Goal: Task Accomplishment & Management: Use online tool/utility

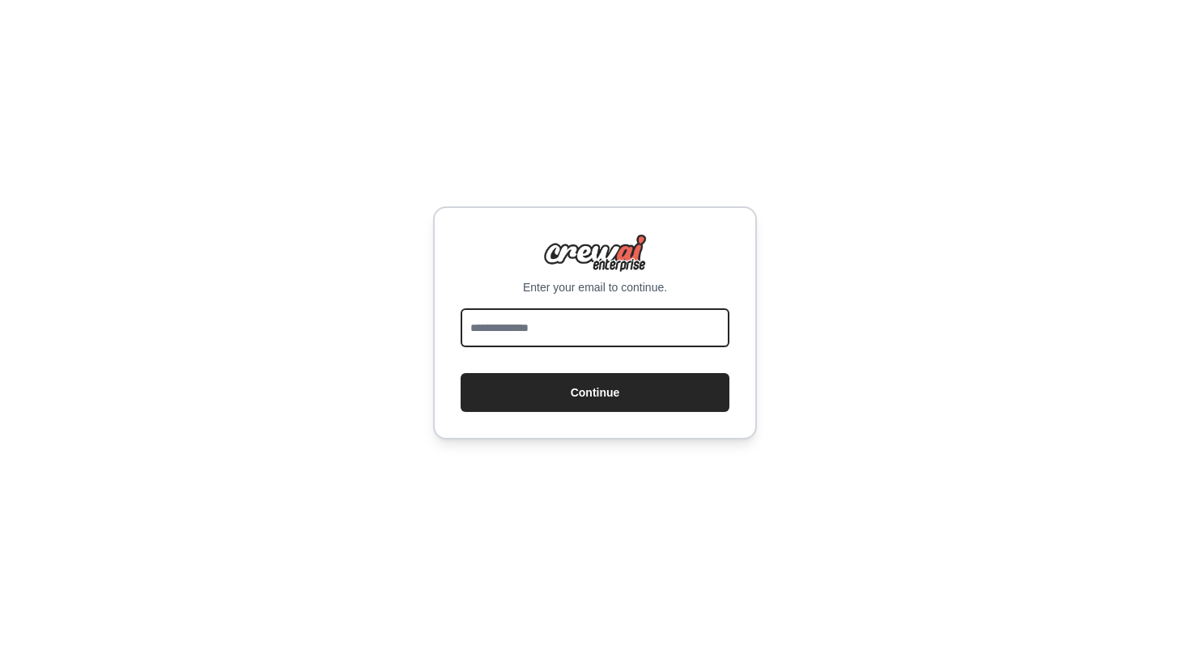
click at [555, 338] on input "email" at bounding box center [595, 327] width 269 height 39
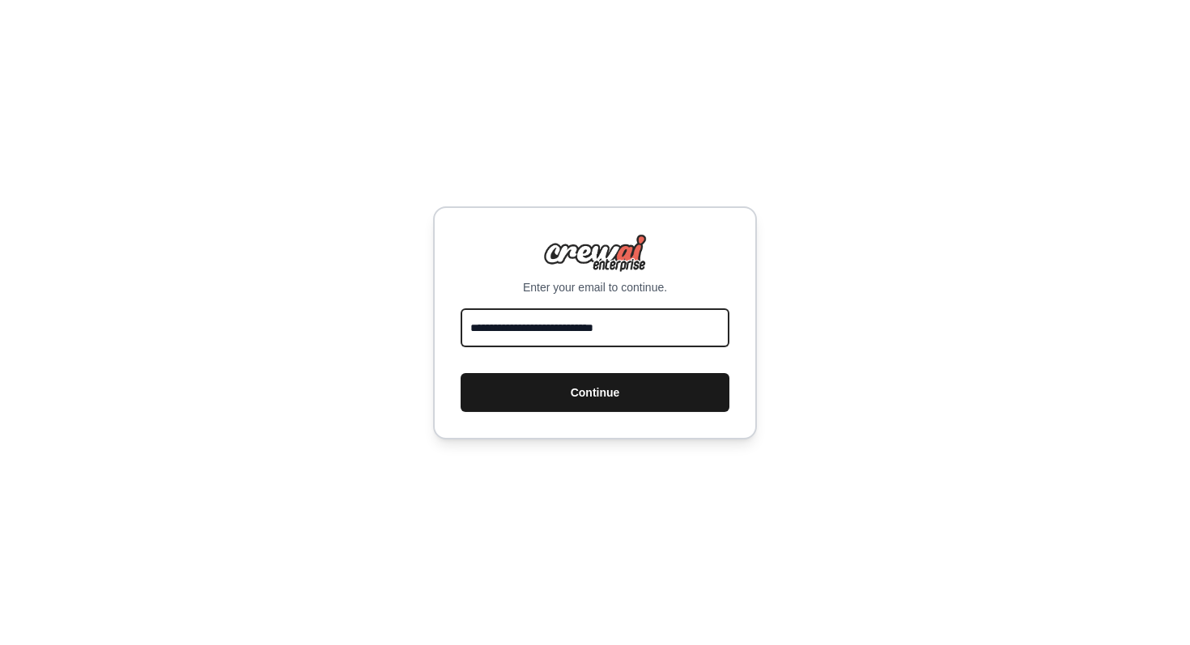
type input "**********"
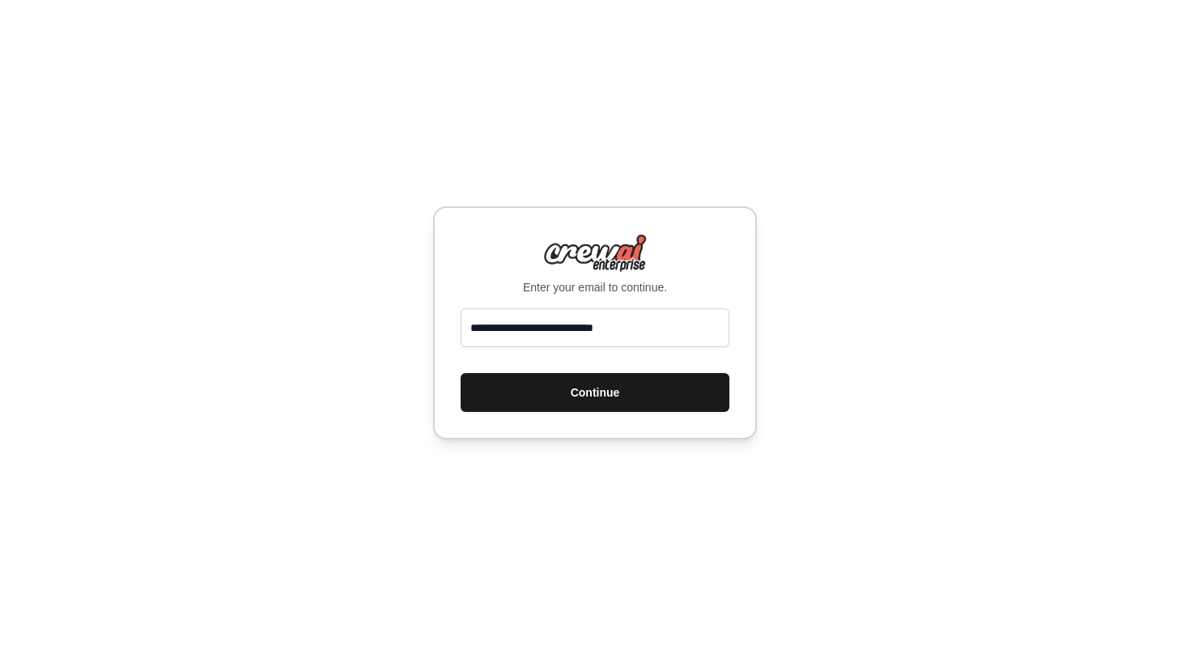
click at [610, 398] on button "Continue" at bounding box center [595, 392] width 269 height 39
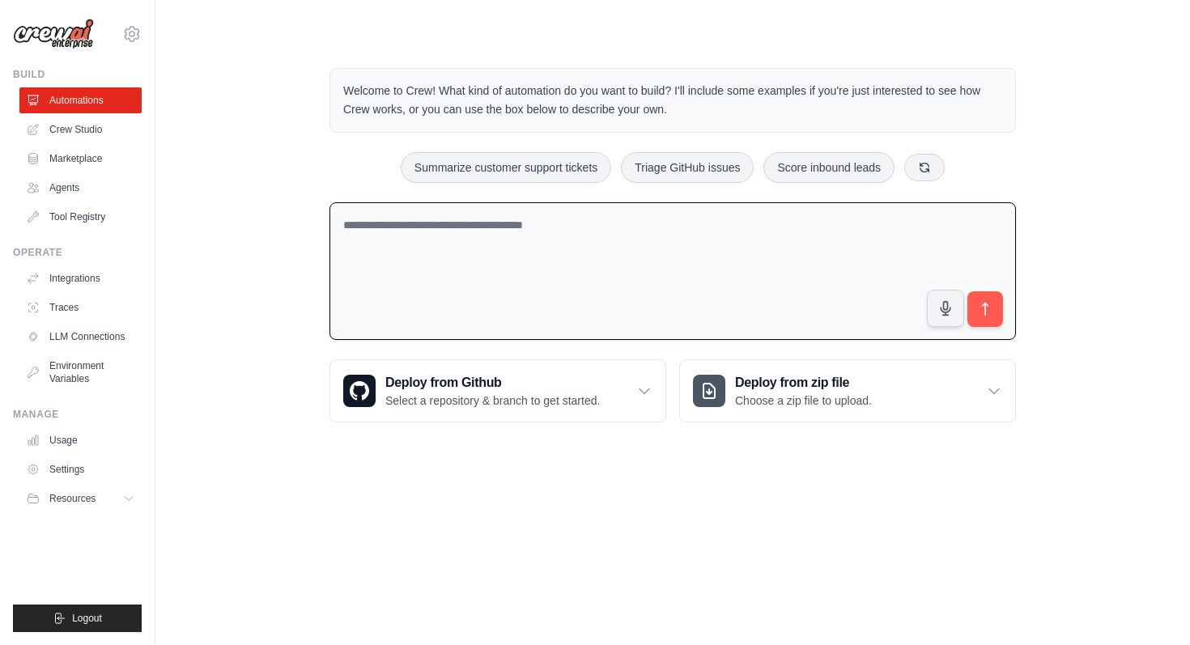
click at [487, 246] on textarea at bounding box center [672, 271] width 686 height 138
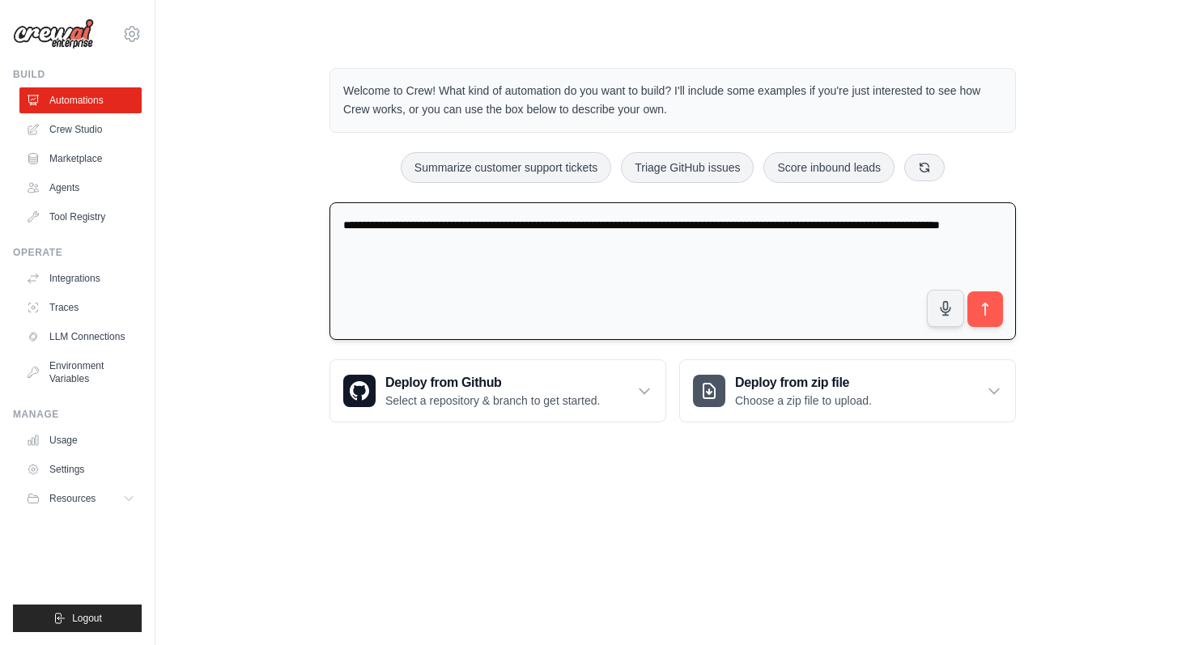
type textarea "**********"
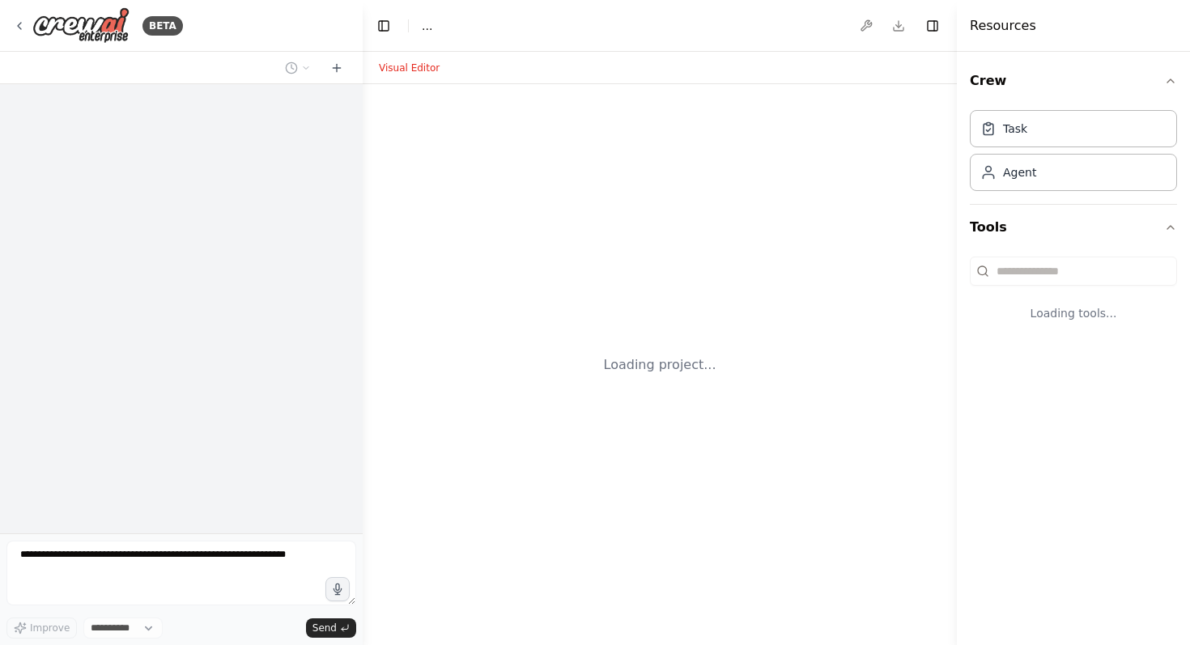
select select "****"
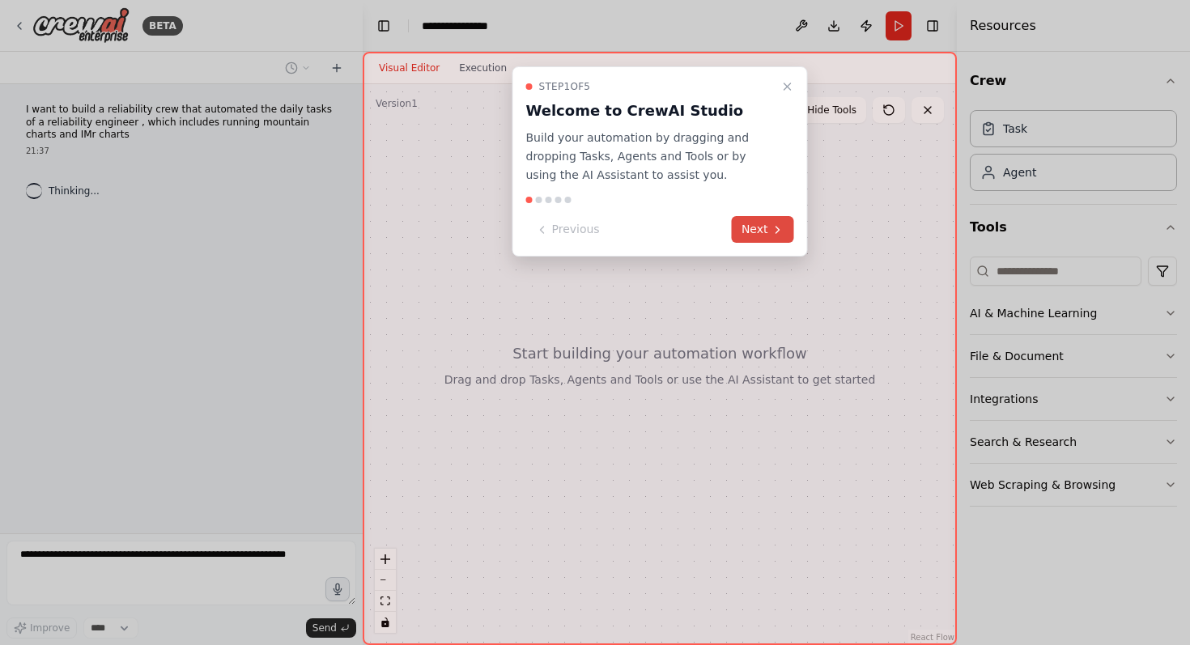
click at [761, 232] on button "Next" at bounding box center [763, 229] width 62 height 27
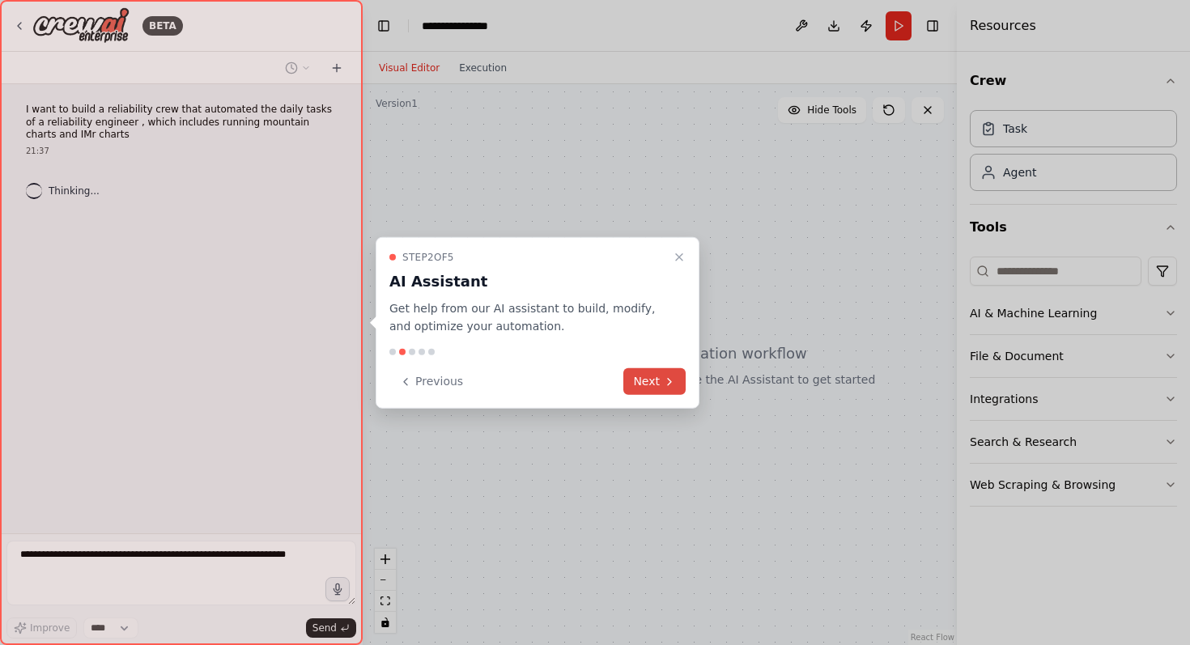
click at [651, 378] on button "Next" at bounding box center [654, 381] width 62 height 27
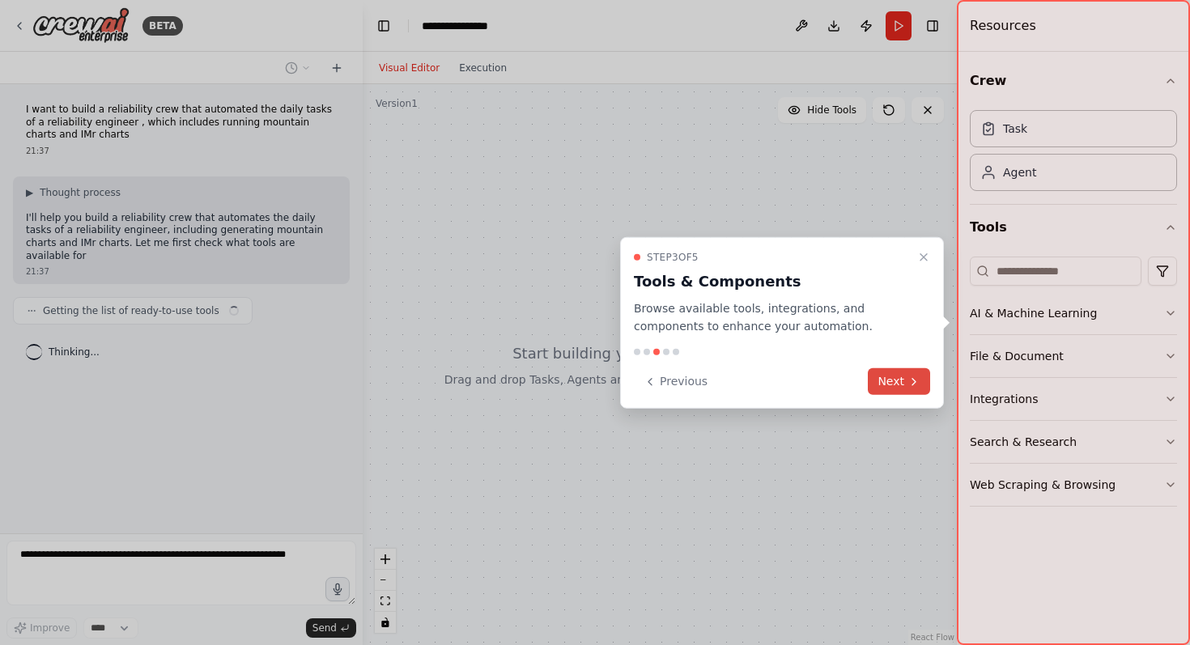
click at [912, 381] on icon at bounding box center [913, 381] width 13 height 13
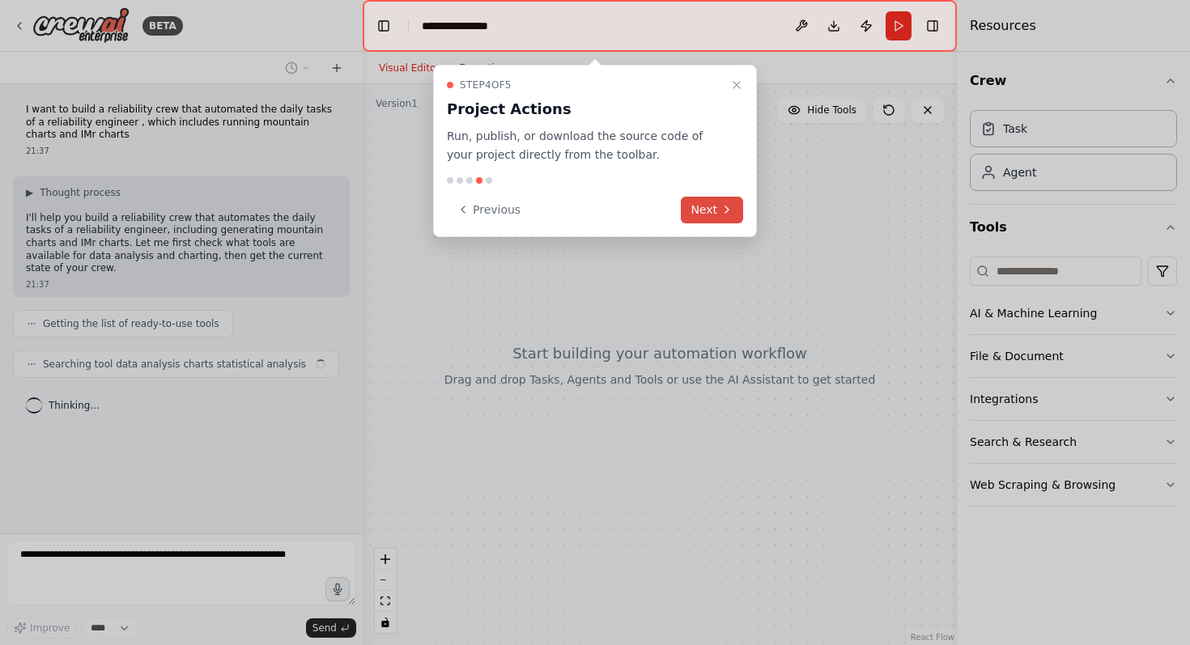
click at [710, 203] on button "Next" at bounding box center [712, 210] width 62 height 27
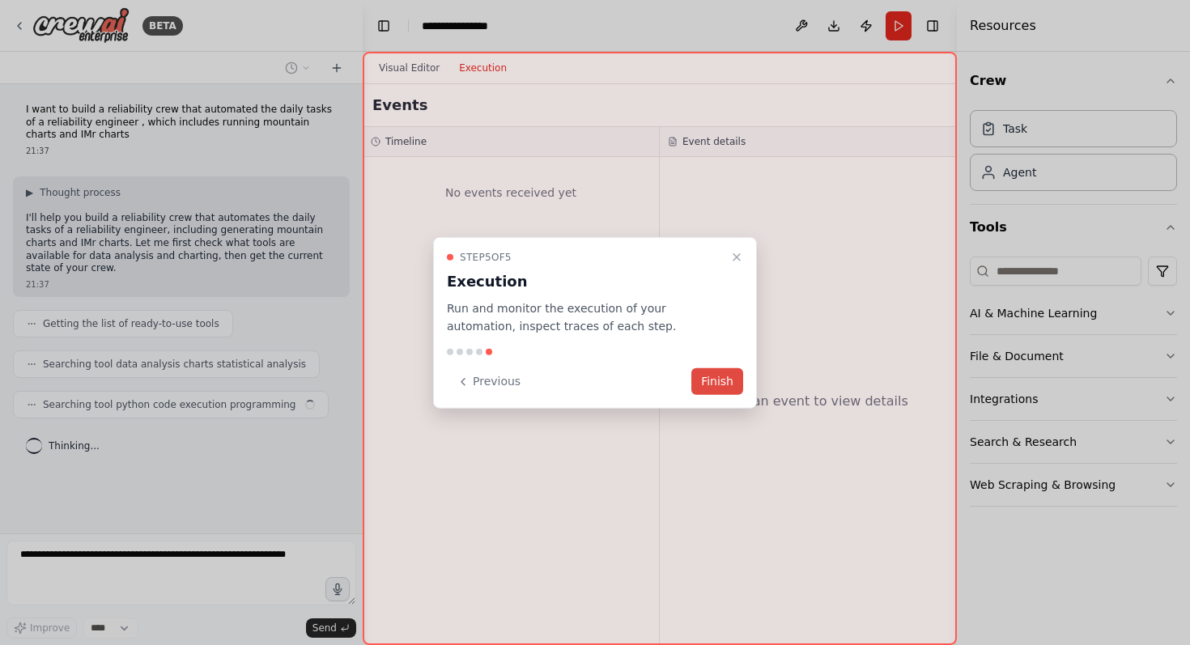
click at [723, 385] on button "Finish" at bounding box center [717, 381] width 52 height 27
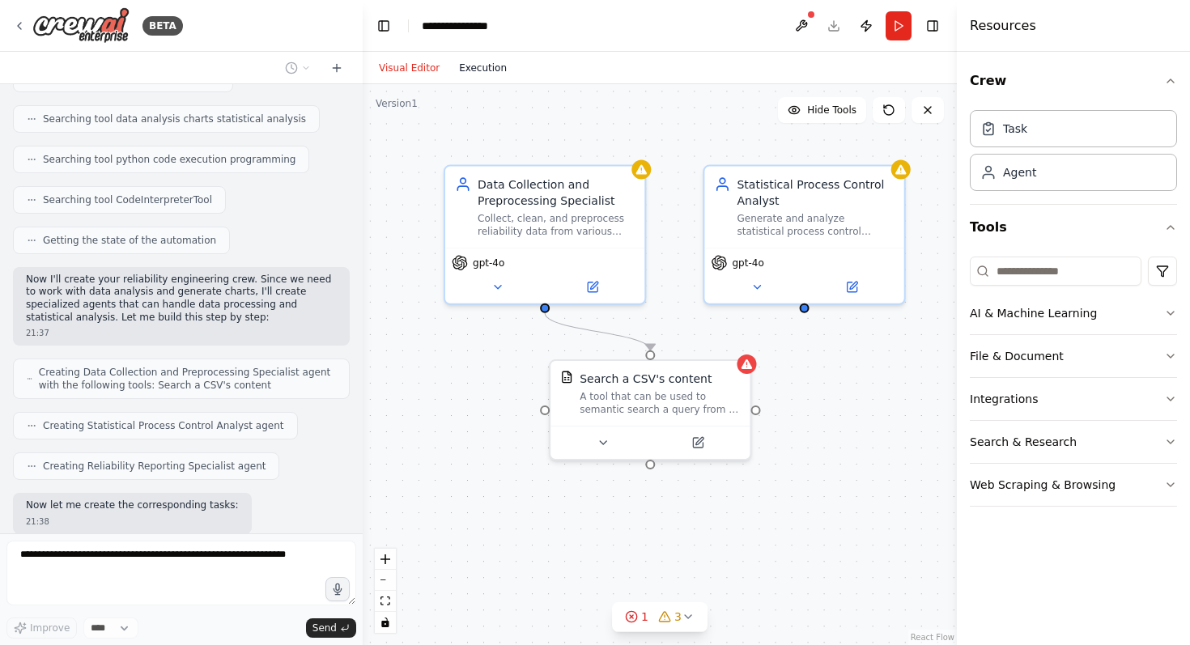
scroll to position [328, 0]
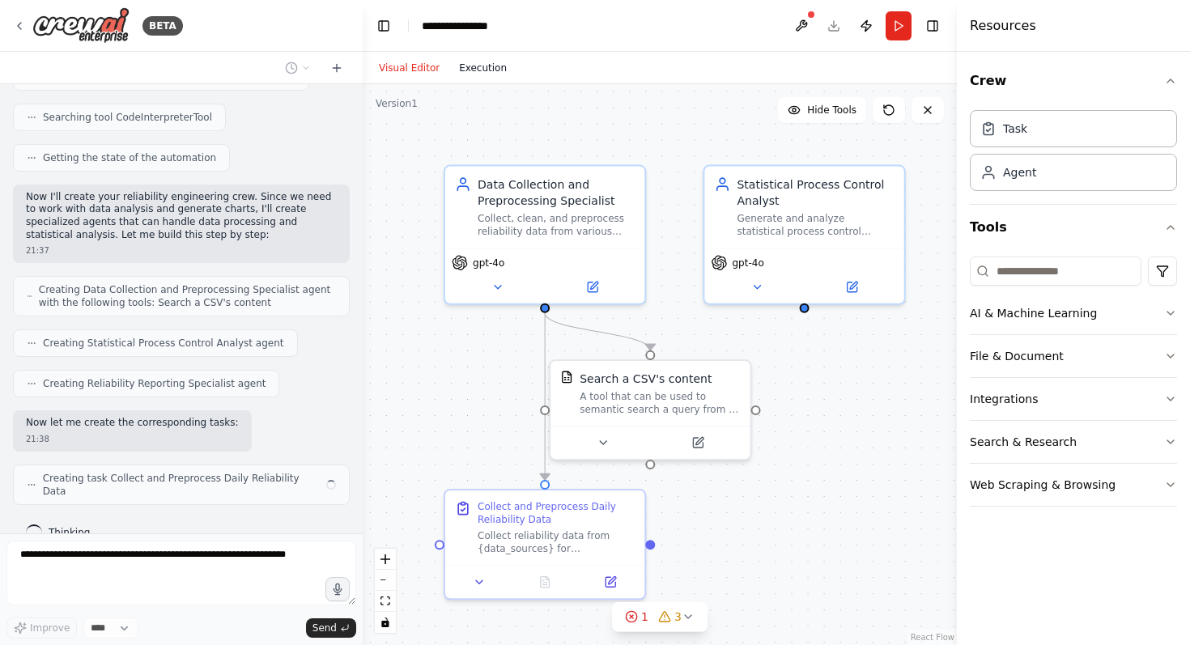
click at [491, 66] on button "Execution" at bounding box center [482, 67] width 67 height 19
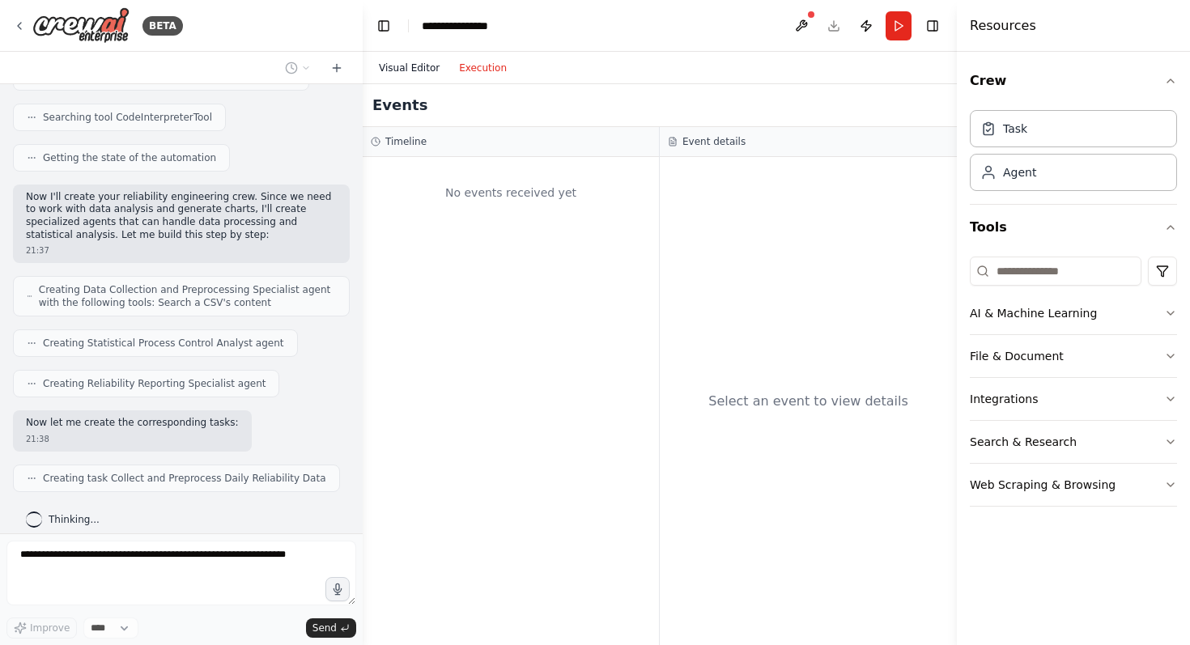
click at [397, 73] on button "Visual Editor" at bounding box center [409, 67] width 80 height 19
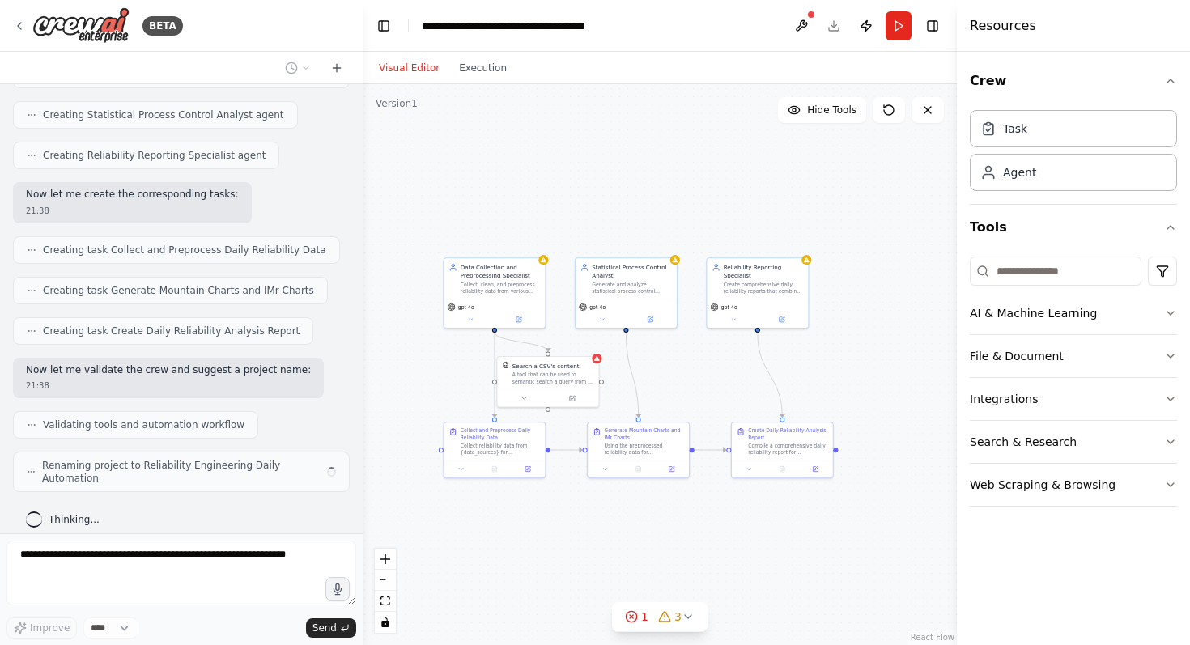
scroll to position [543, 0]
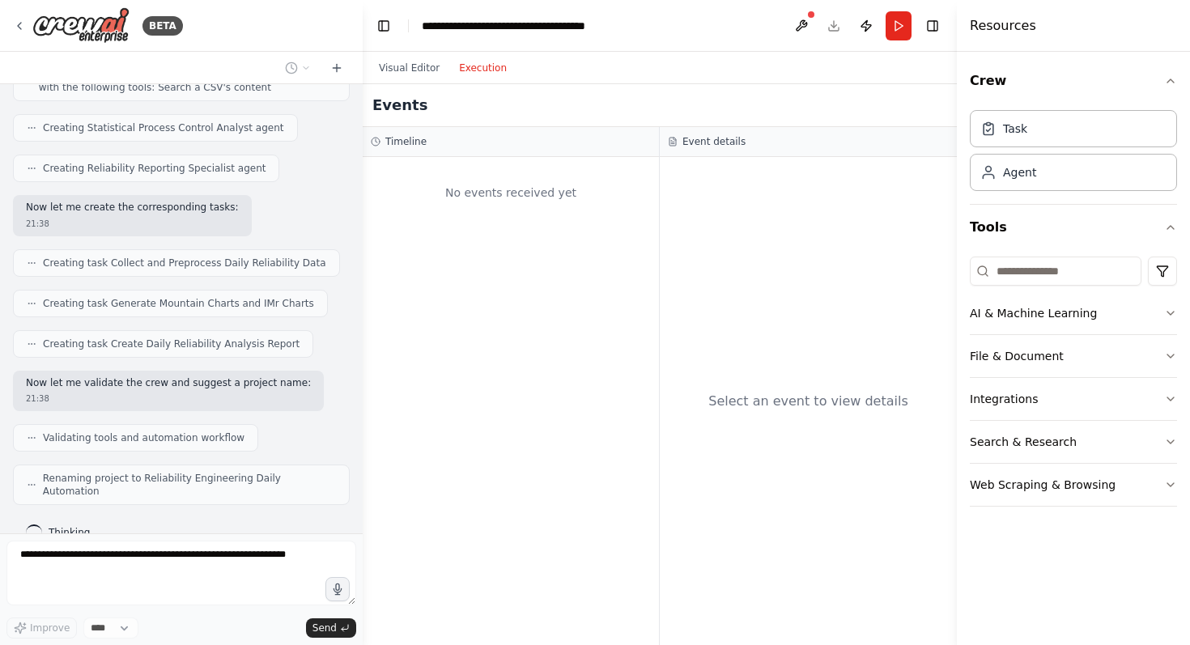
click at [473, 66] on button "Execution" at bounding box center [482, 67] width 67 height 19
click at [389, 70] on button "Visual Editor" at bounding box center [409, 67] width 80 height 19
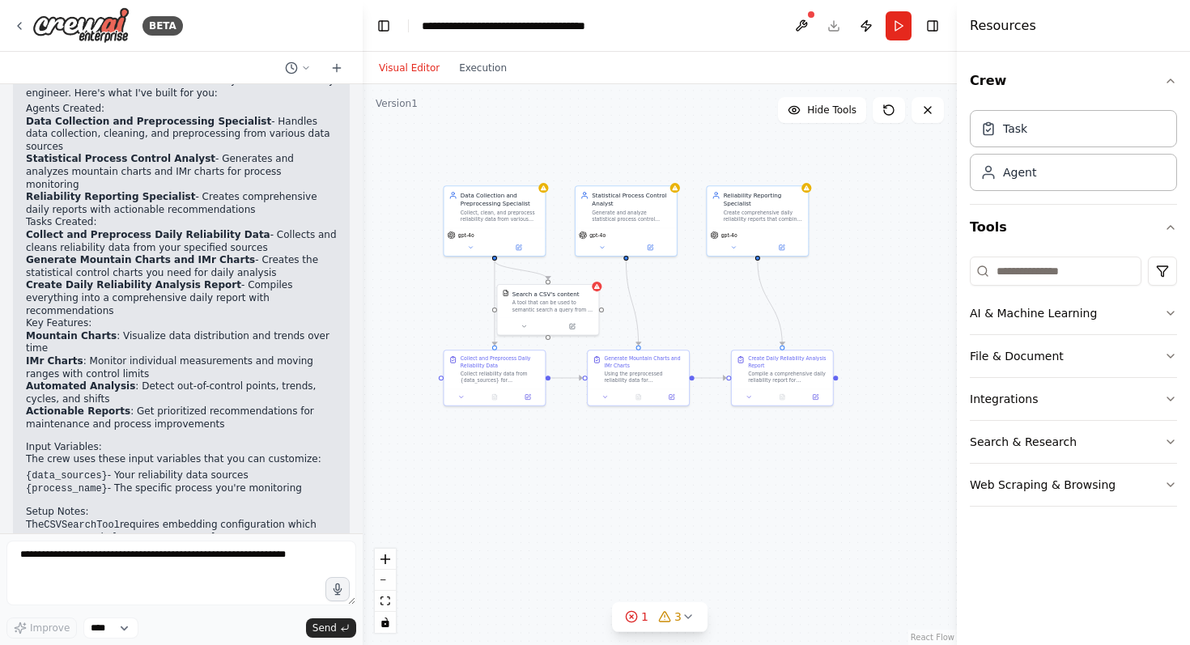
drag, startPoint x: 568, startPoint y: 227, endPoint x: 568, endPoint y: 155, distance: 72.0
click at [568, 155] on div ".deletable-edge-delete-btn { width: 20px; height: 20px; border: 0px solid #ffff…" at bounding box center [660, 364] width 594 height 561
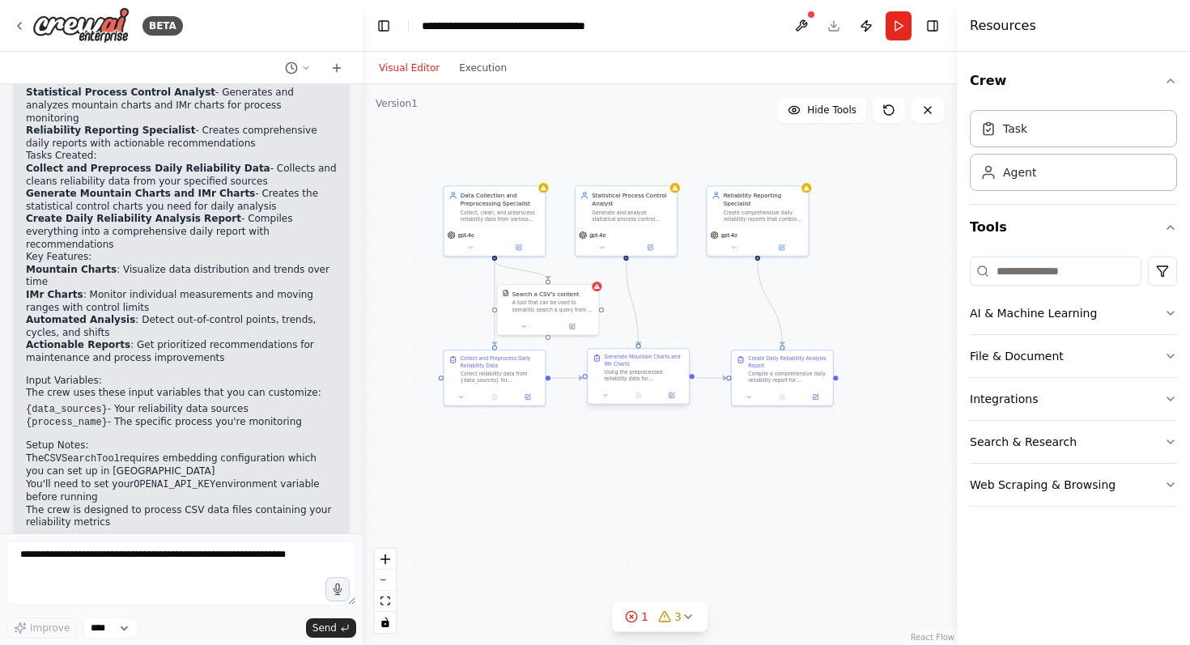
scroll to position [1085, 0]
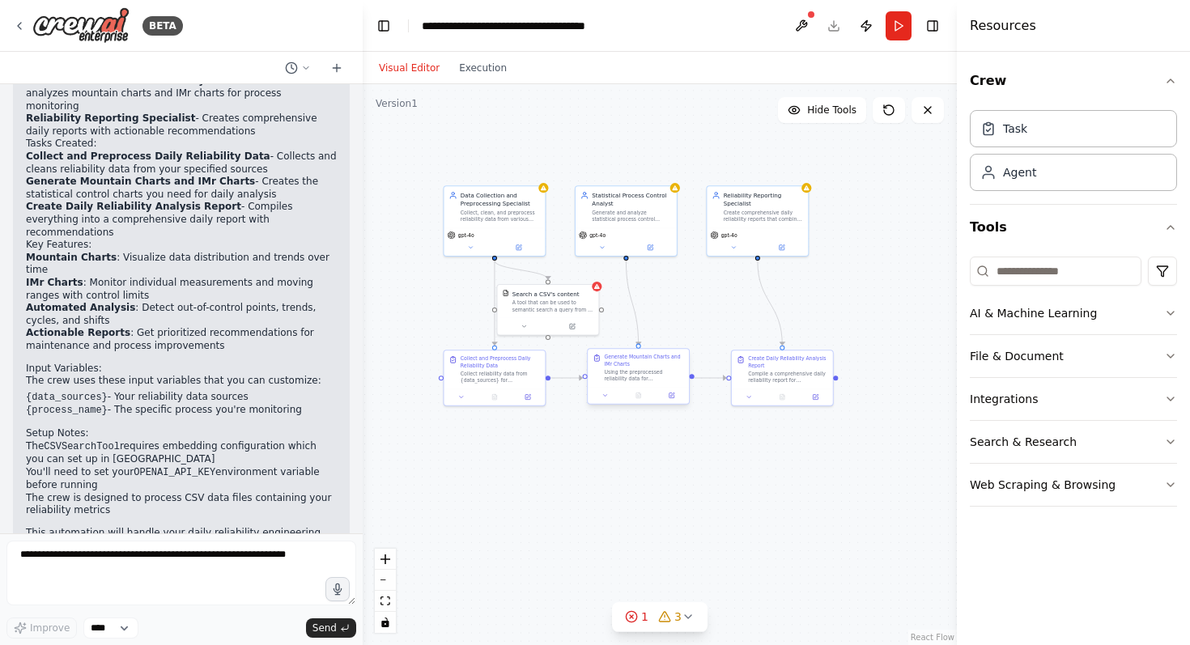
click at [642, 369] on div "Using the preprocessed reliability data for {process_name}, generate mountain c…" at bounding box center [643, 375] width 79 height 13
click at [671, 395] on icon at bounding box center [672, 395] width 4 height 4
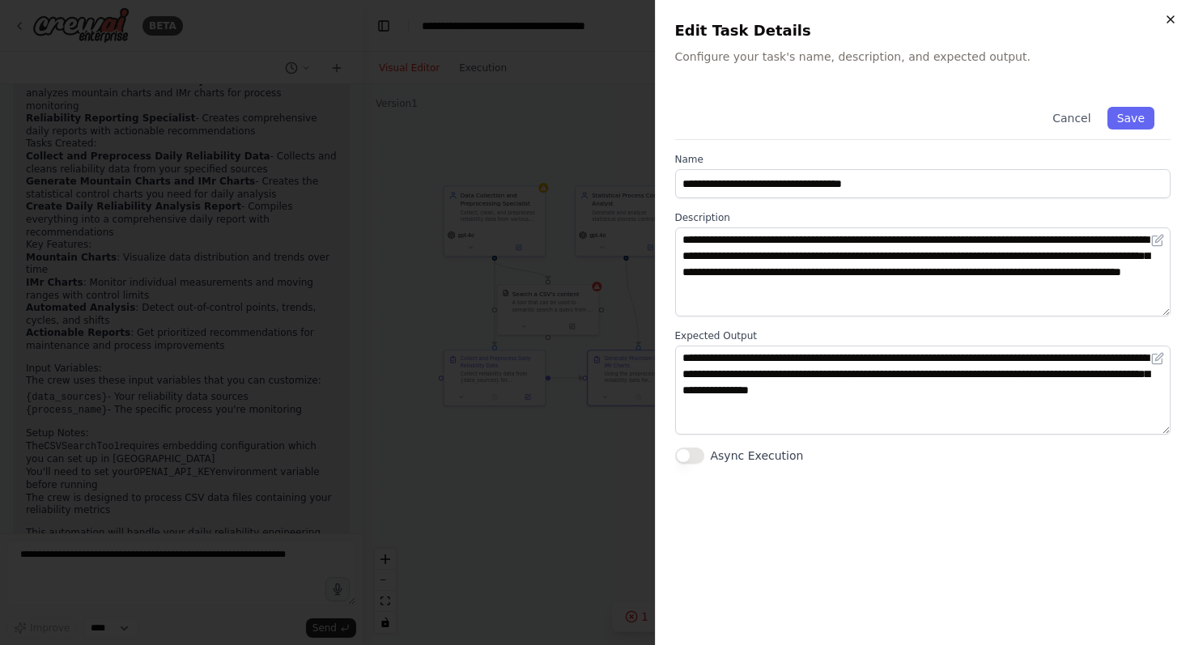
click at [1174, 19] on icon "button" at bounding box center [1170, 19] width 13 height 13
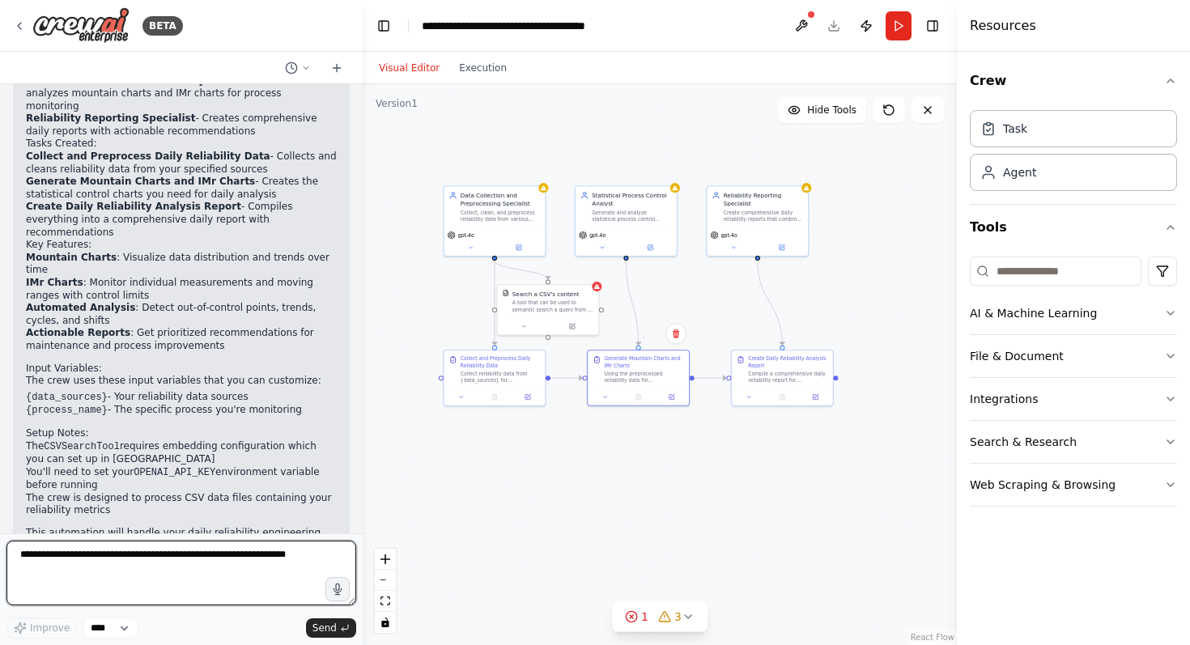
click at [252, 557] on textarea at bounding box center [181, 573] width 350 height 65
click at [649, 248] on icon at bounding box center [650, 246] width 5 height 5
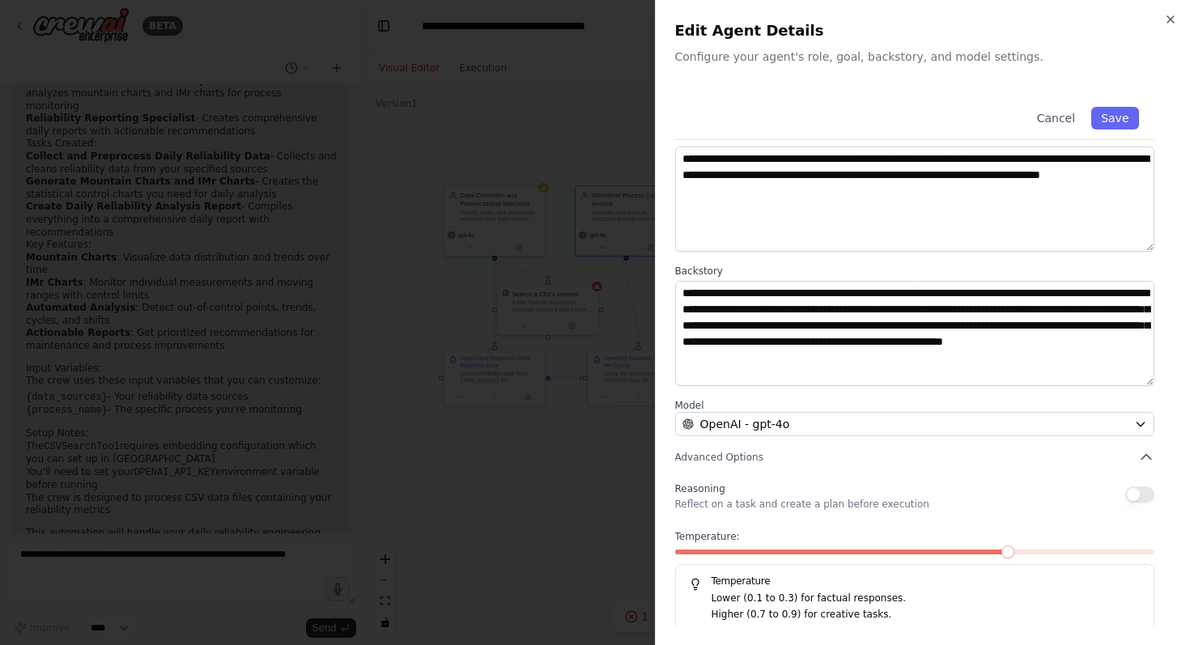
scroll to position [88, 0]
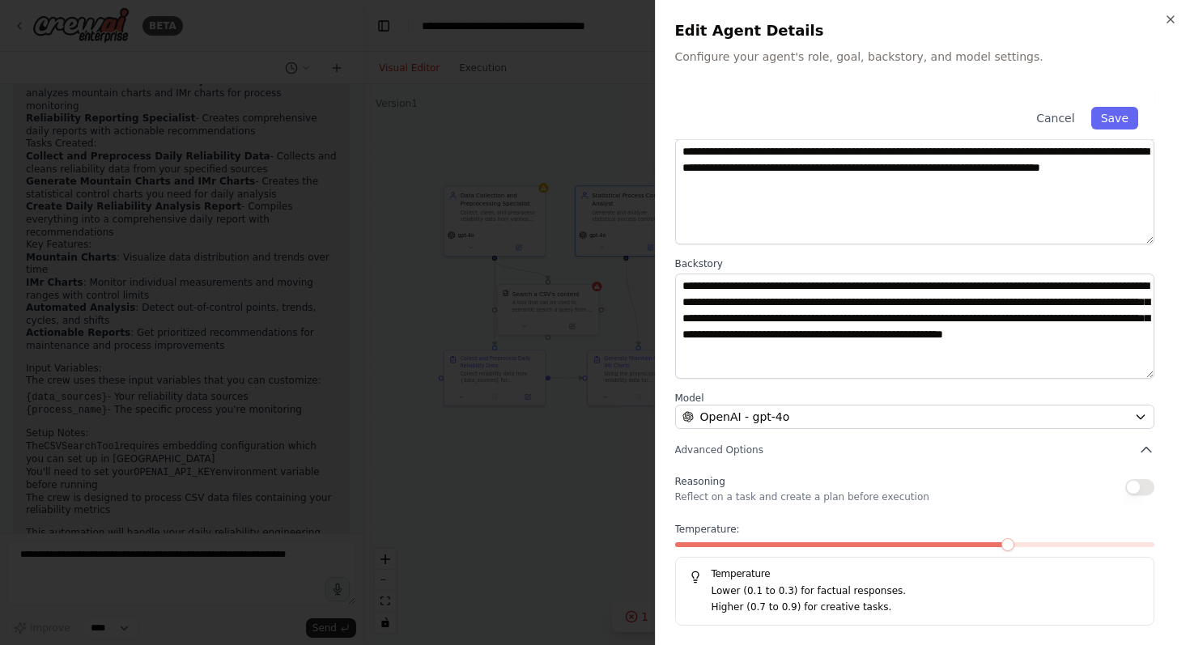
click at [578, 507] on div at bounding box center [595, 322] width 1190 height 645
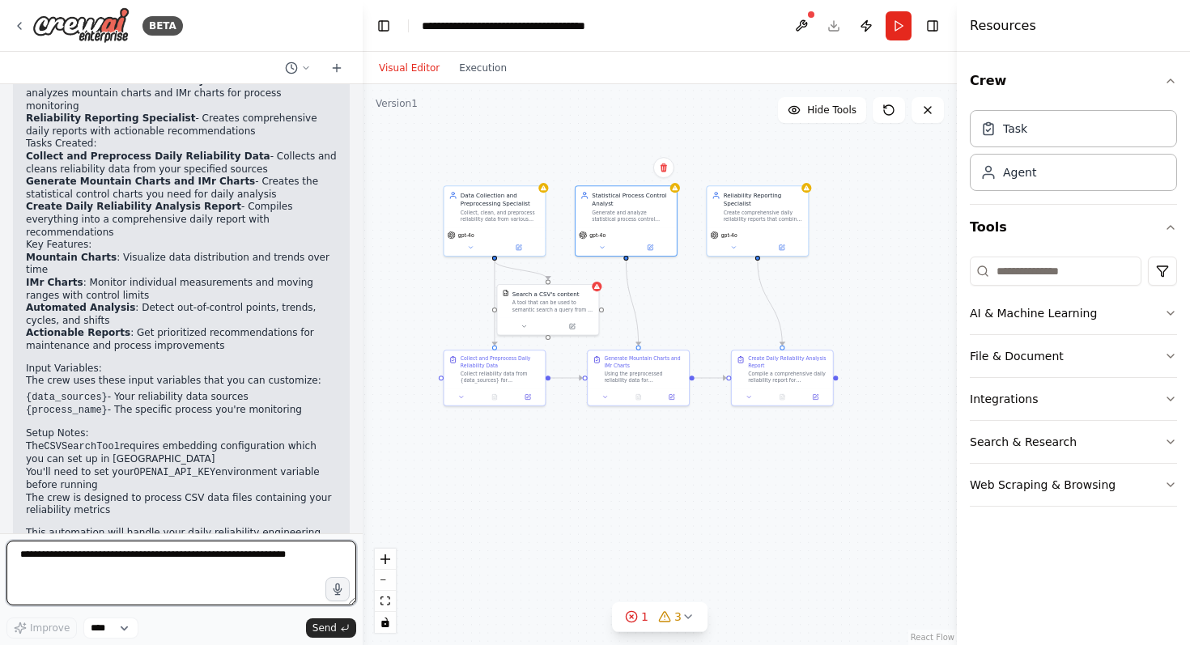
click at [172, 565] on textarea at bounding box center [181, 573] width 350 height 65
type textarea "**********"
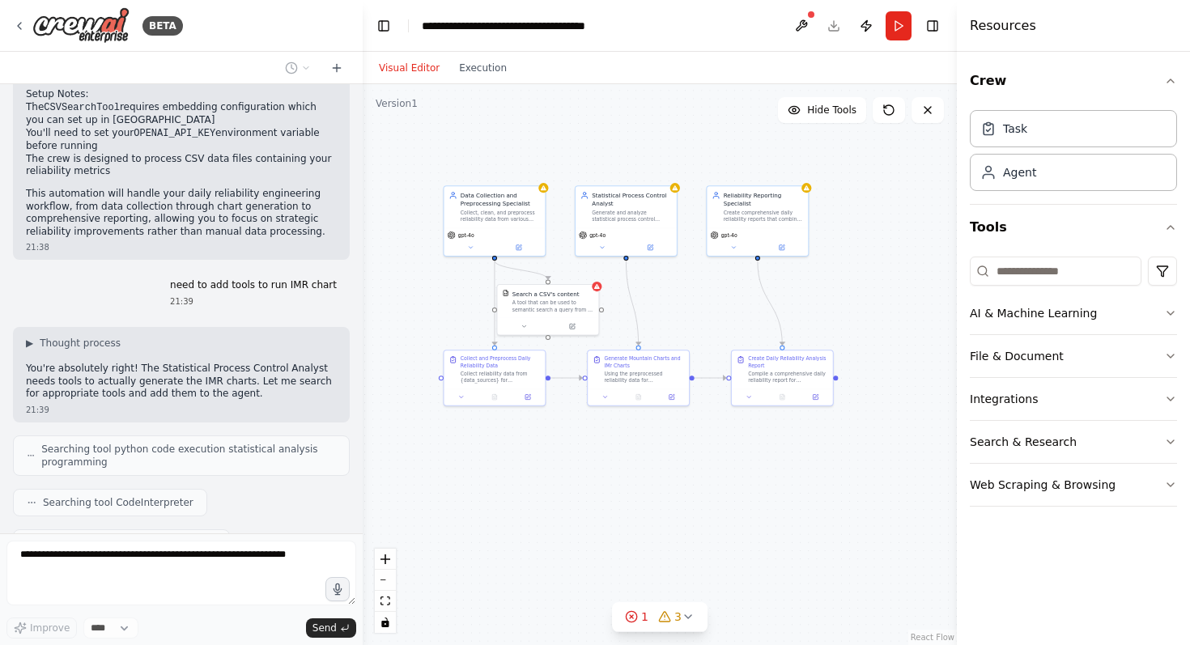
scroll to position [1464, 0]
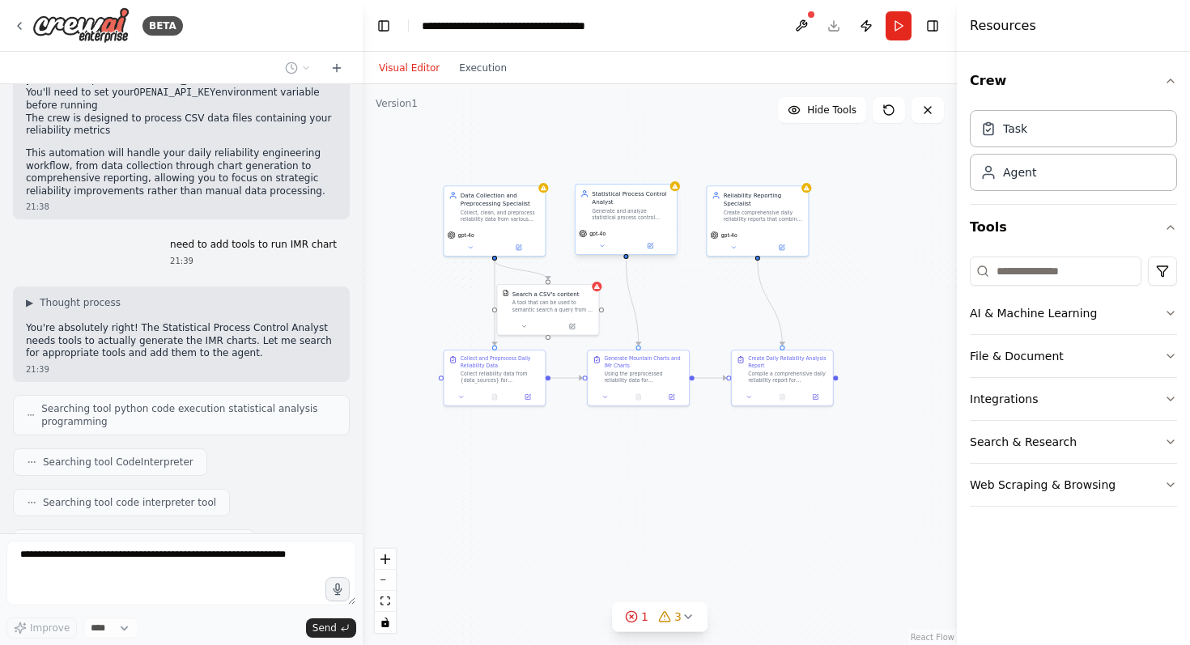
click at [620, 208] on div "Generate and analyze statistical process control charts including mountain char…" at bounding box center [631, 214] width 79 height 13
click at [650, 247] on icon at bounding box center [650, 246] width 5 height 5
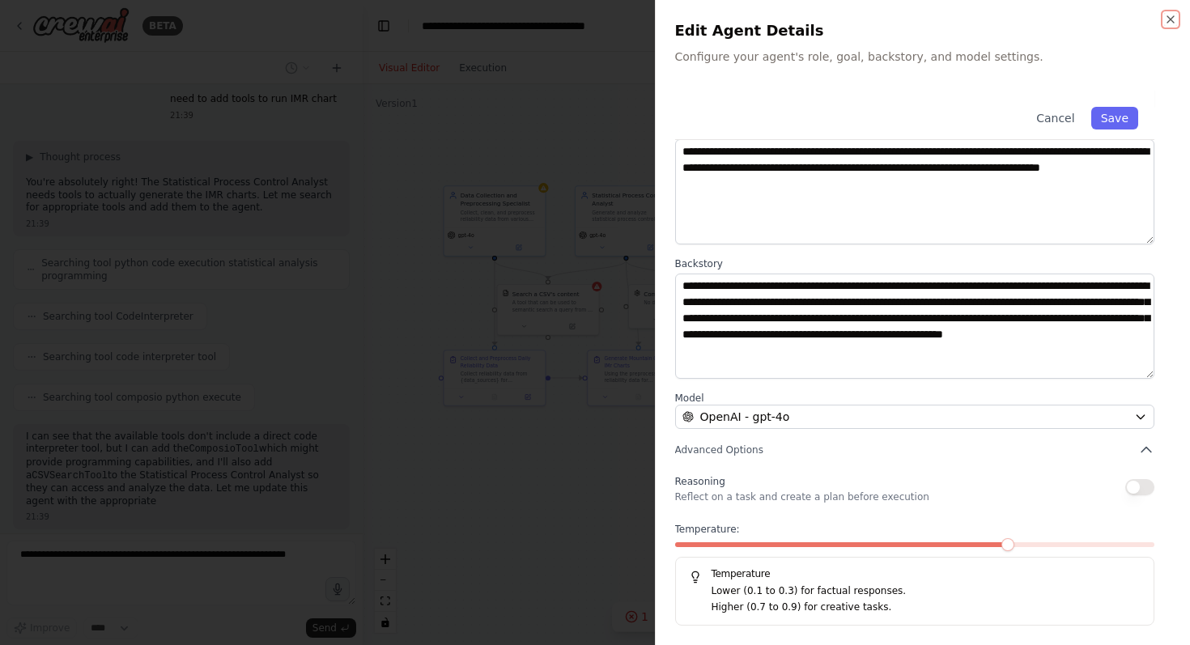
scroll to position [1622, 0]
click at [550, 546] on div at bounding box center [595, 322] width 1190 height 645
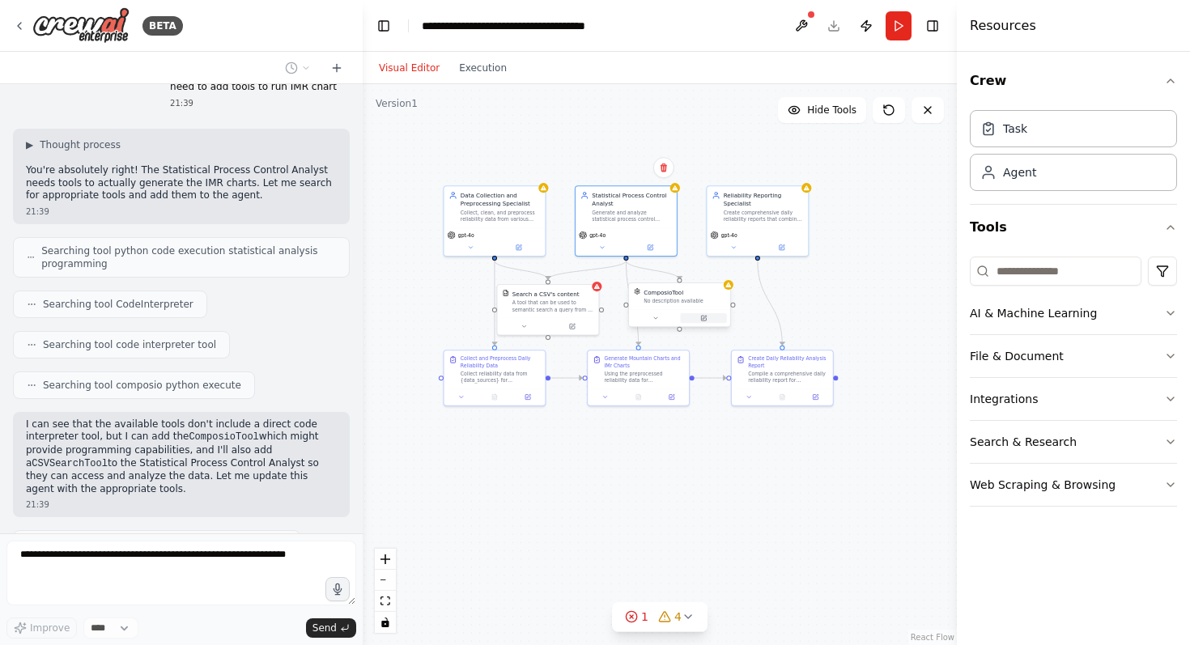
click at [703, 318] on icon at bounding box center [705, 318] width 4 height 4
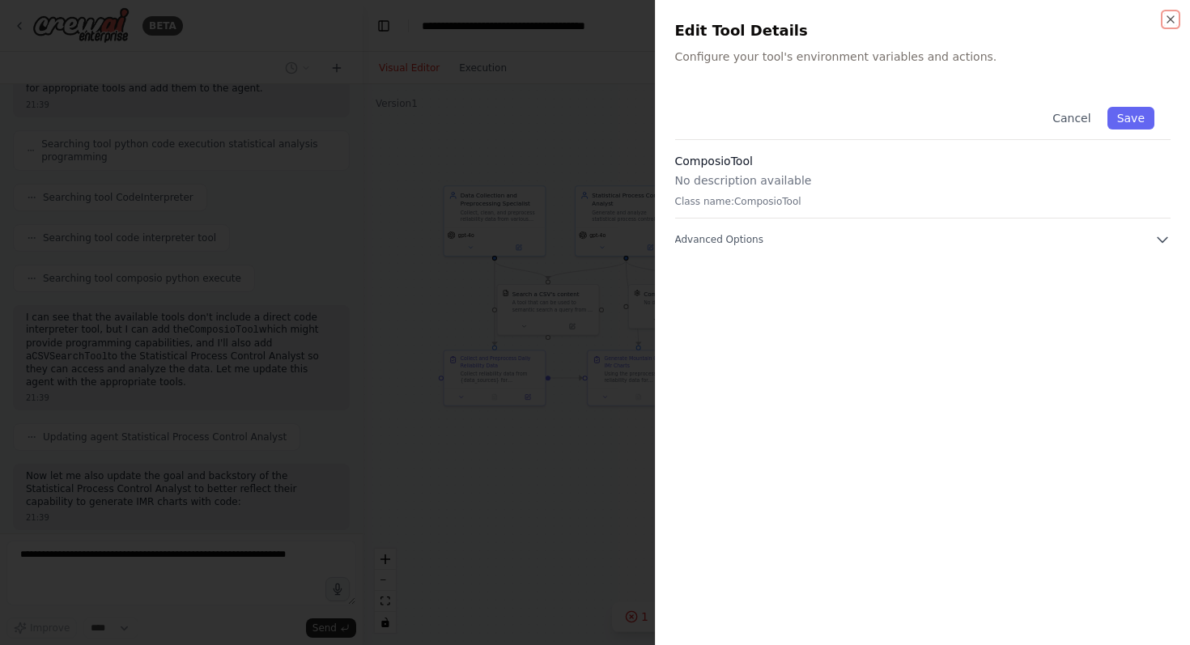
scroll to position [1742, 0]
click at [1162, 240] on icon "button" at bounding box center [1162, 240] width 16 height 16
click at [566, 444] on div at bounding box center [595, 322] width 1190 height 645
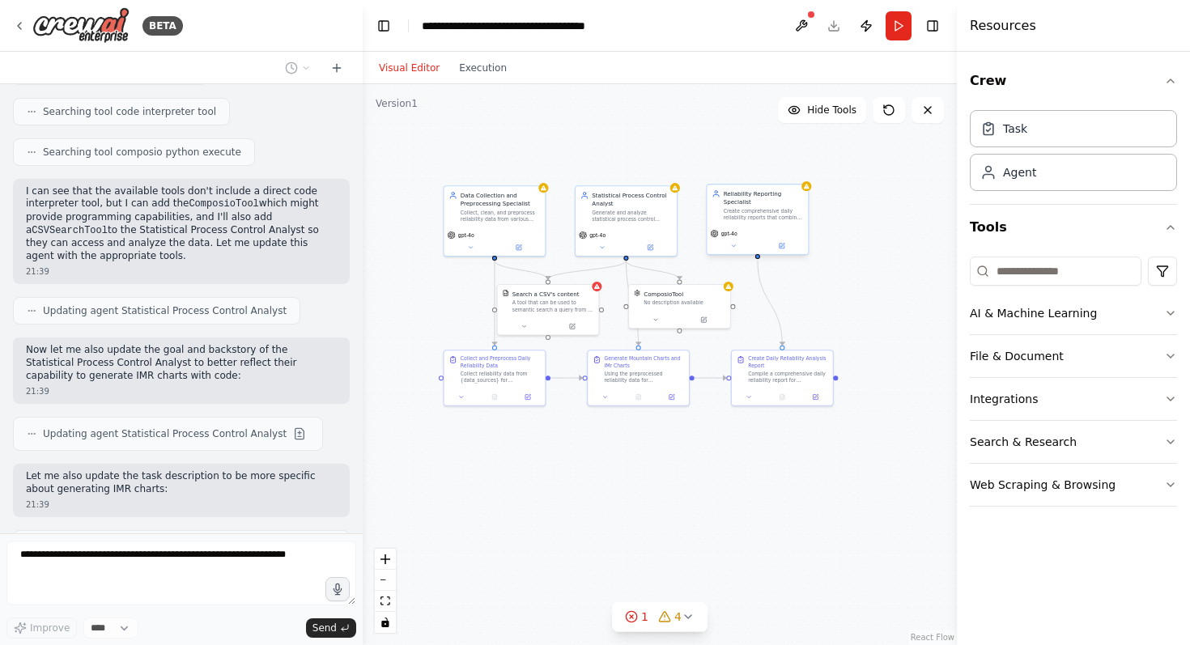
scroll to position [1902, 0]
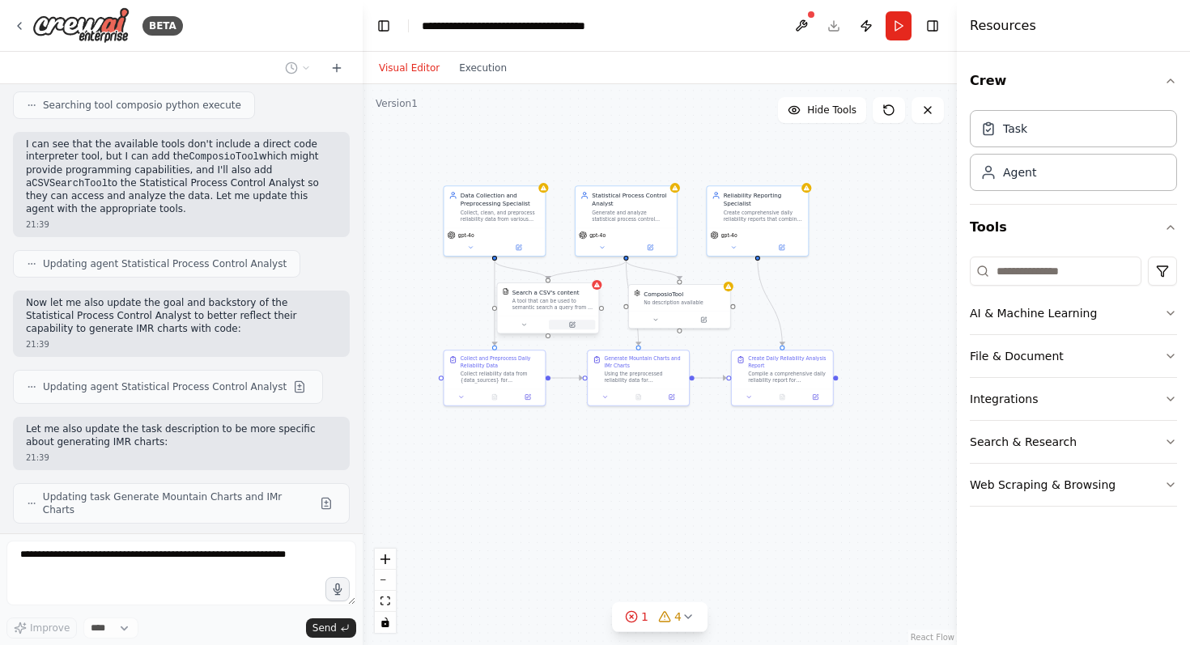
click at [572, 325] on icon at bounding box center [572, 324] width 5 height 5
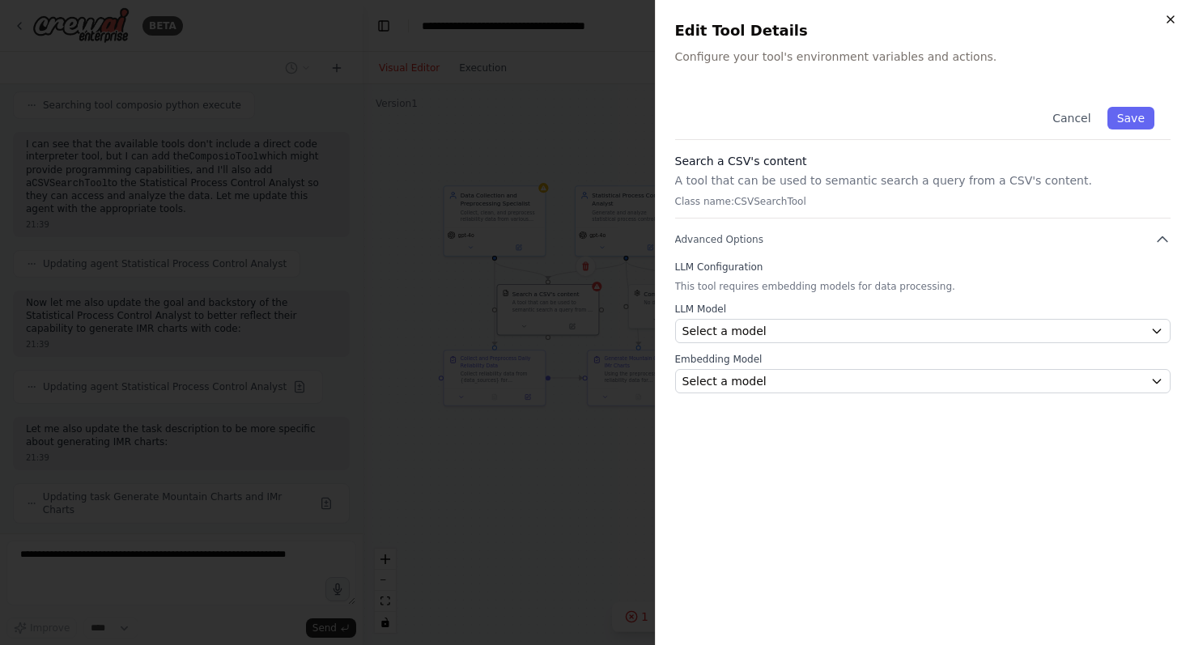
click at [1168, 21] on icon "button" at bounding box center [1170, 19] width 6 height 6
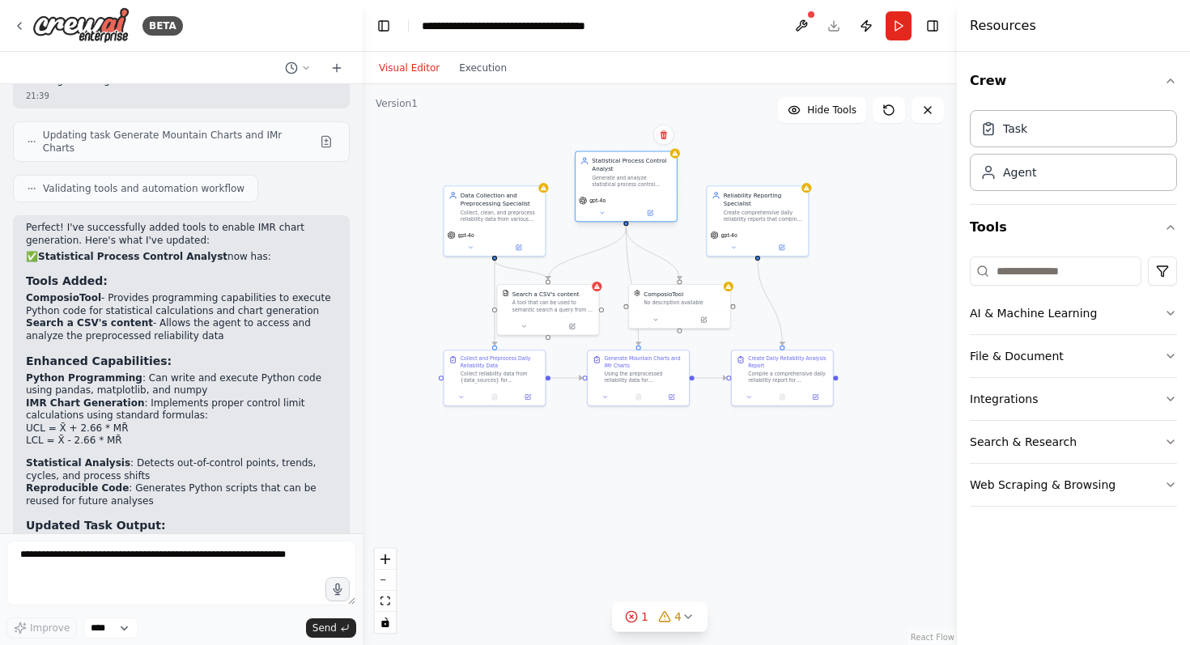
drag, startPoint x: 638, startPoint y: 208, endPoint x: 640, endPoint y: 172, distance: 36.5
click at [640, 172] on div "Statistical Process Control Analyst Generate and analyze statistical process co…" at bounding box center [631, 173] width 79 height 32
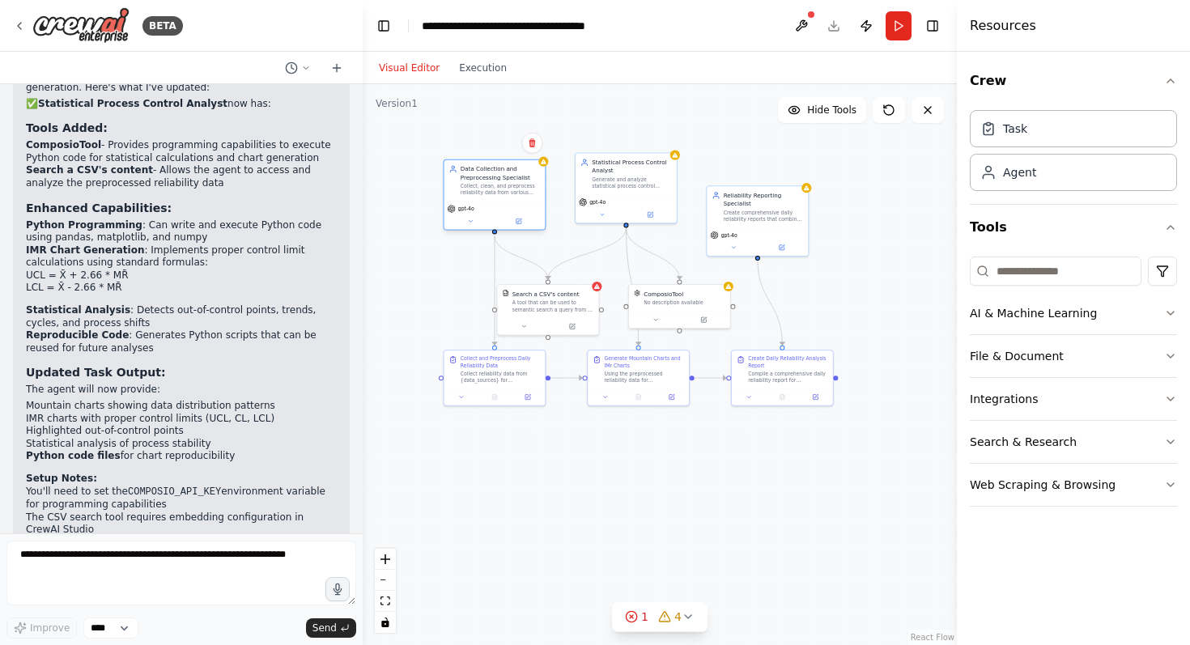
drag, startPoint x: 479, startPoint y: 217, endPoint x: 479, endPoint y: 189, distance: 28.3
click at [479, 189] on div "Collect, clean, and preprocess reliability data from various sources including …" at bounding box center [500, 189] width 79 height 13
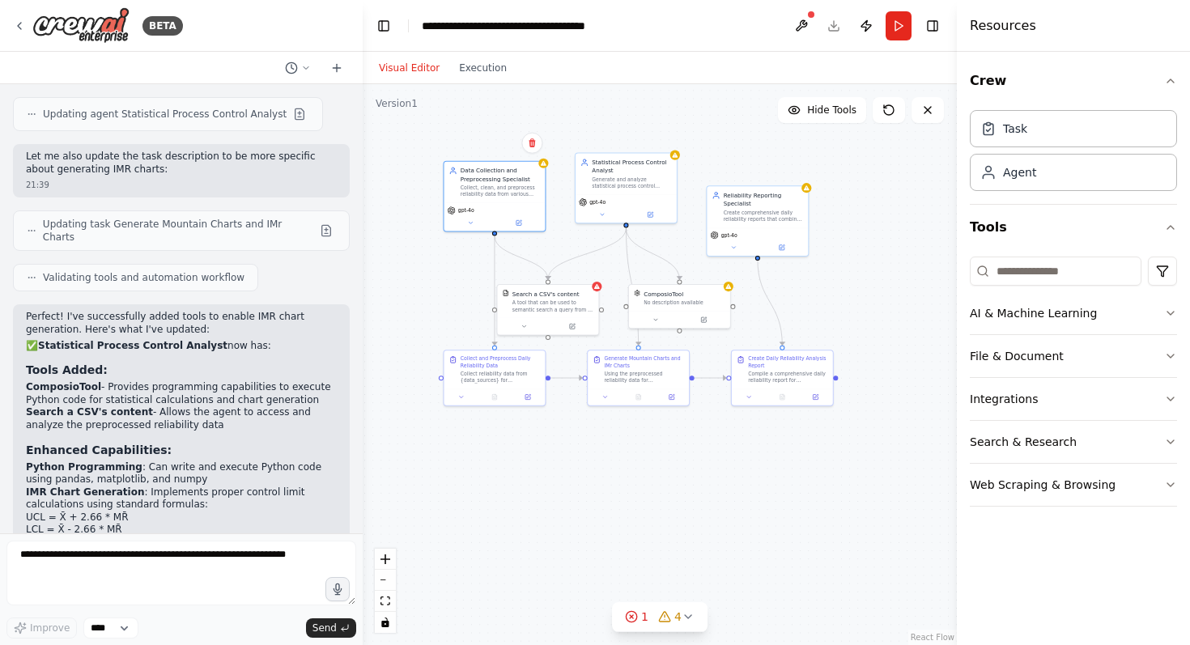
scroll to position [2429, 0]
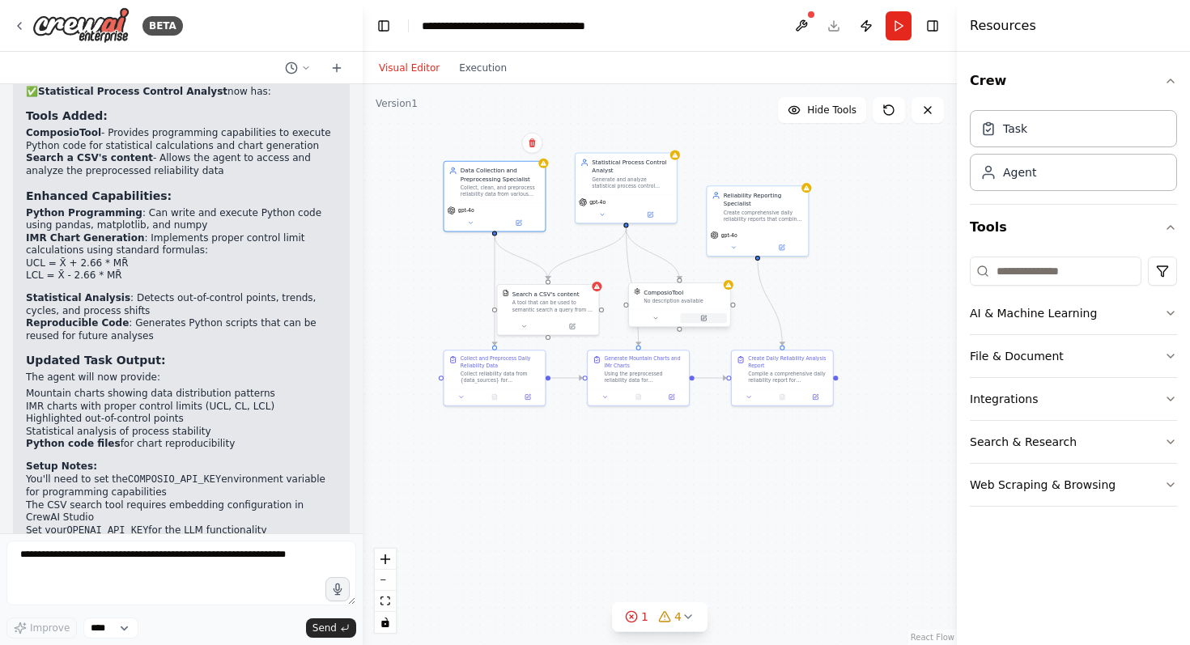
click at [703, 317] on icon at bounding box center [703, 318] width 5 height 5
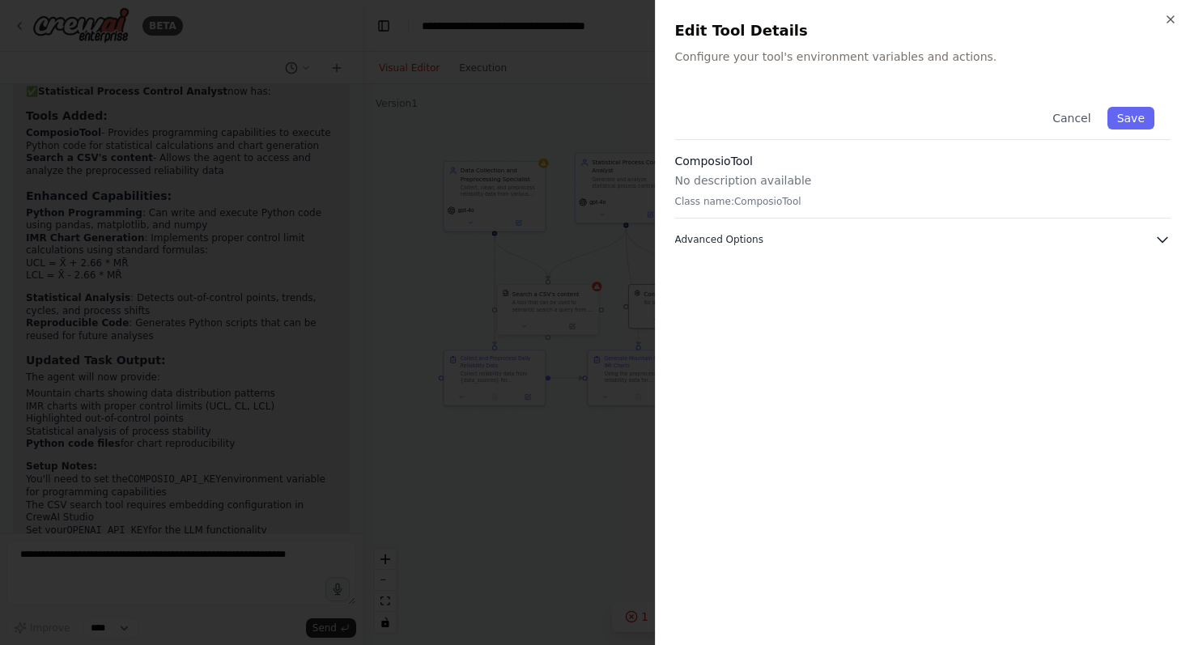
click at [1163, 246] on icon "button" at bounding box center [1162, 240] width 16 height 16
click at [631, 457] on div at bounding box center [595, 322] width 1190 height 645
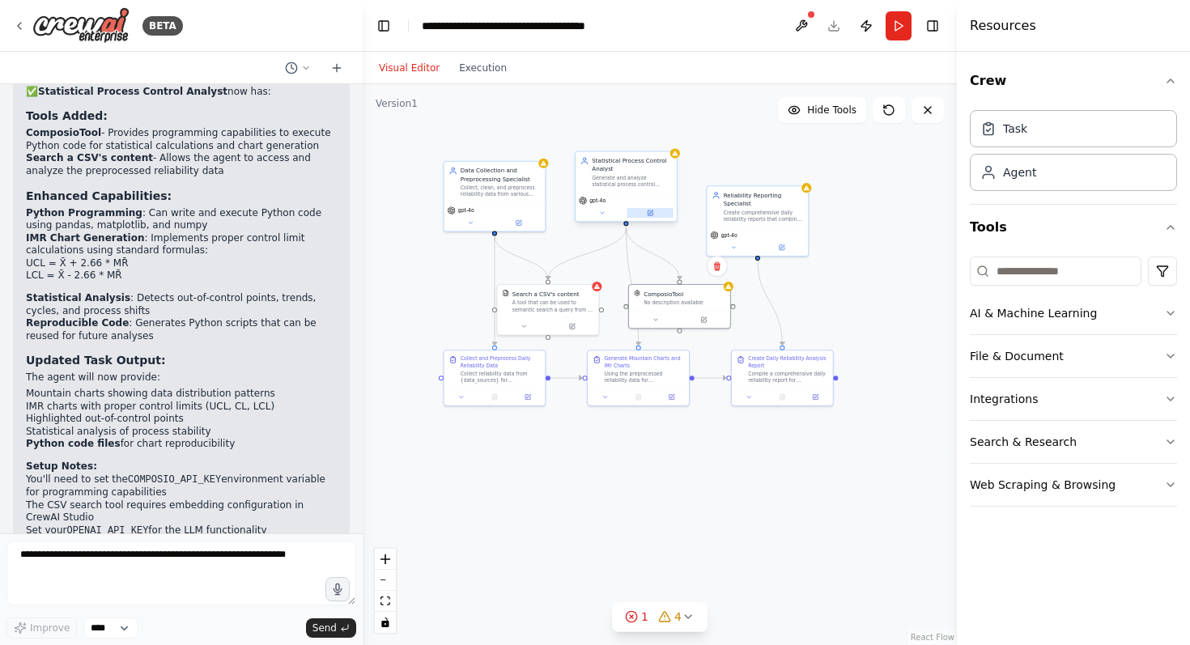
click at [651, 212] on icon at bounding box center [651, 212] width 4 height 4
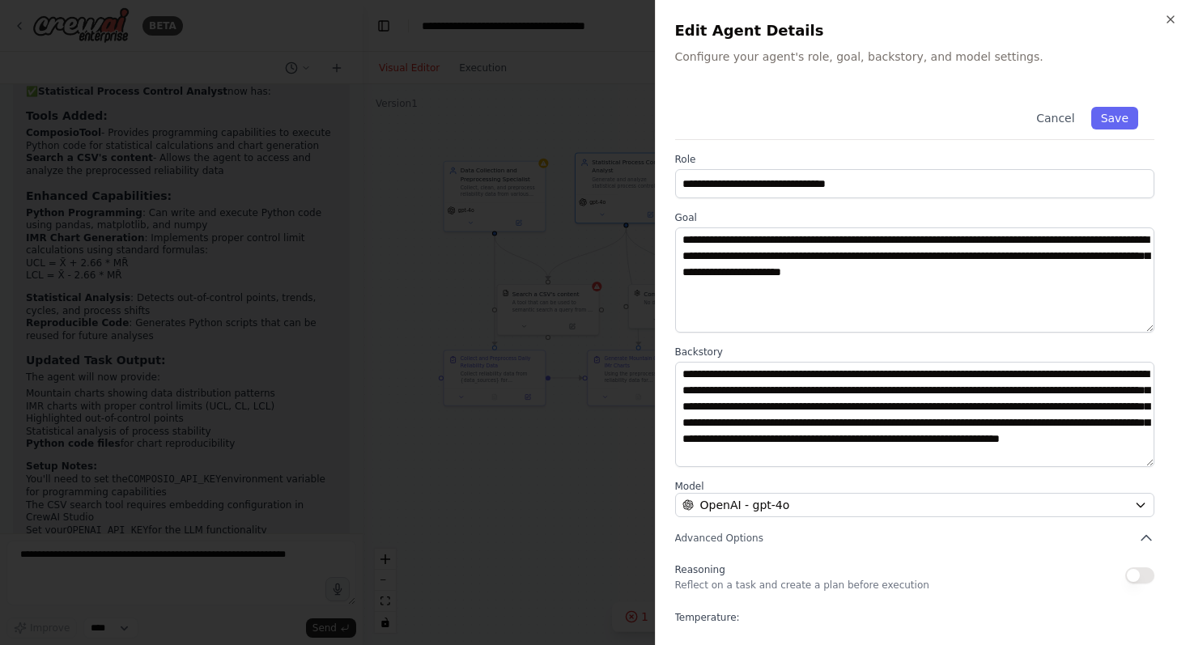
scroll to position [88, 0]
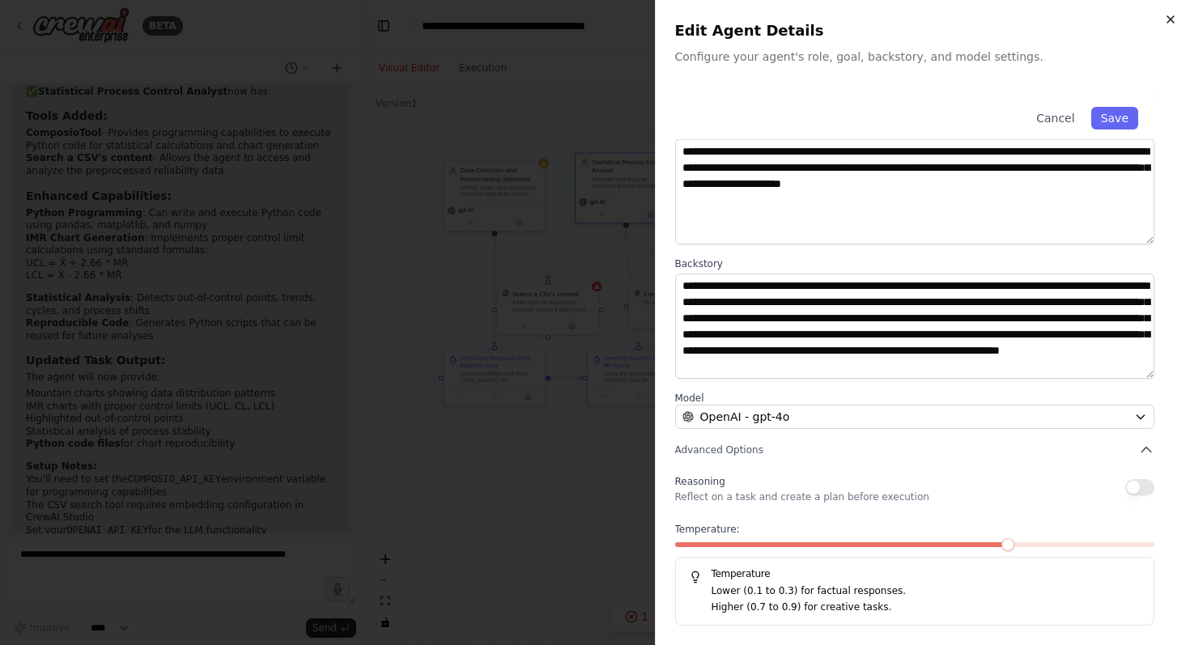
click at [1169, 20] on icon "button" at bounding box center [1170, 19] width 6 height 6
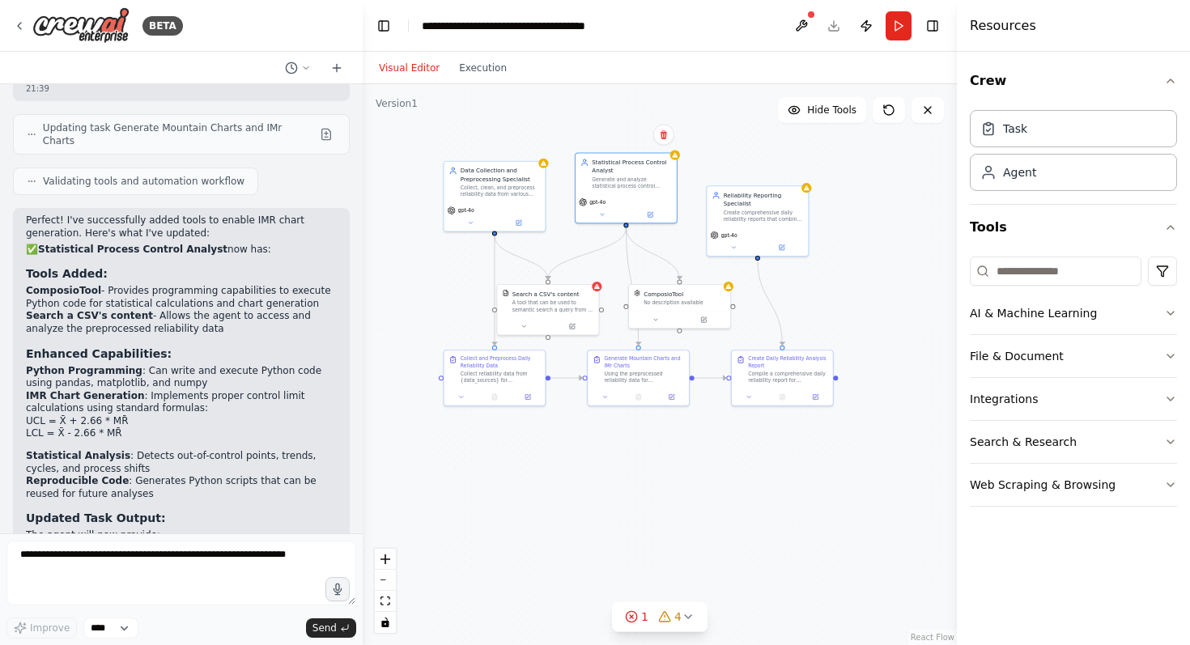
scroll to position [2270, 0]
click at [703, 325] on div at bounding box center [679, 317] width 101 height 17
click at [707, 319] on button at bounding box center [703, 318] width 46 height 10
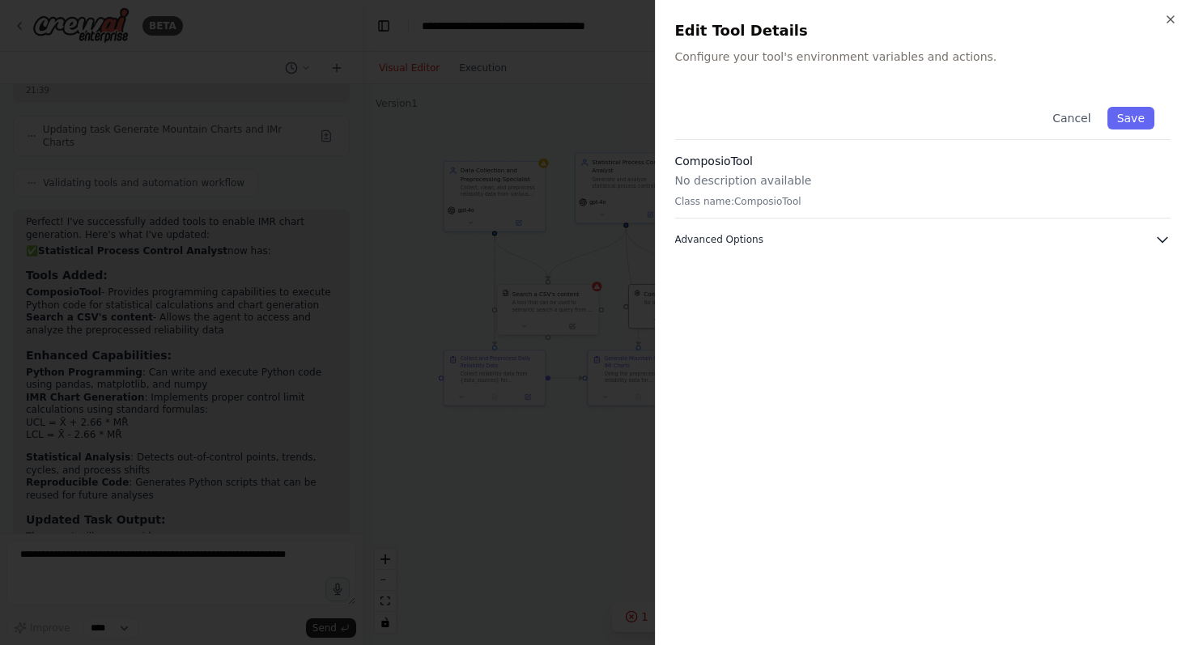
click at [1160, 241] on icon "button" at bounding box center [1162, 240] width 16 height 16
click at [752, 181] on p "No description available" at bounding box center [923, 180] width 496 height 16
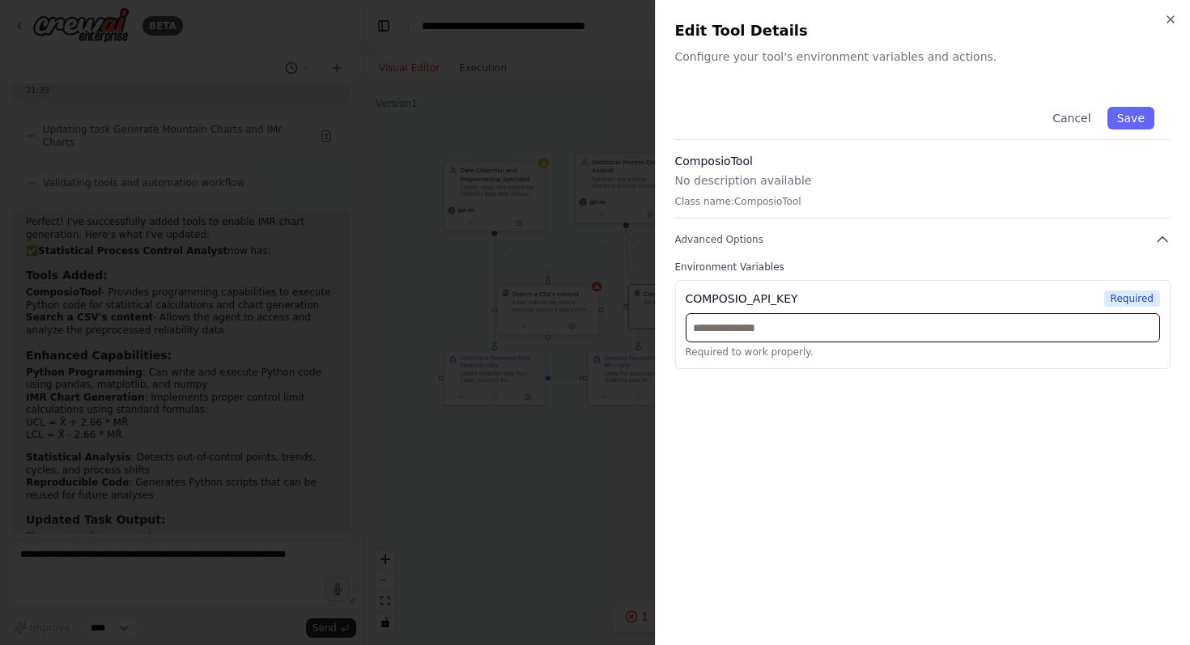
click at [776, 336] on input "text" at bounding box center [923, 327] width 475 height 29
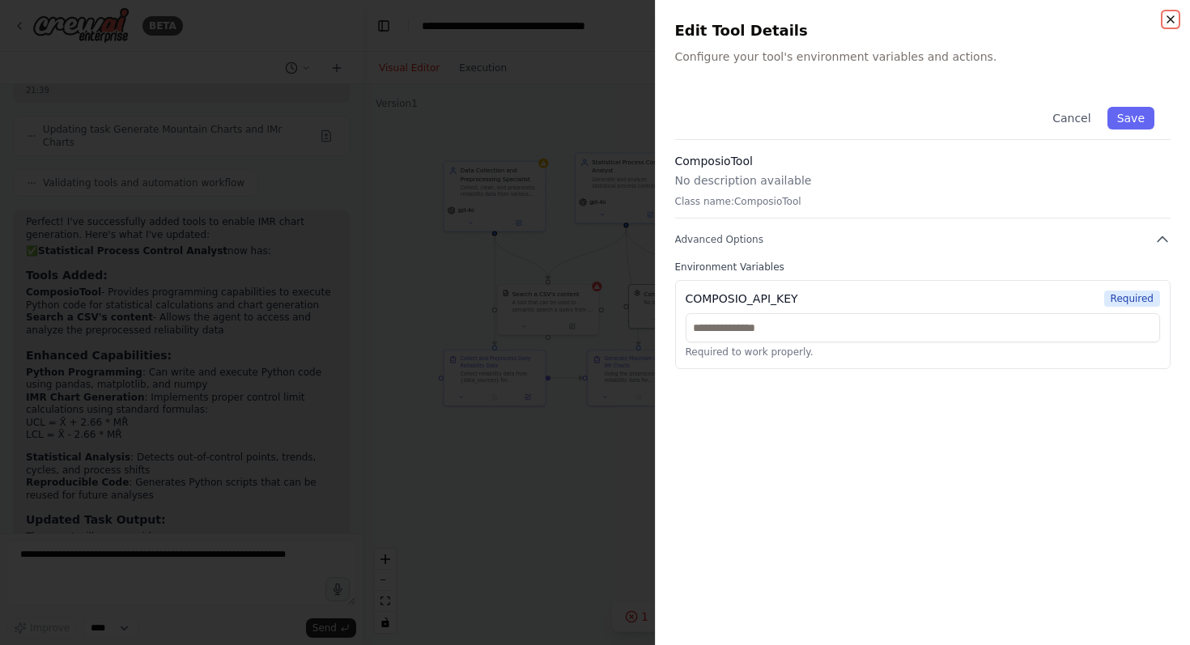
click at [1174, 17] on icon "button" at bounding box center [1170, 19] width 13 height 13
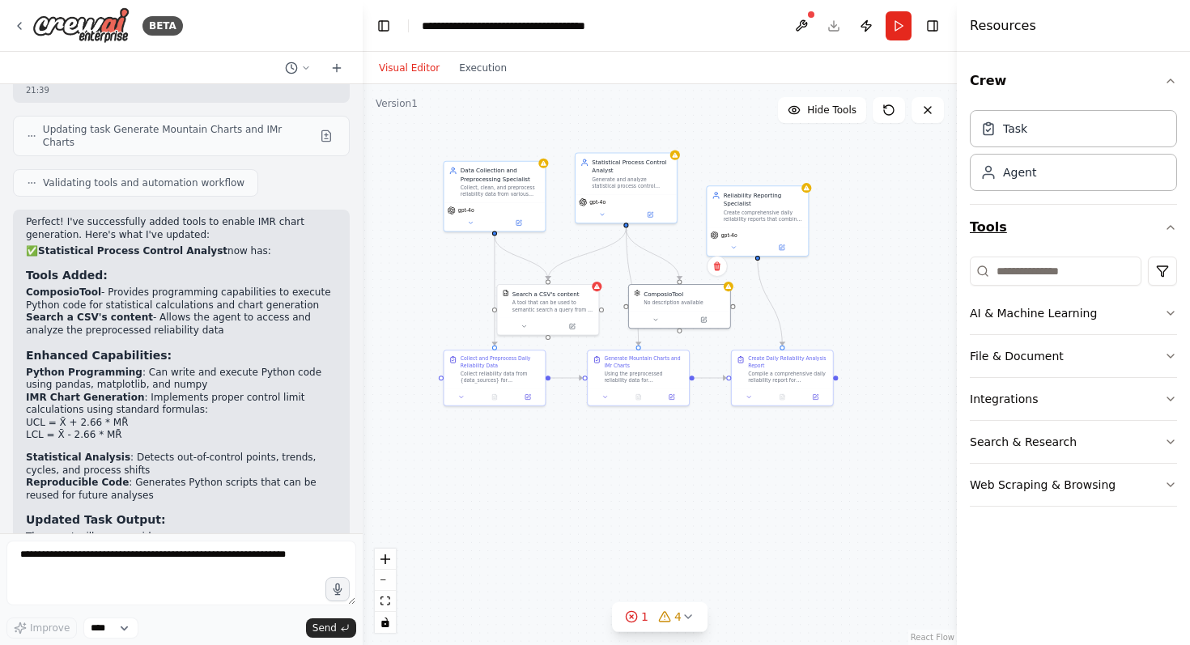
click at [979, 229] on button "Tools" at bounding box center [1073, 227] width 207 height 45
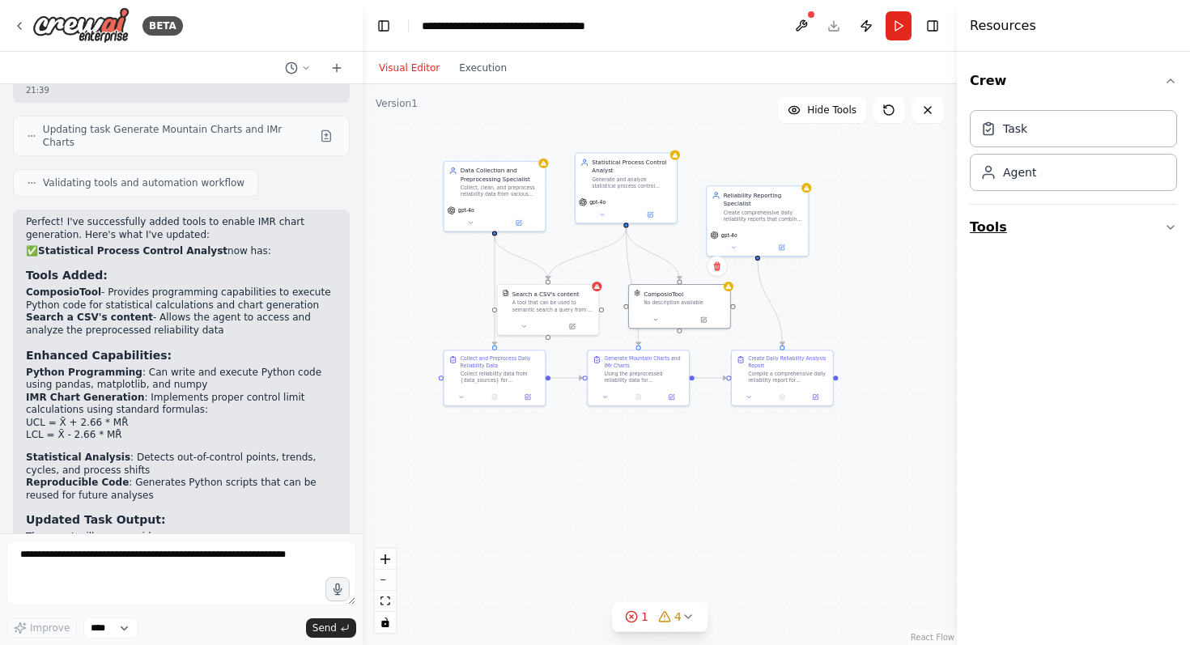
click at [979, 229] on button "Tools" at bounding box center [1073, 227] width 207 height 45
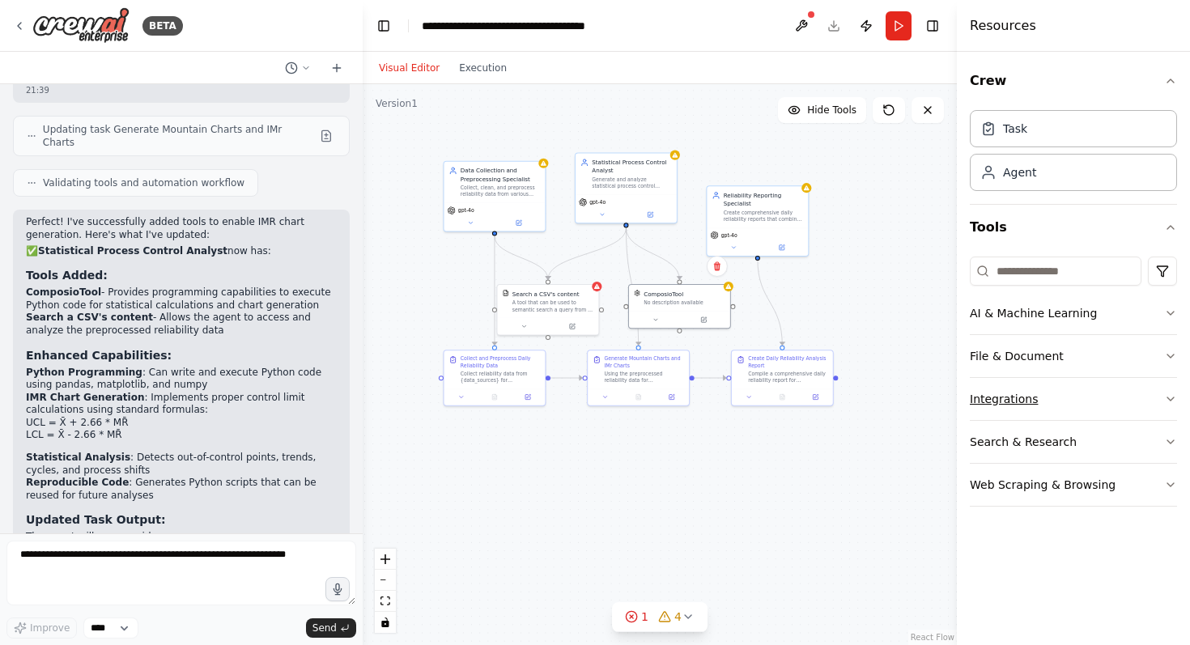
click at [1168, 399] on icon "button" at bounding box center [1170, 399] width 13 height 13
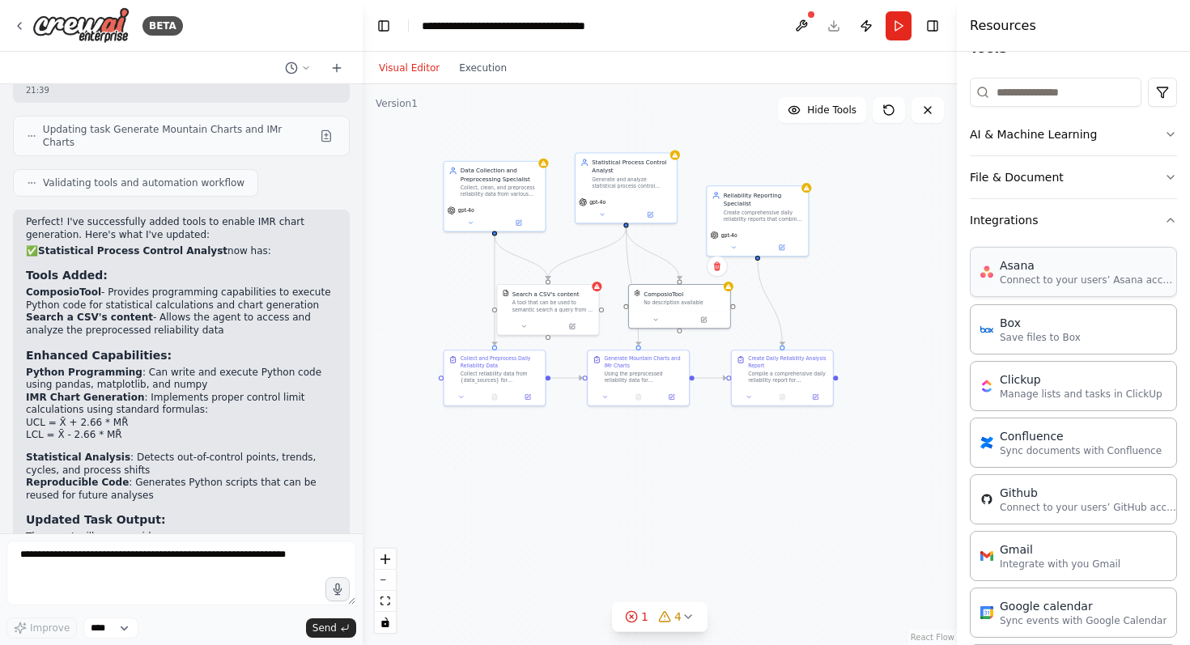
scroll to position [0, 0]
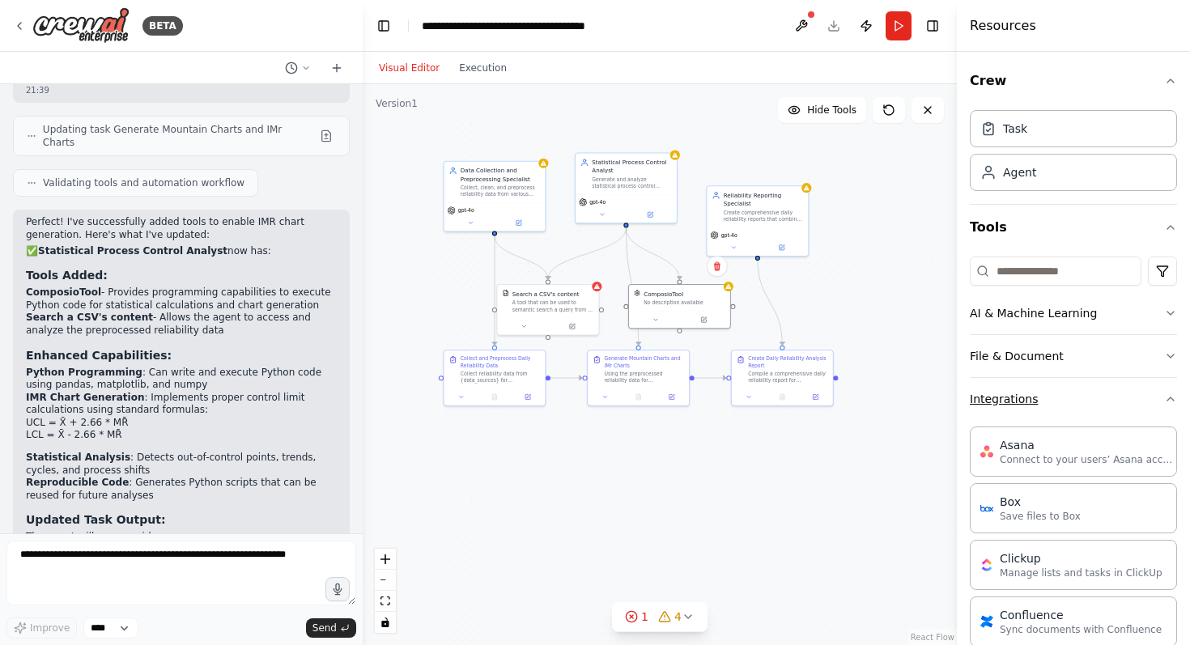
click at [1173, 403] on icon "button" at bounding box center [1170, 399] width 13 height 13
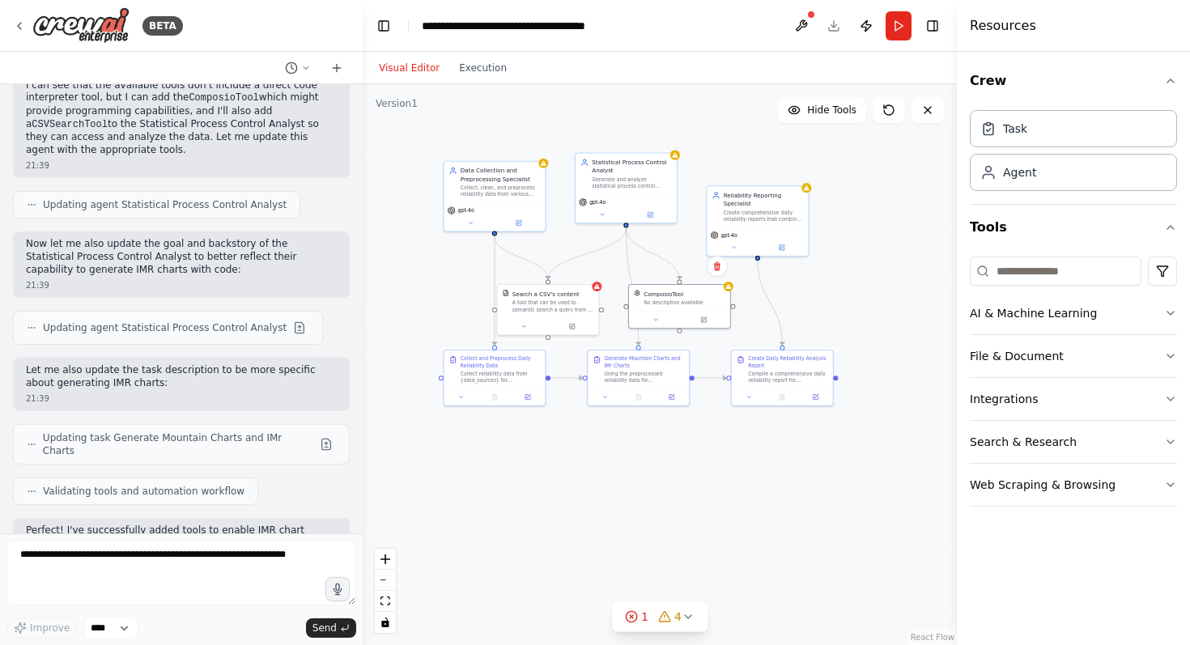
scroll to position [1930, 0]
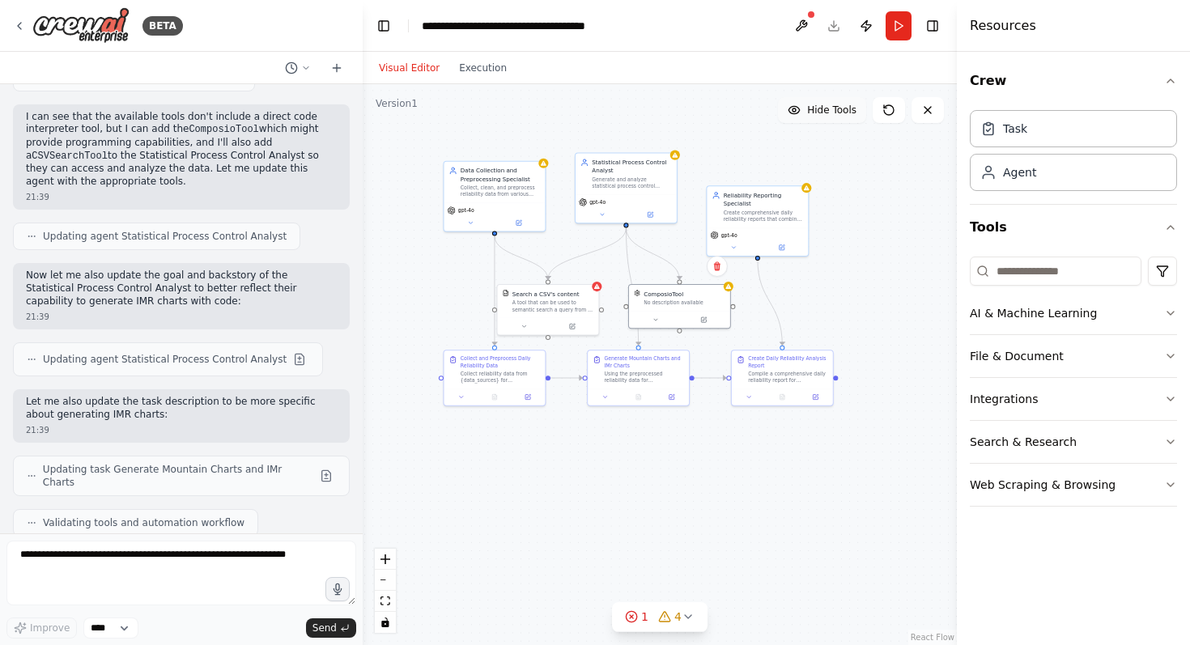
click at [826, 110] on span "Hide Tools" at bounding box center [831, 110] width 49 height 13
click at [826, 110] on span "Show Tools" at bounding box center [829, 110] width 53 height 13
click at [573, 325] on icon at bounding box center [572, 324] width 5 height 5
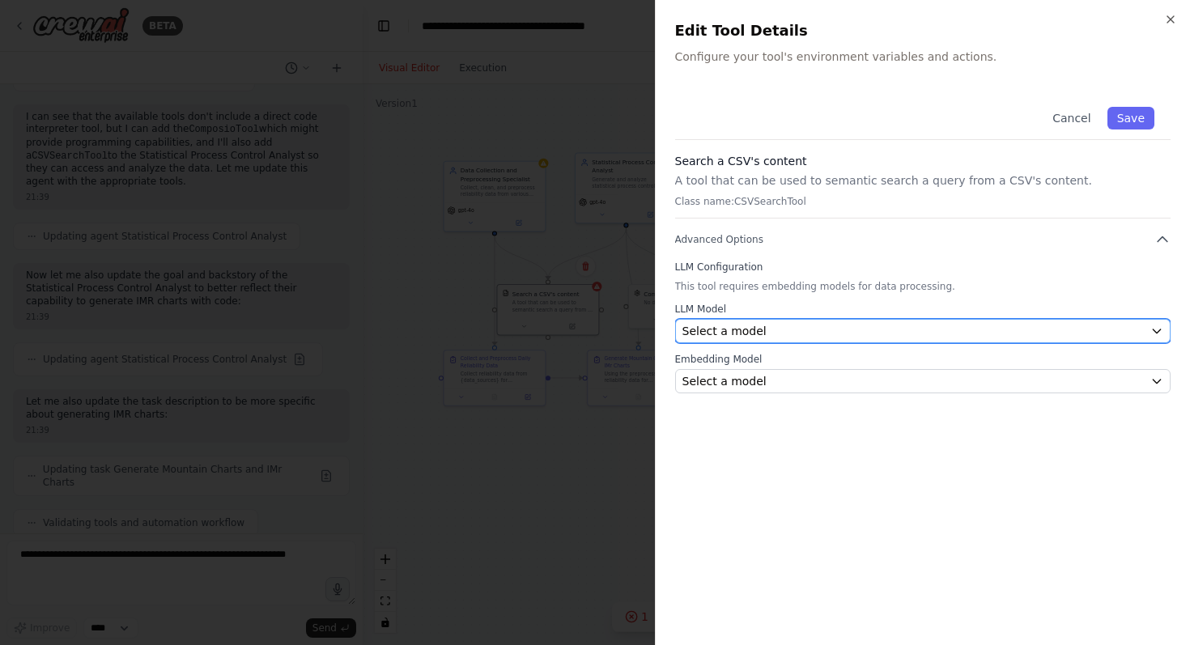
click at [770, 320] on button "Select a model" at bounding box center [923, 331] width 496 height 24
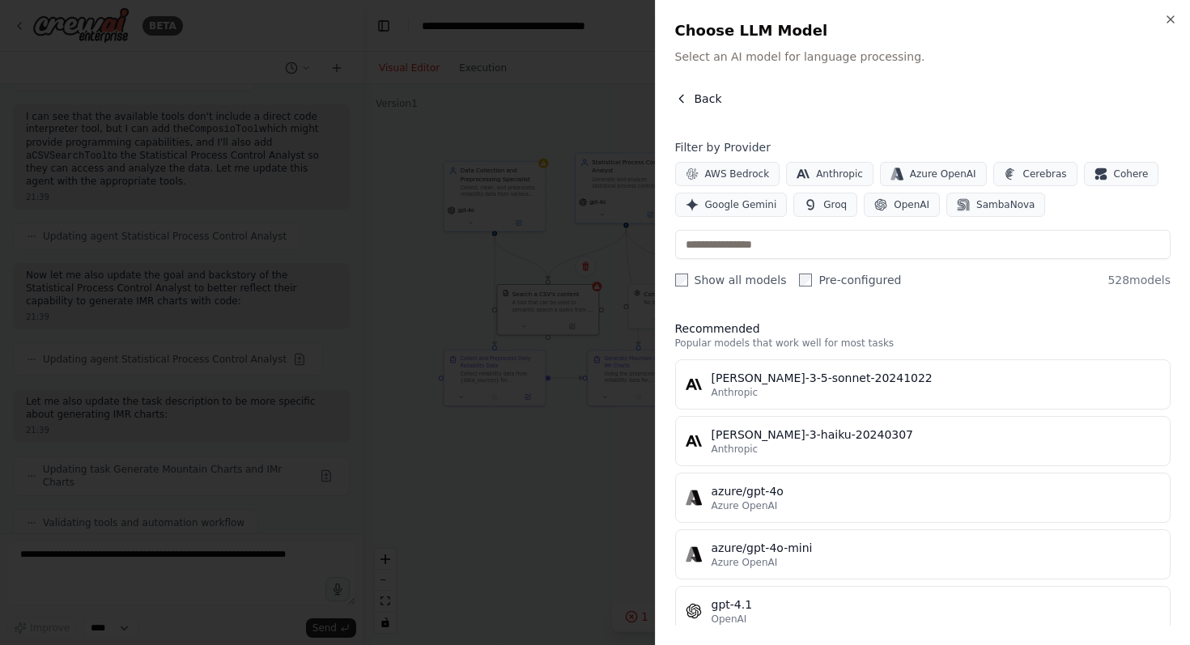
click at [681, 100] on icon "button" at bounding box center [681, 98] width 13 height 13
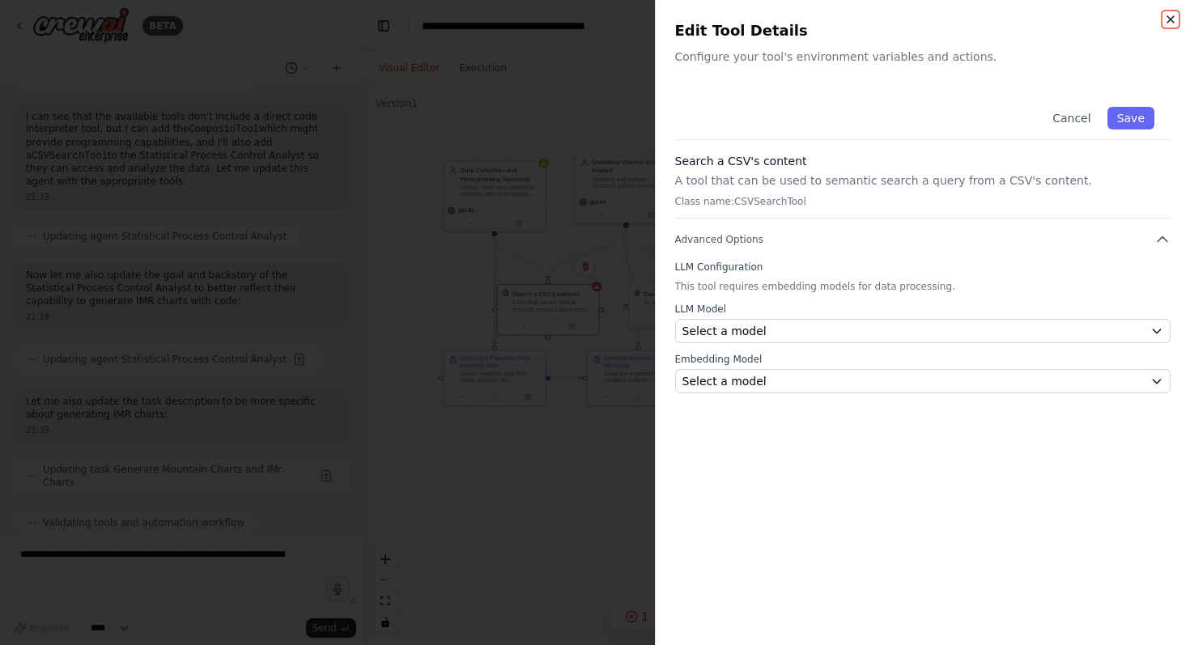
click at [1175, 17] on icon "button" at bounding box center [1170, 19] width 13 height 13
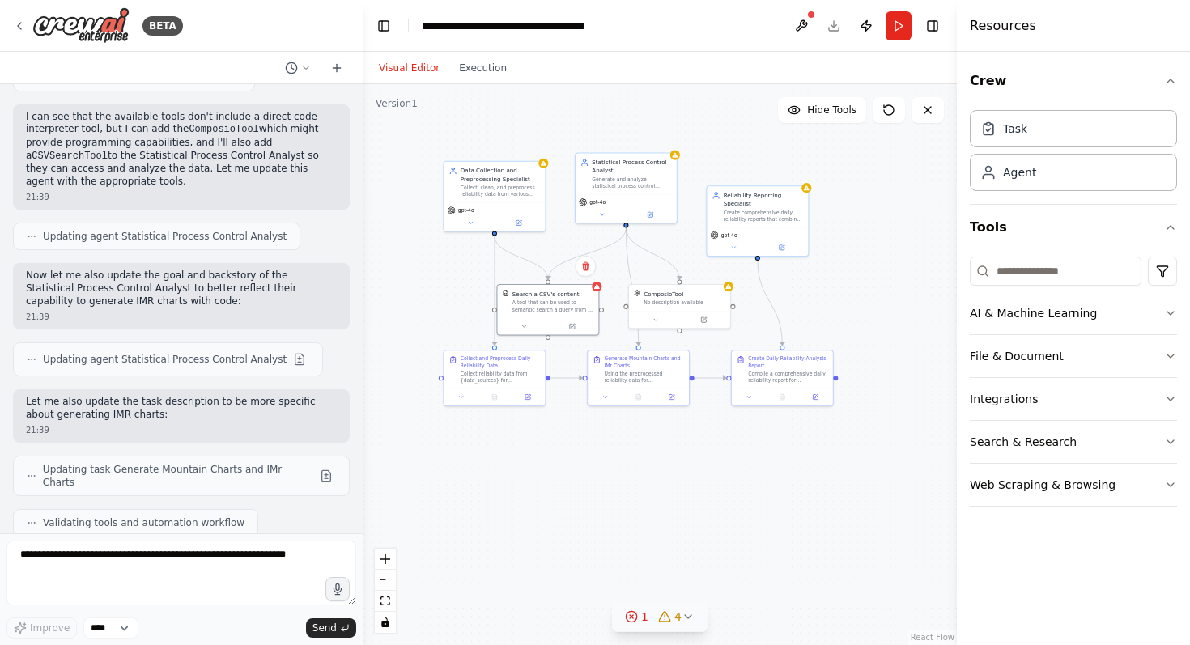
click at [685, 616] on icon at bounding box center [688, 616] width 6 height 3
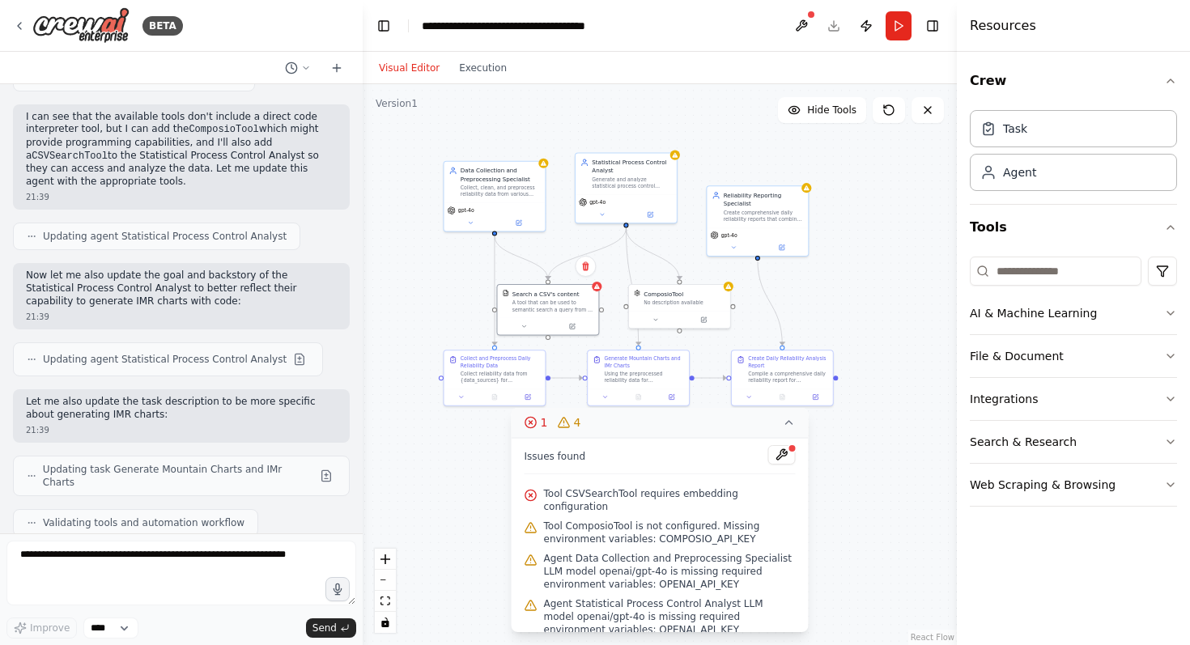
click at [890, 565] on div ".deletable-edge-delete-btn { width: 20px; height: 20px; border: 0px solid #ffff…" at bounding box center [660, 364] width 594 height 561
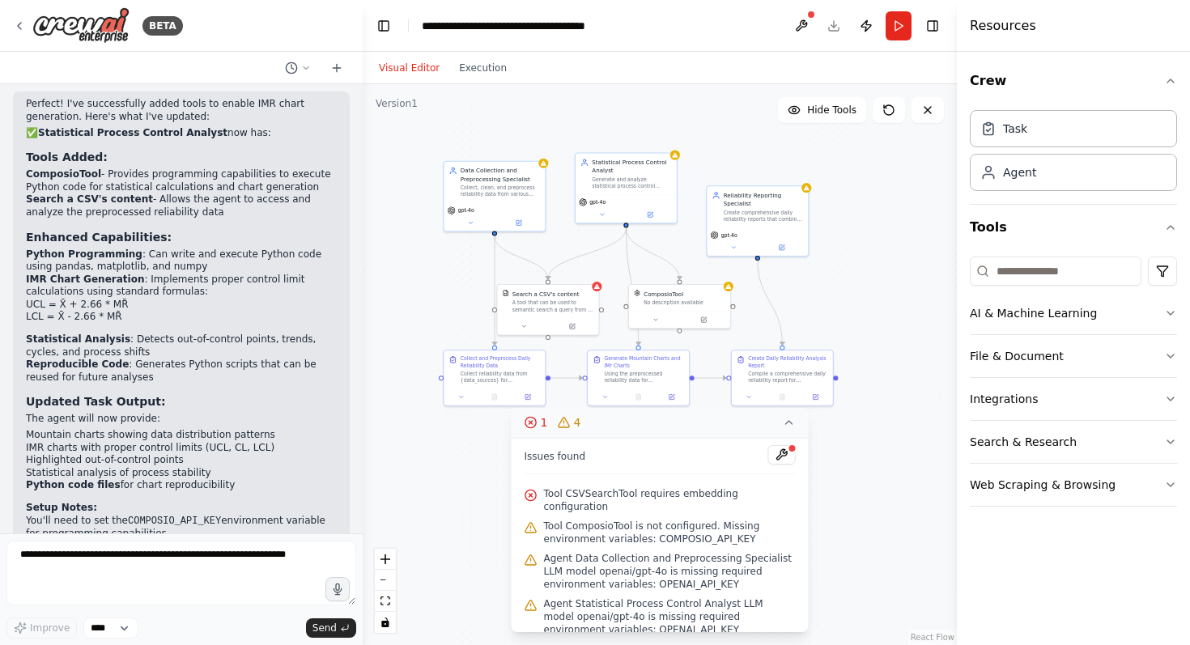
scroll to position [2429, 0]
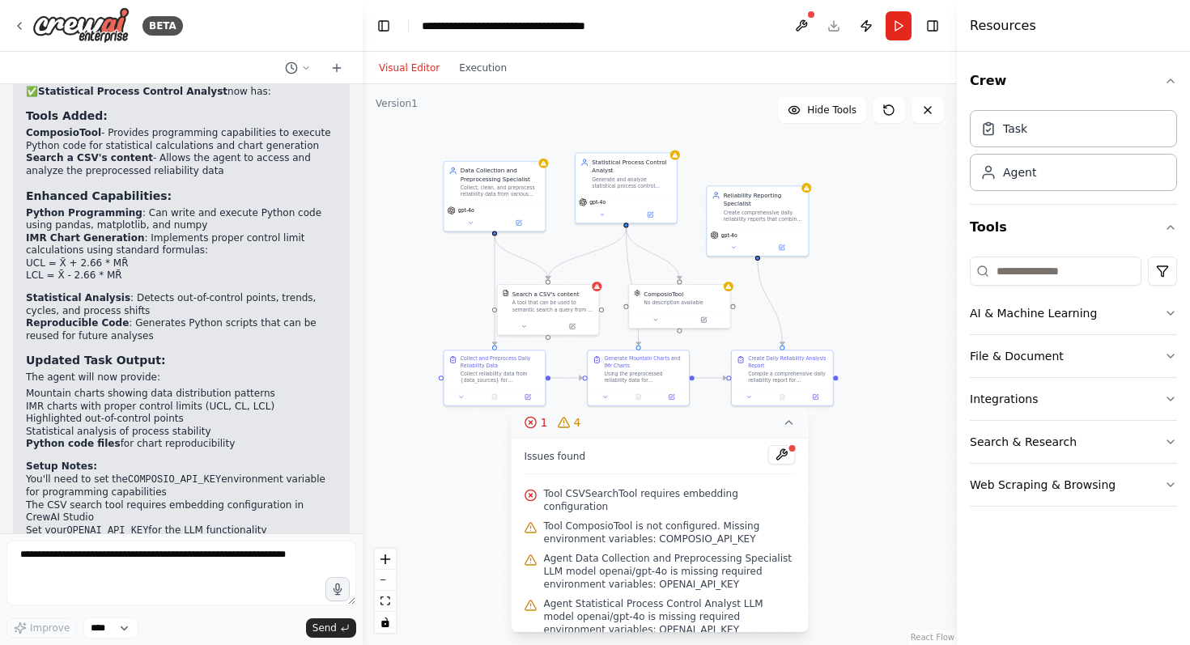
click at [786, 421] on icon at bounding box center [789, 422] width 13 height 13
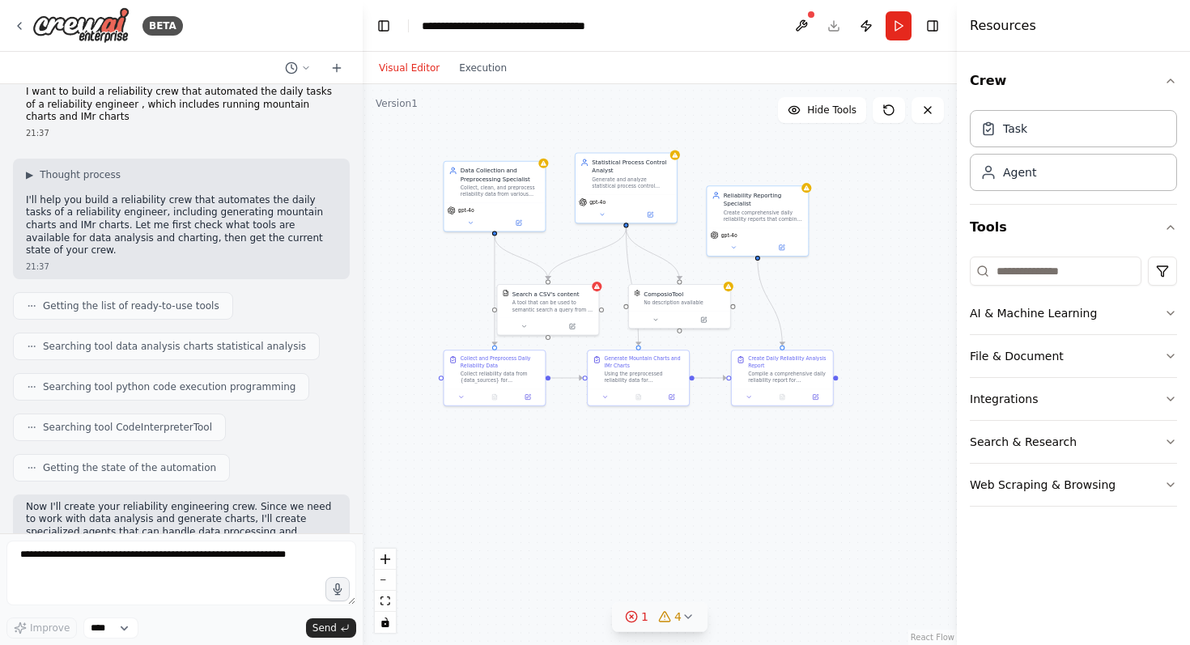
scroll to position [0, 0]
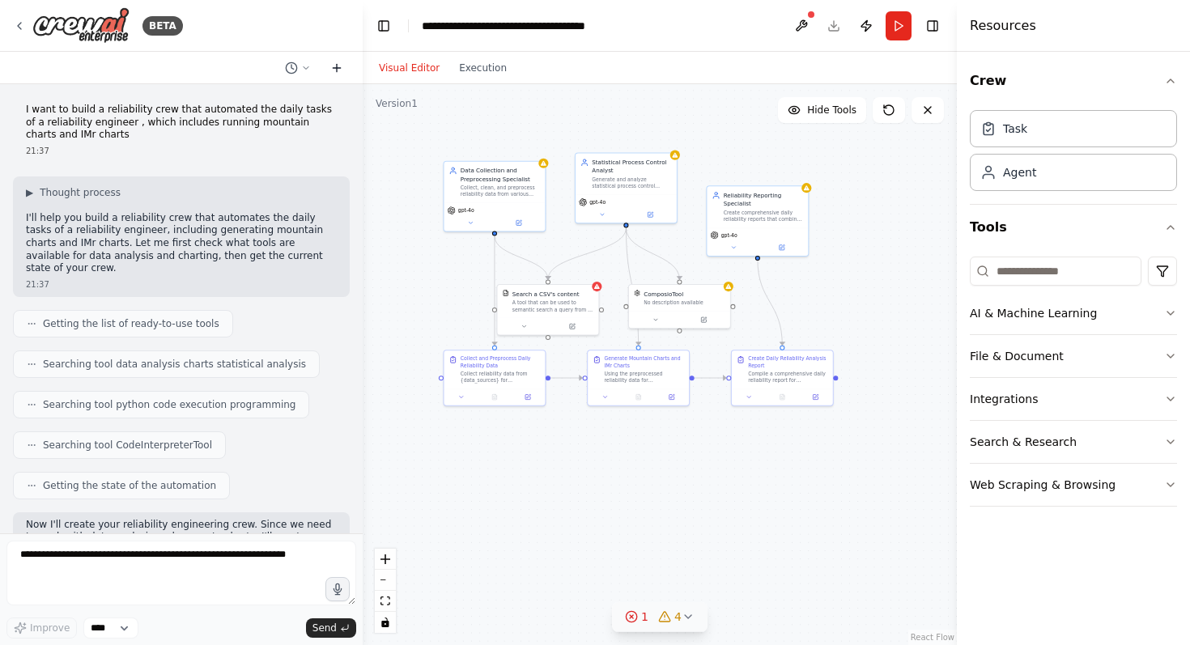
click at [338, 68] on icon at bounding box center [336, 68] width 13 height 13
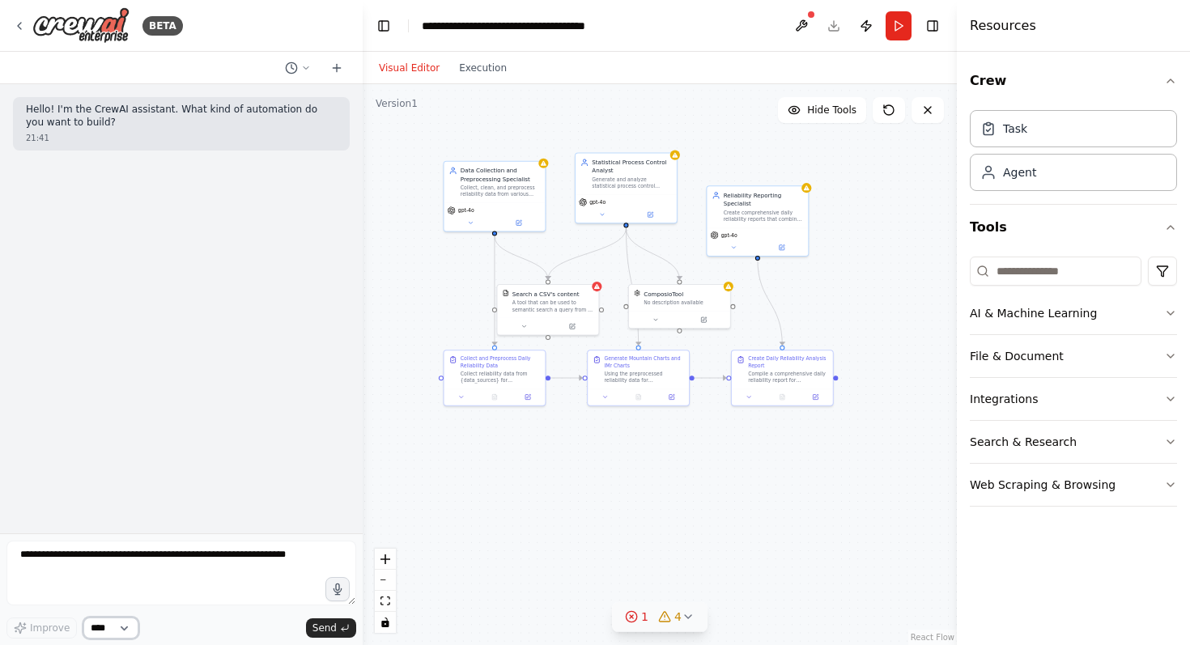
click at [129, 626] on select "****" at bounding box center [110, 628] width 55 height 21
click at [307, 65] on icon at bounding box center [306, 68] width 10 height 10
click at [227, 130] on span "need to add tools to run IMR chart" at bounding box center [236, 127] width 120 height 13
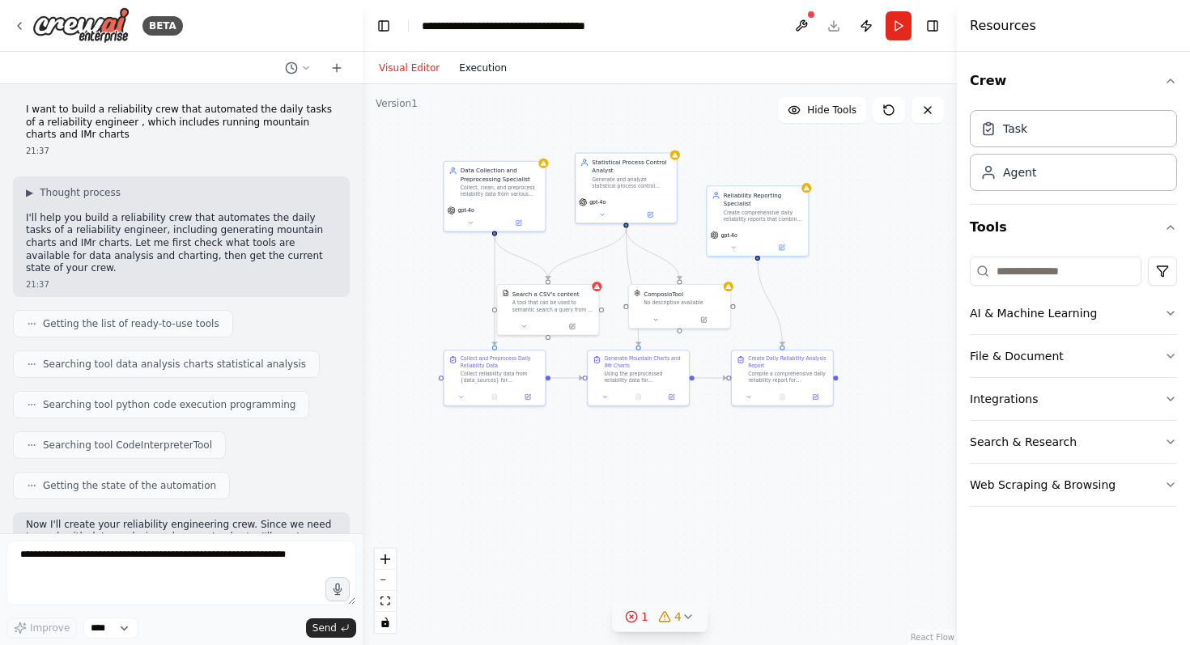
click at [480, 65] on button "Execution" at bounding box center [482, 67] width 67 height 19
click at [410, 75] on button "Visual Editor" at bounding box center [409, 67] width 80 height 19
click at [803, 24] on button at bounding box center [801, 25] width 26 height 29
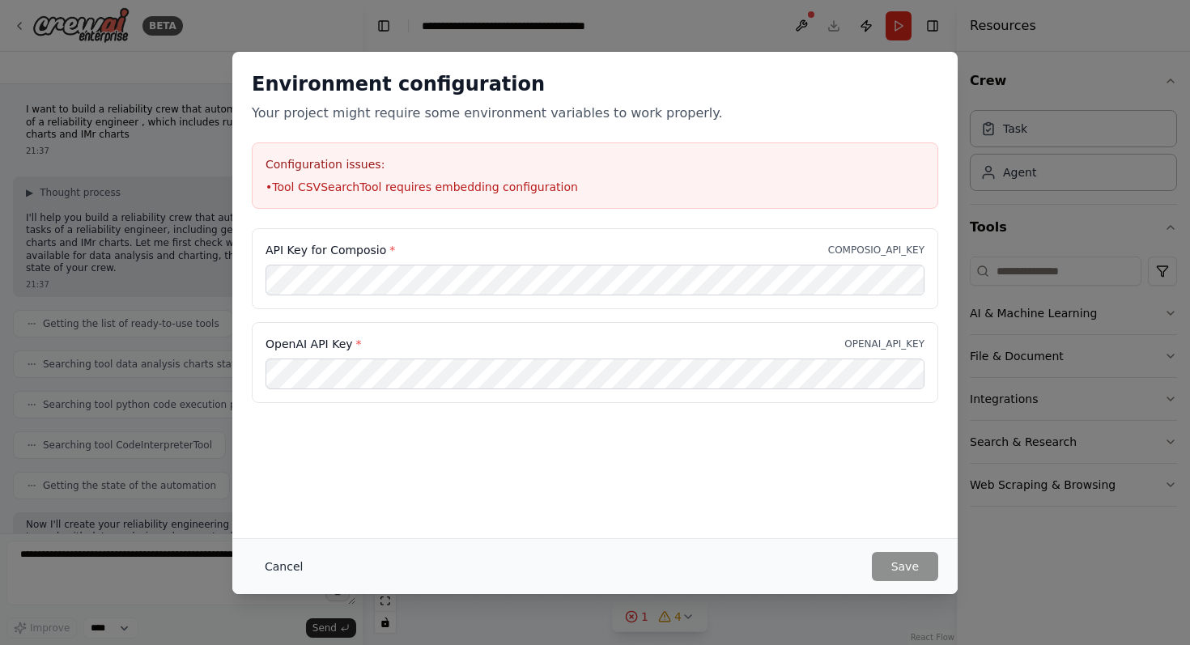
click at [289, 568] on button "Cancel" at bounding box center [284, 566] width 64 height 29
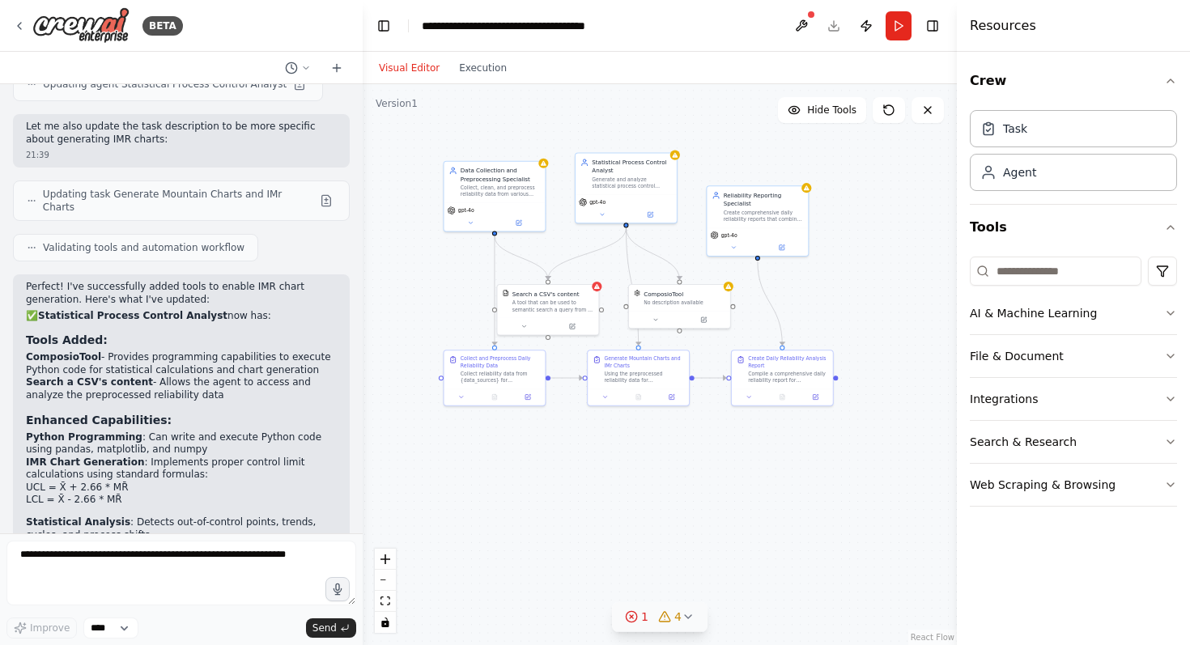
scroll to position [2204, 0]
click at [654, 219] on div "gpt-4o" at bounding box center [626, 207] width 101 height 28
click at [652, 215] on icon at bounding box center [650, 212] width 5 height 5
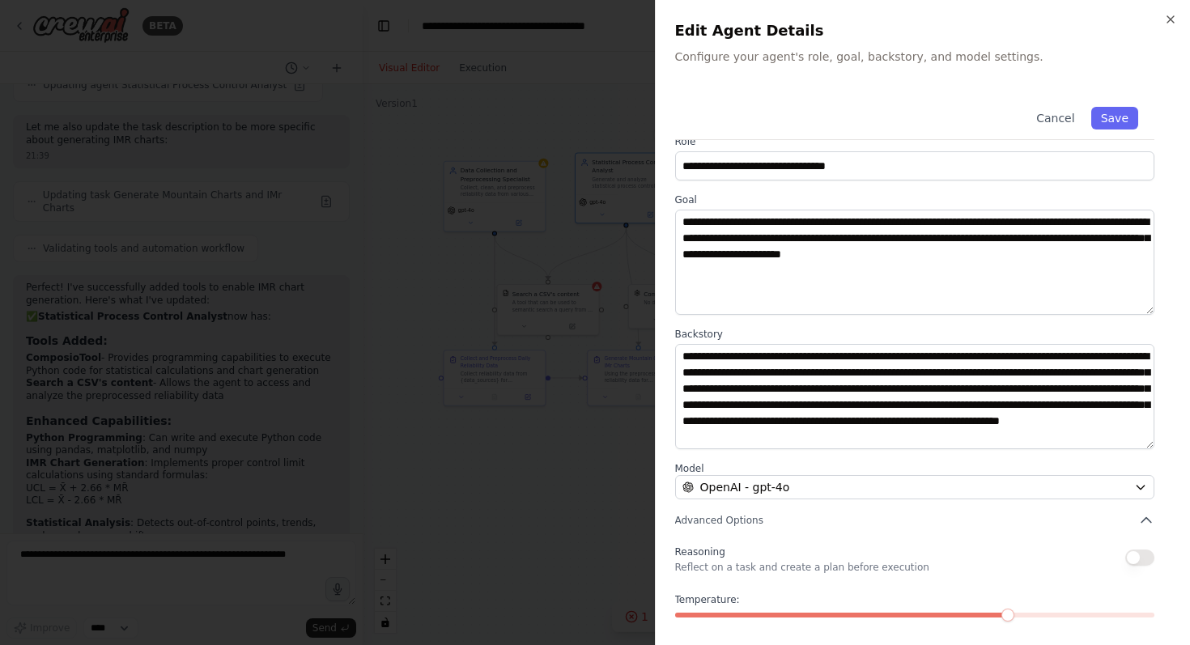
scroll to position [88, 0]
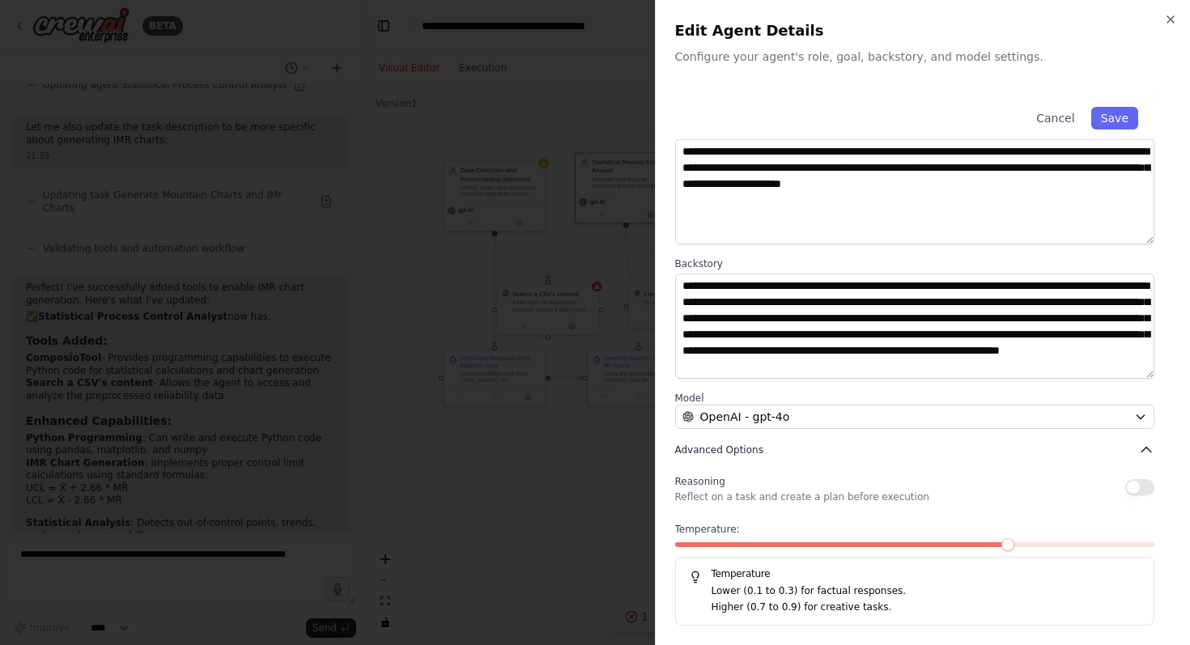
click at [1142, 449] on icon "button" at bounding box center [1146, 450] width 16 height 16
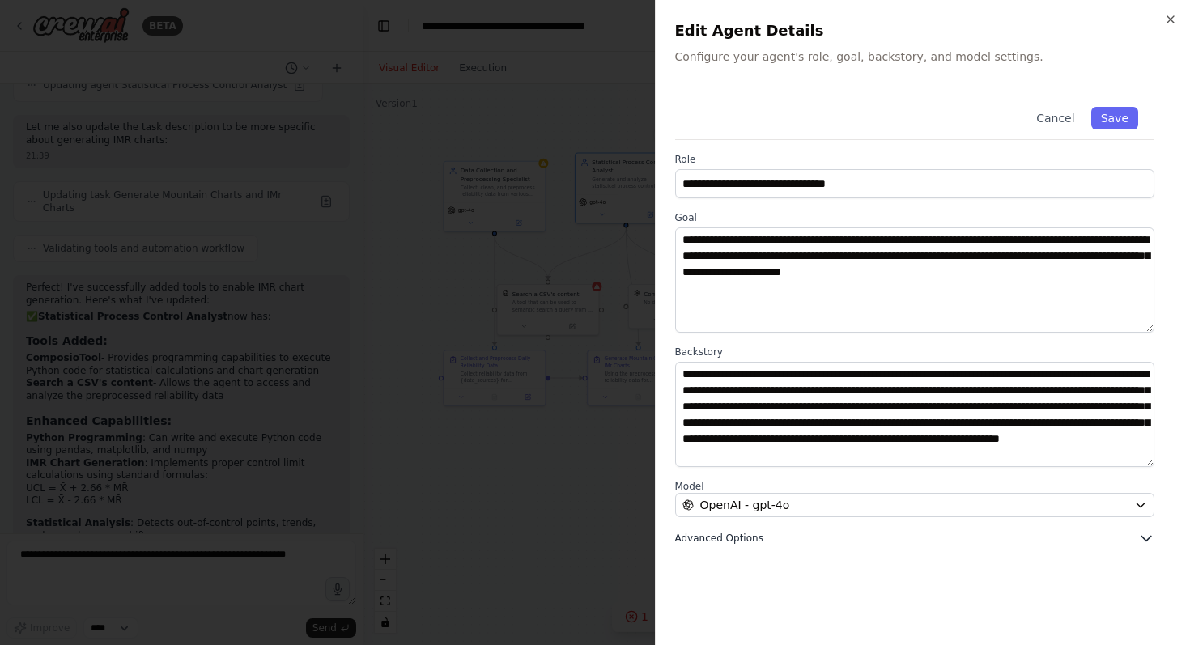
scroll to position [0, 0]
click at [1143, 541] on icon "button" at bounding box center [1146, 538] width 16 height 16
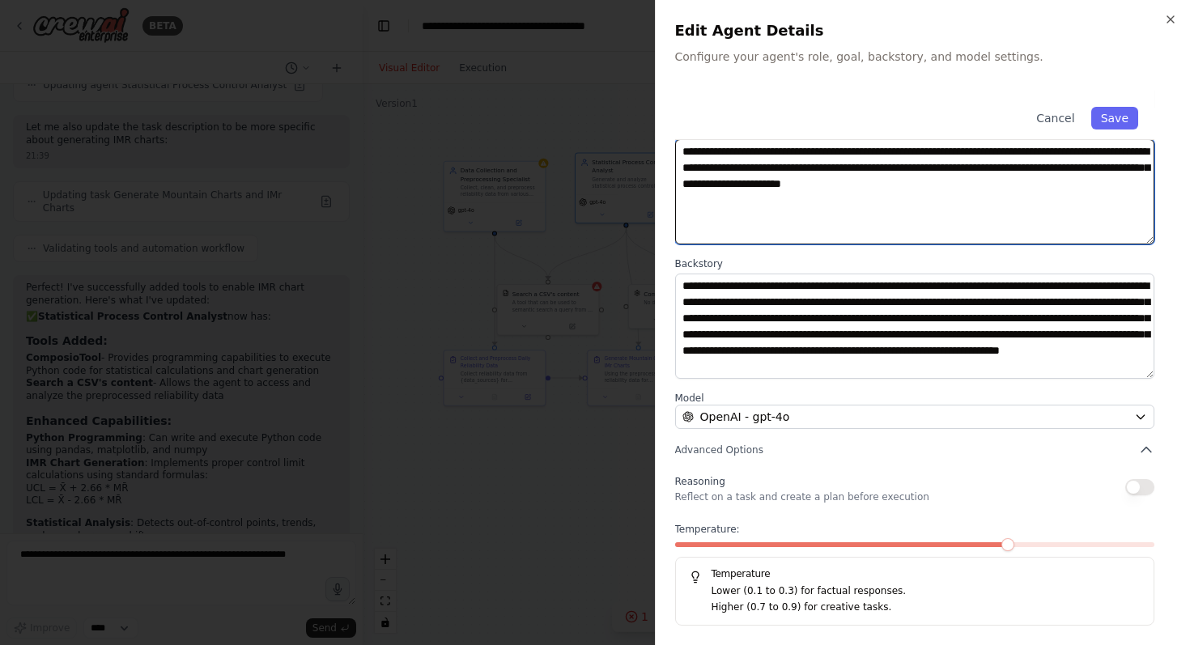
click at [978, 198] on textarea "**********" at bounding box center [915, 191] width 480 height 105
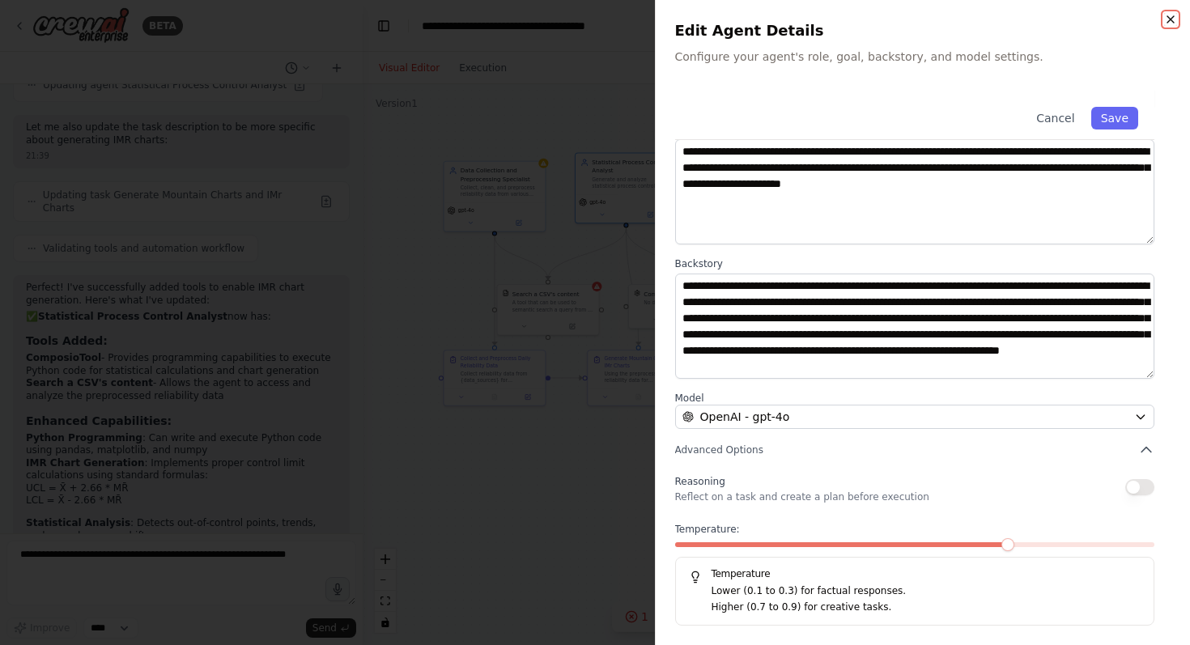
click at [1170, 19] on icon "button" at bounding box center [1170, 19] width 6 height 6
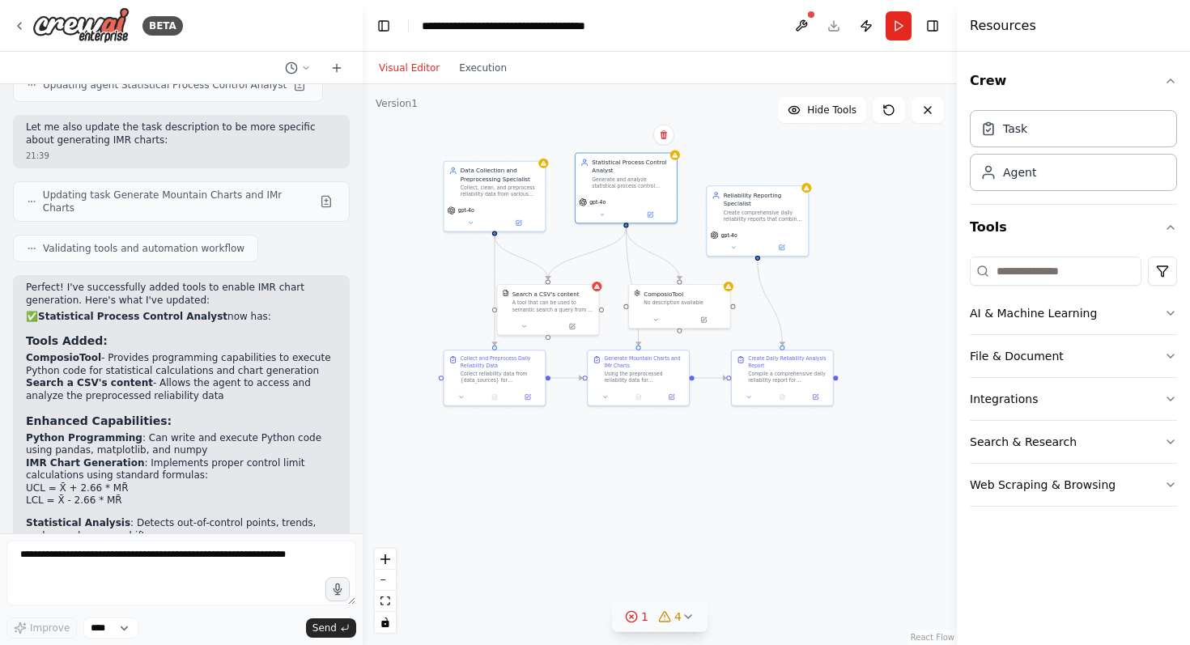
click at [865, 214] on div ".deletable-edge-delete-btn { width: 20px; height: 20px; border: 0px solid #ffff…" at bounding box center [660, 364] width 594 height 561
click at [933, 109] on icon at bounding box center [927, 110] width 13 height 13
click at [489, 68] on button "Execution" at bounding box center [482, 67] width 67 height 19
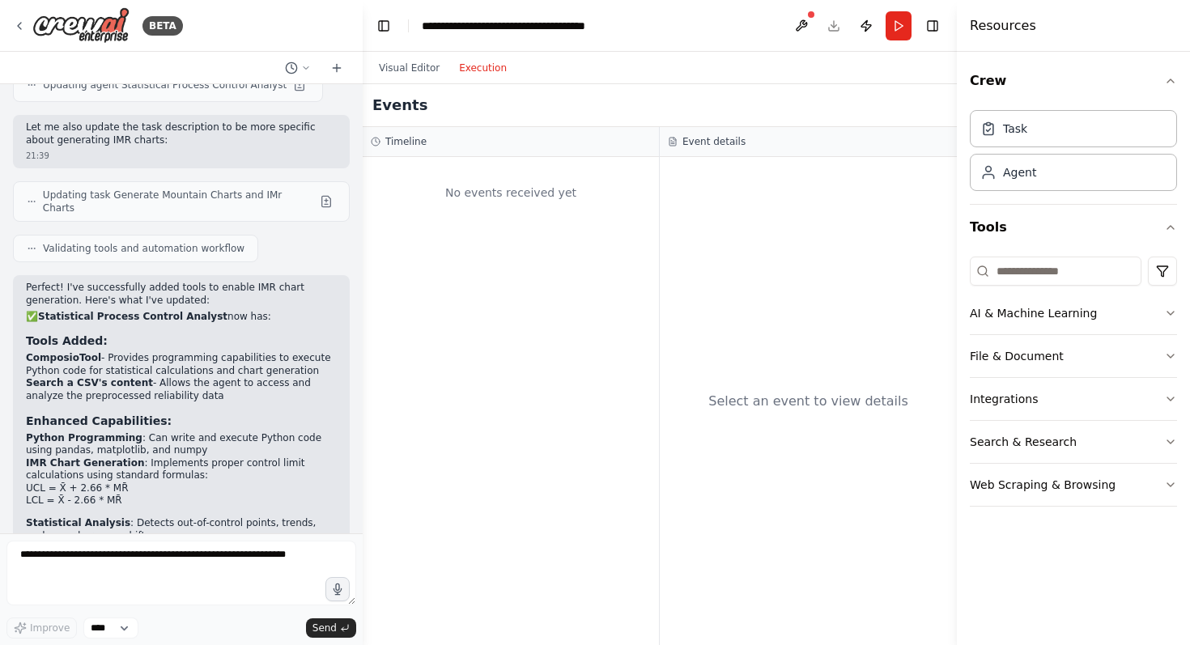
click at [403, 84] on div "Events" at bounding box center [660, 105] width 594 height 43
click at [386, 25] on button "Toggle Left Sidebar" at bounding box center [383, 26] width 23 height 23
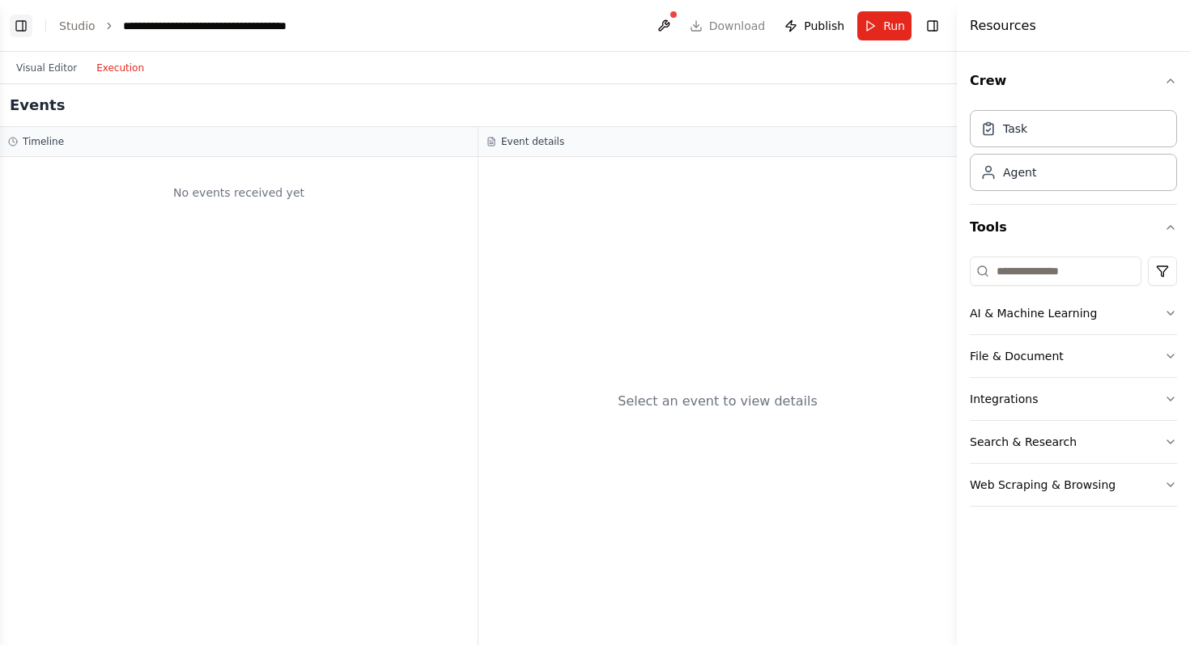
click at [16, 20] on button "Toggle Left Sidebar" at bounding box center [21, 26] width 23 height 23
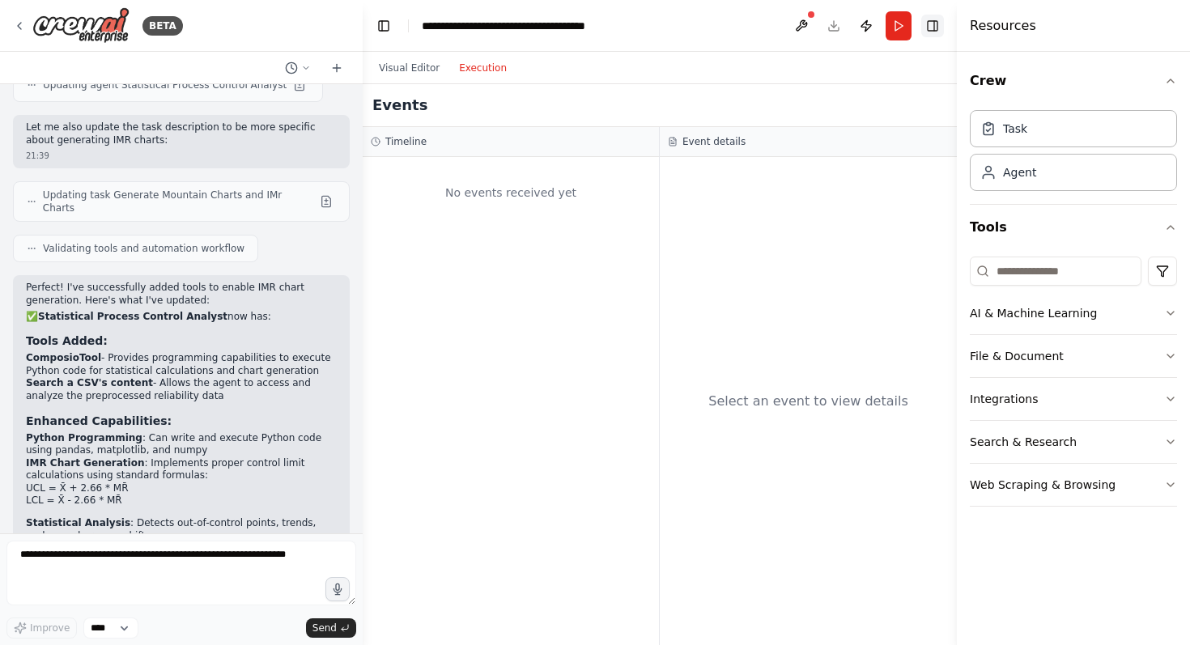
click at [937, 27] on button "Toggle Right Sidebar" at bounding box center [932, 26] width 23 height 23
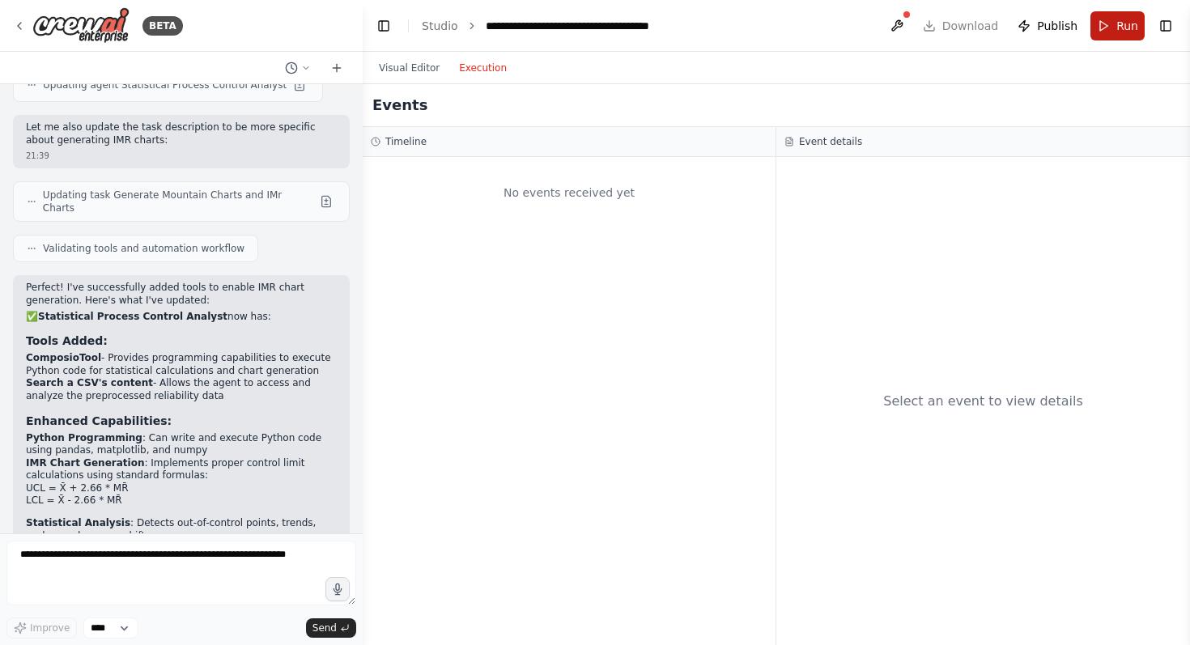
click at [1118, 28] on span "Run" at bounding box center [1127, 26] width 22 height 16
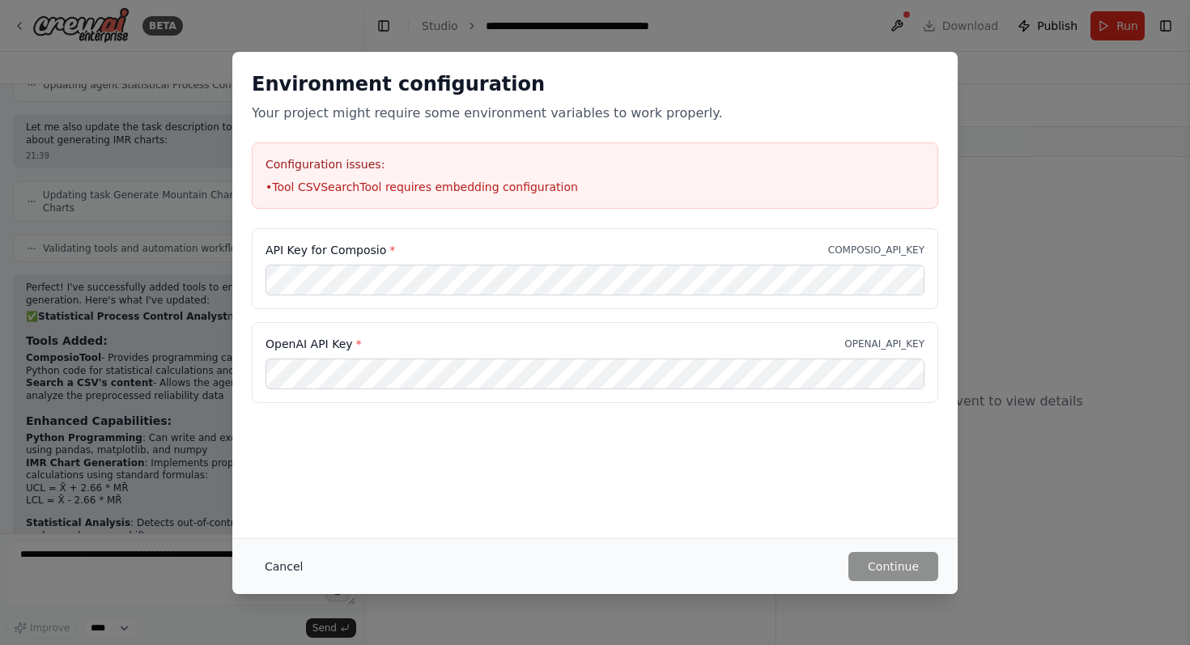
click at [291, 572] on button "Cancel" at bounding box center [284, 566] width 64 height 29
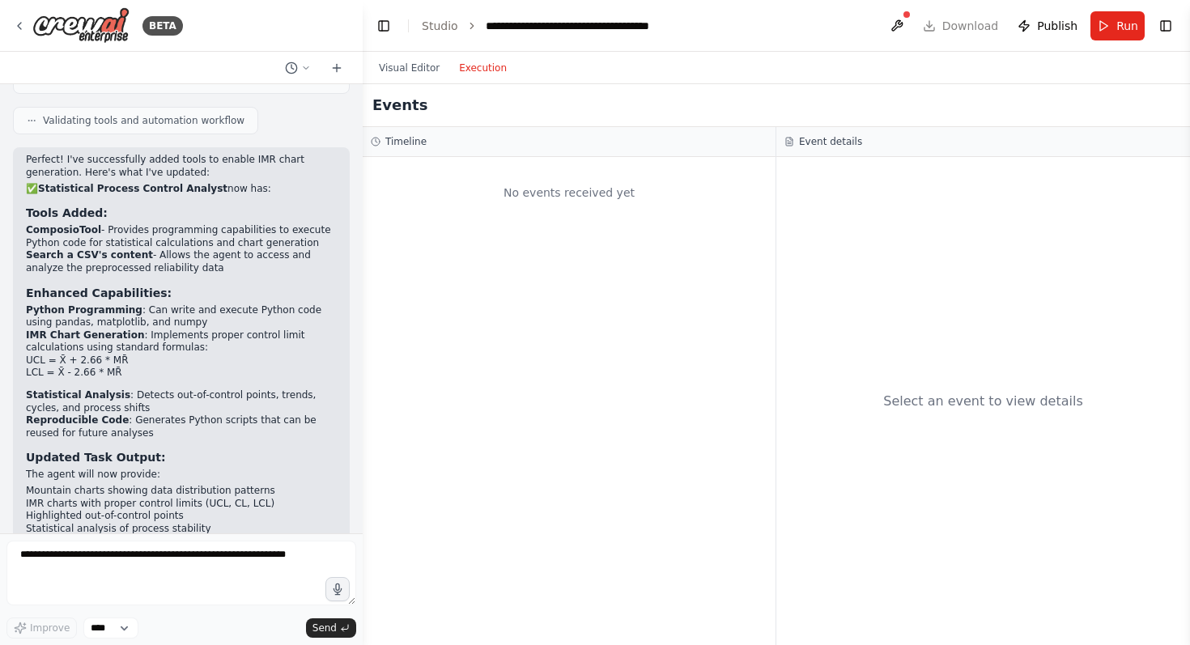
scroll to position [2429, 0]
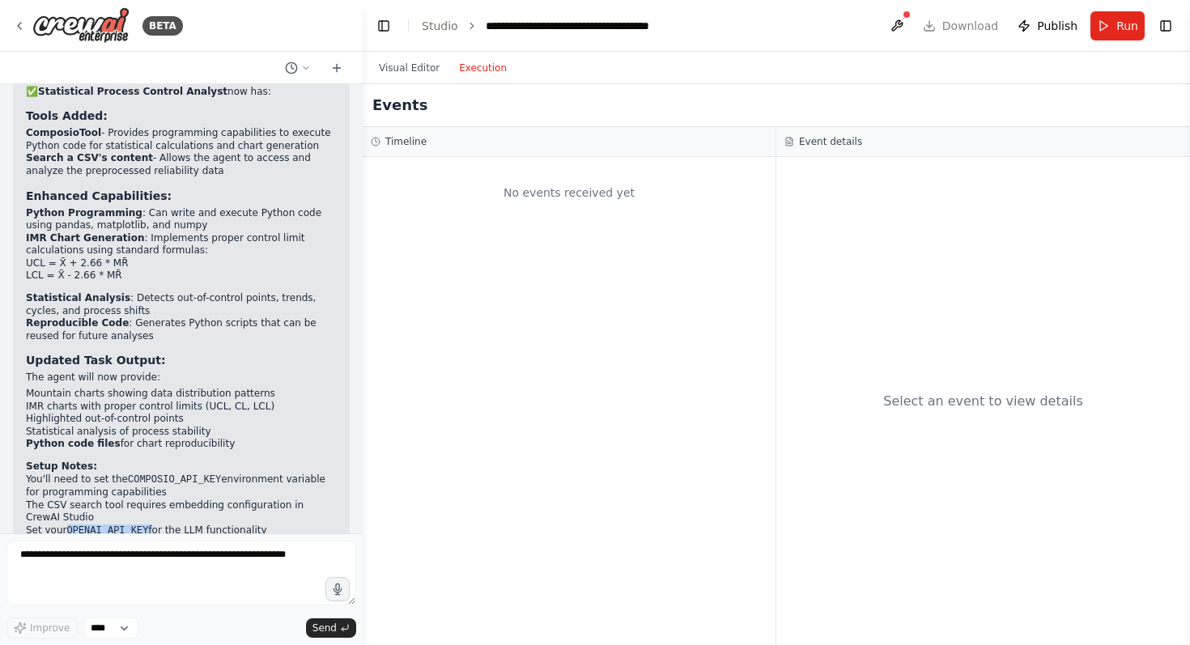
drag, startPoint x: 69, startPoint y: 445, endPoint x: 151, endPoint y: 444, distance: 81.8
click at [151, 525] on li "Set your OPENAI_API_KEY for the LLM functionality" at bounding box center [181, 532] width 311 height 14
click at [412, 63] on button "Visual Editor" at bounding box center [409, 67] width 80 height 19
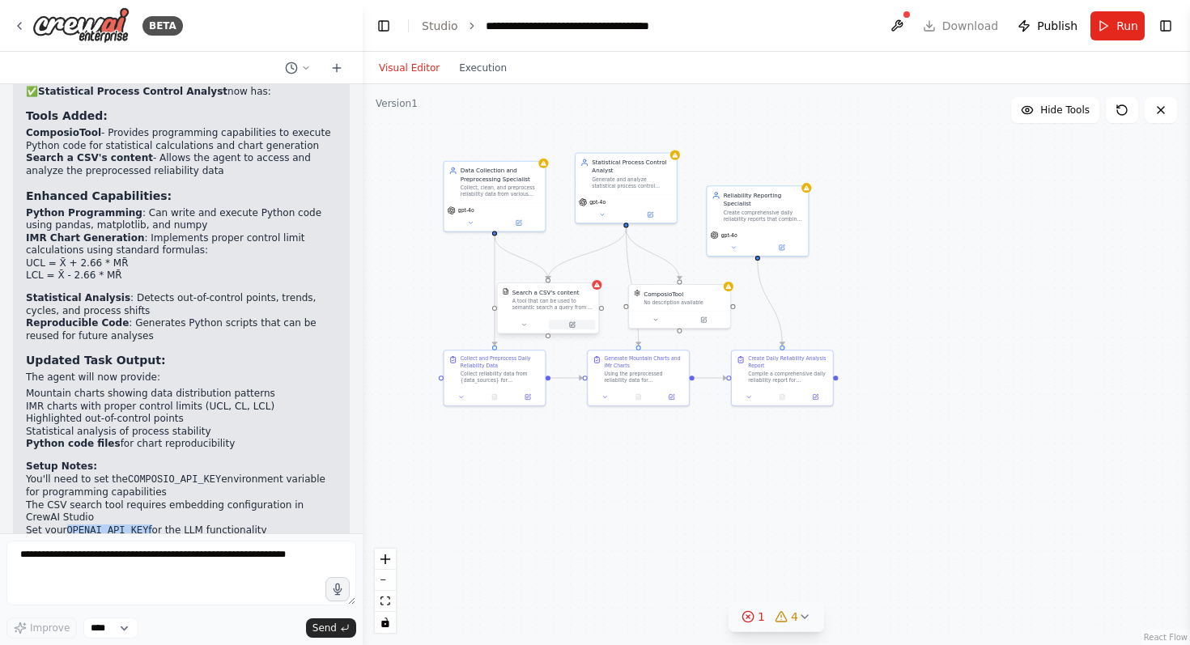
click at [572, 329] on button at bounding box center [572, 325] width 46 height 10
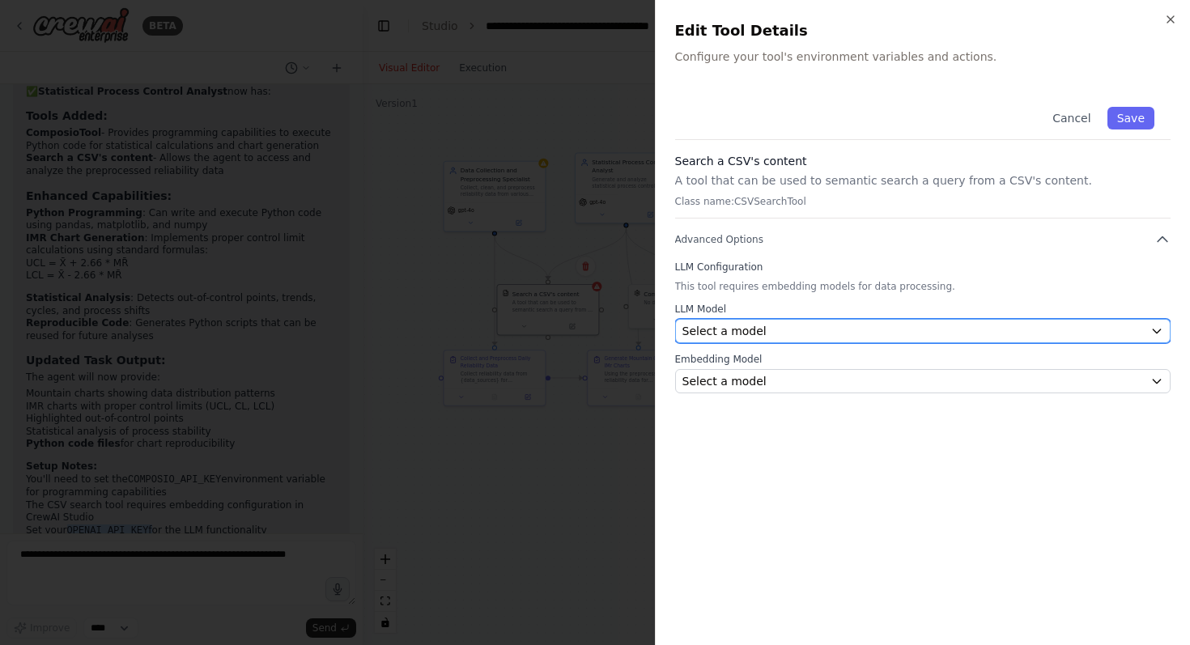
click at [771, 331] on div "Select a model" at bounding box center [913, 331] width 462 height 16
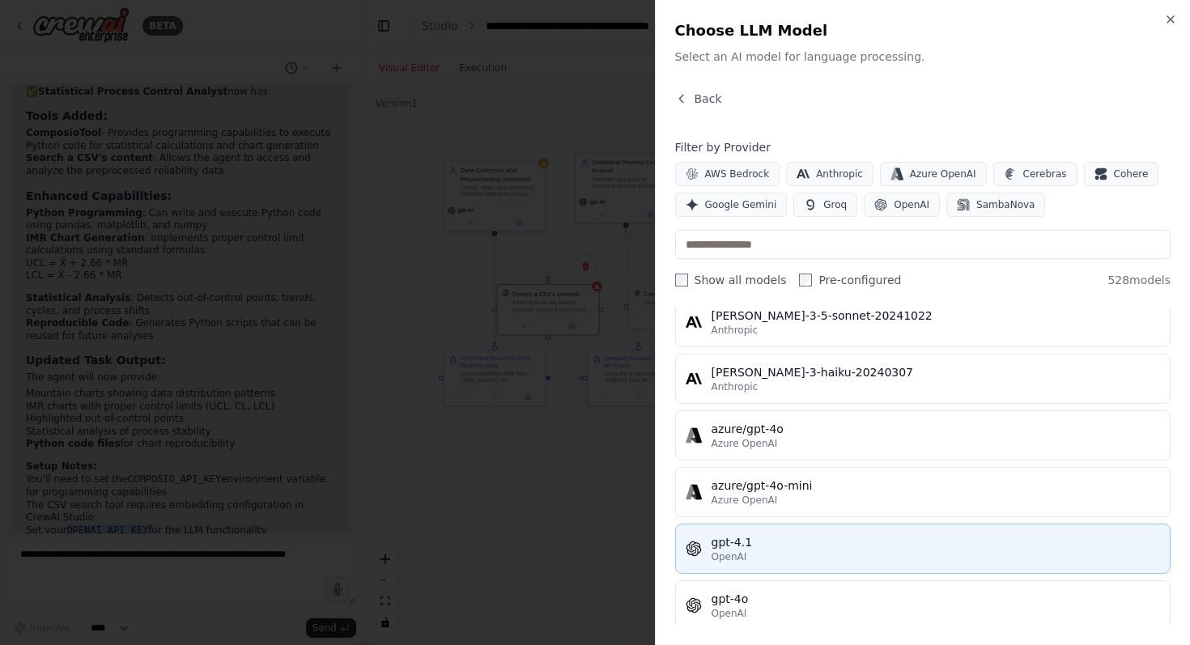
scroll to position [0, 0]
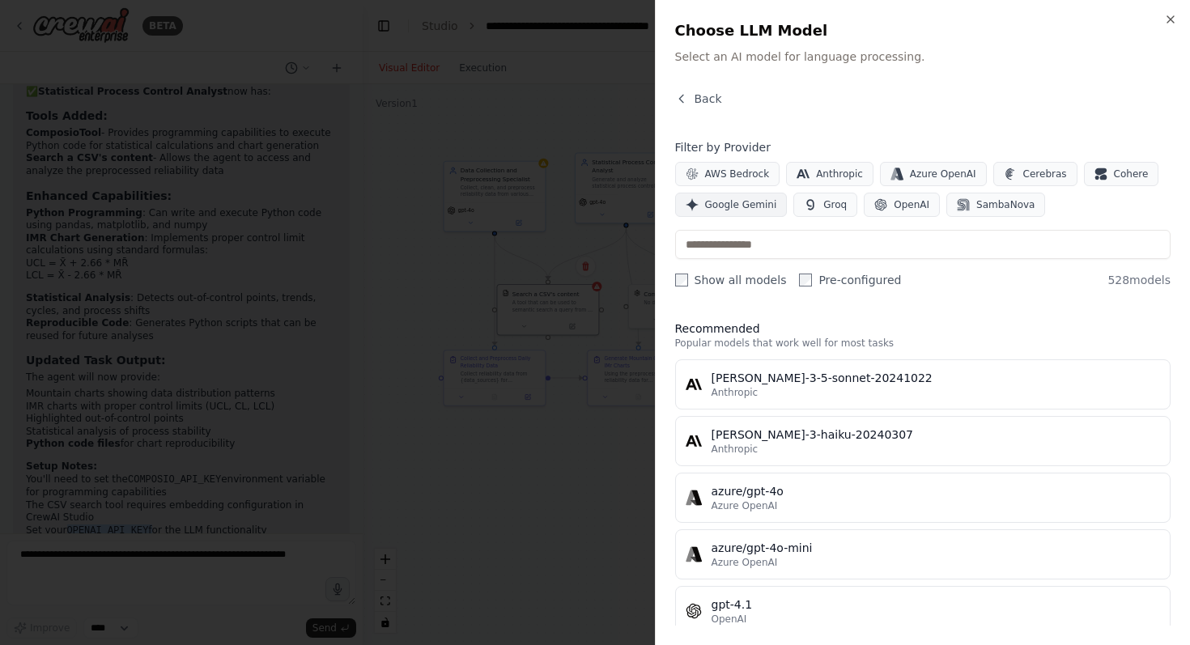
click at [737, 204] on span "Google Gemini" at bounding box center [741, 204] width 72 height 13
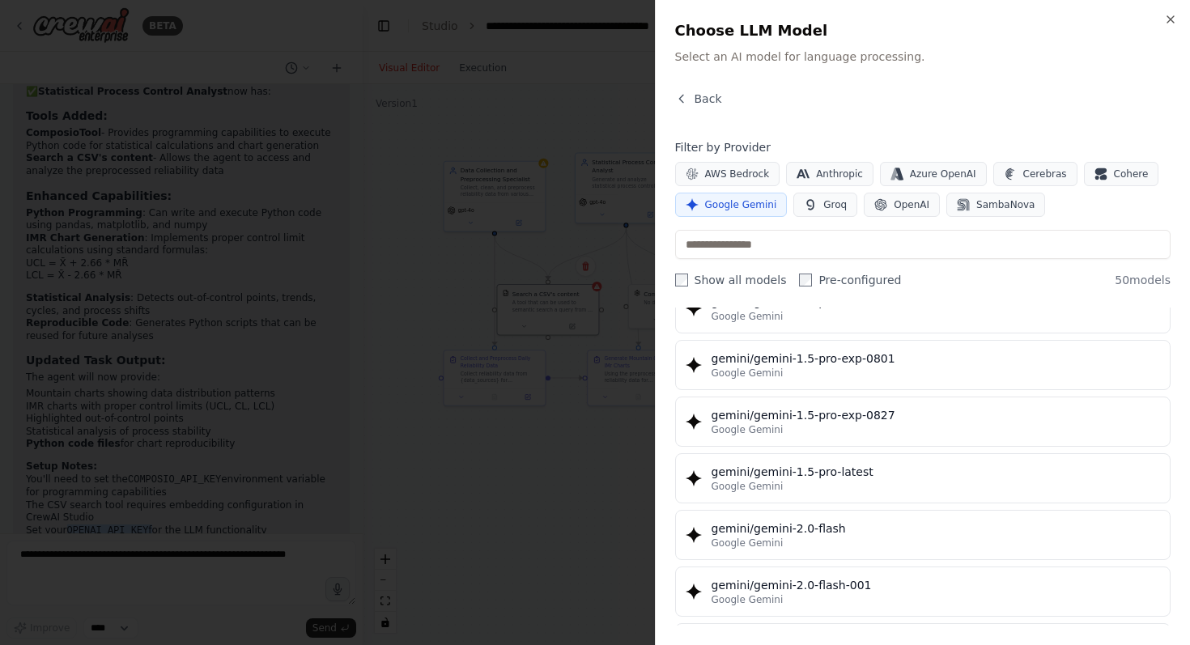
scroll to position [692, 0]
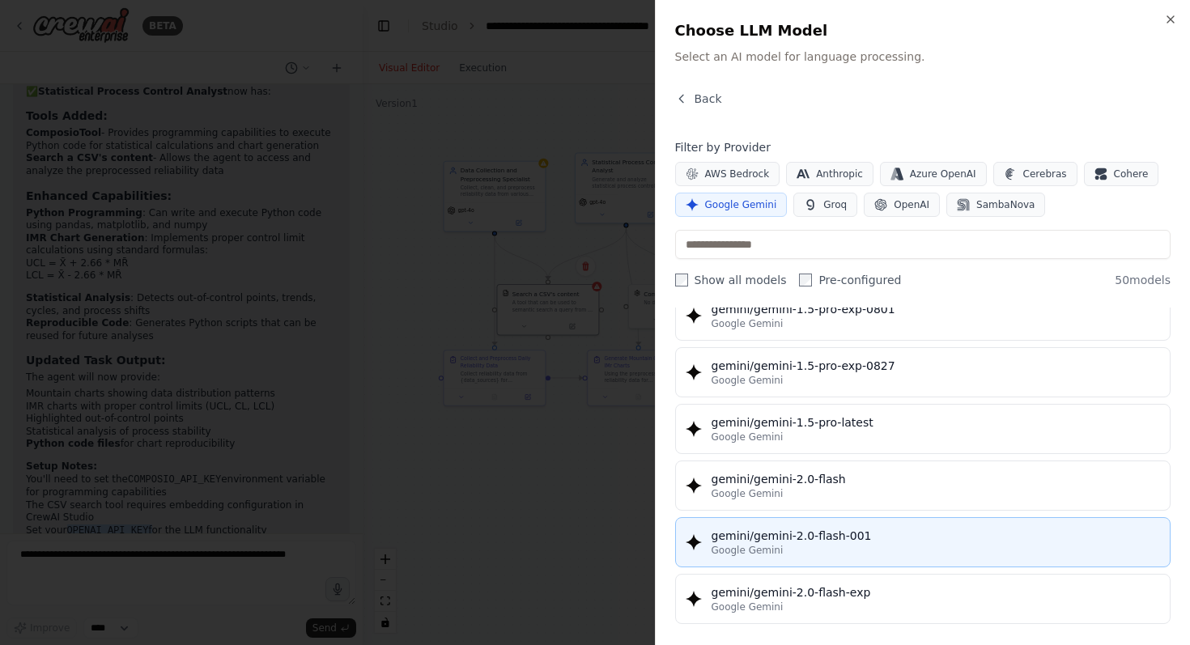
click at [886, 532] on div "gemini/gemini-2.0-flash-001" at bounding box center [936, 536] width 449 height 16
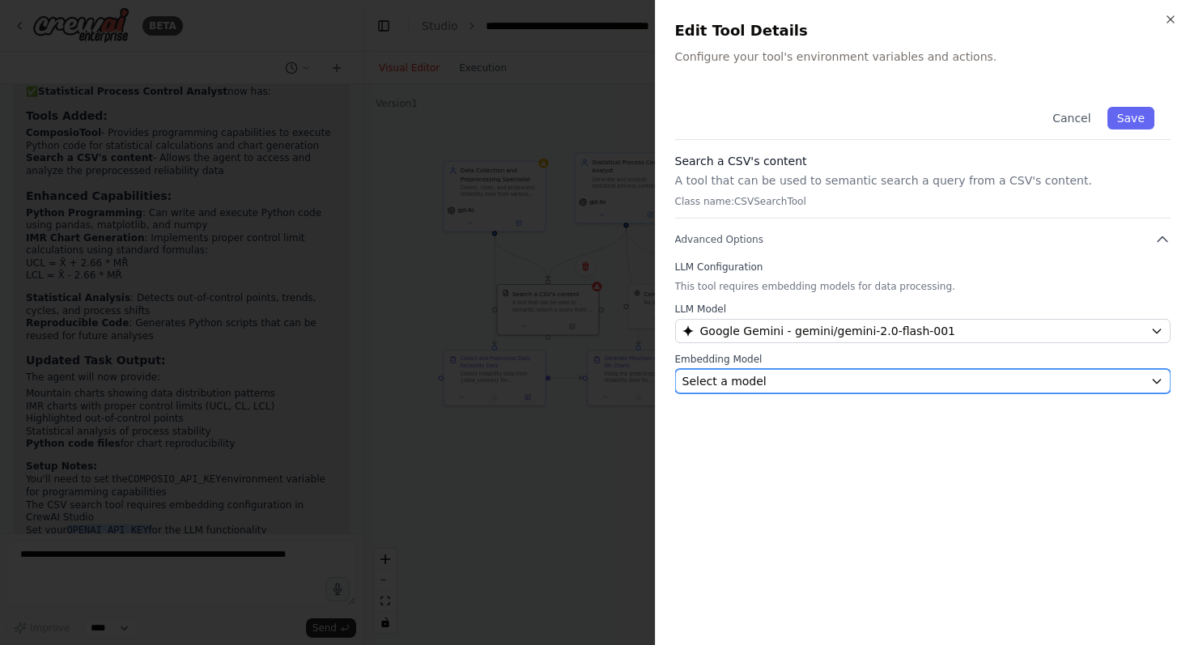
click at [799, 381] on div "Select a model" at bounding box center [913, 381] width 462 height 16
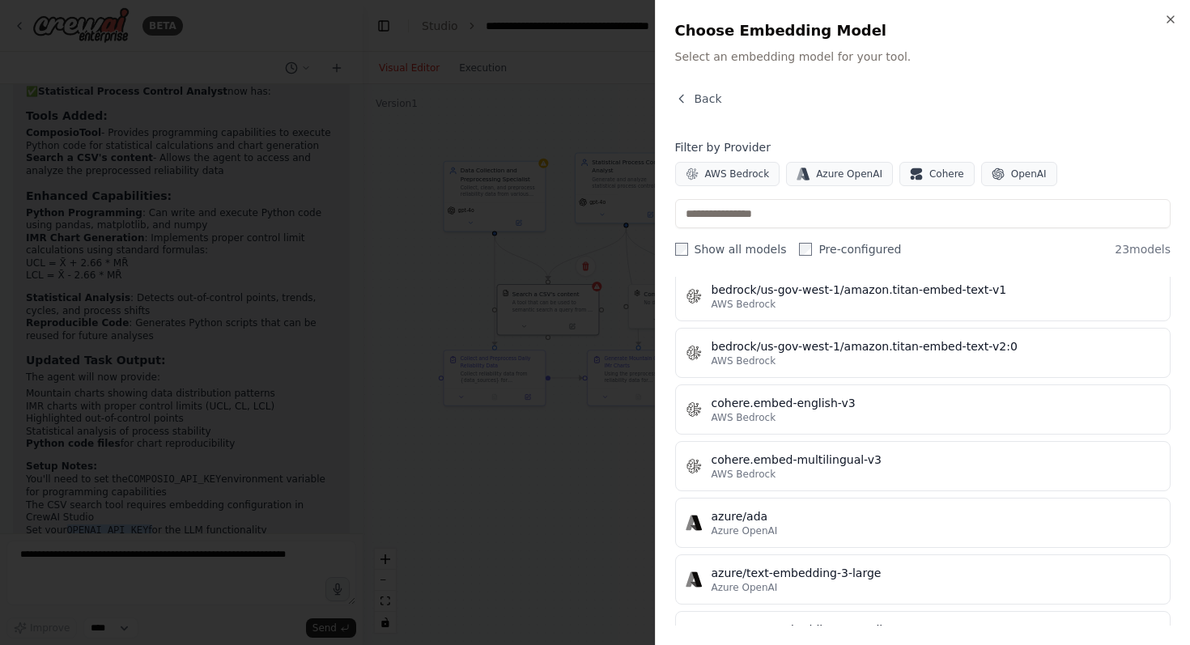
scroll to position [0, 0]
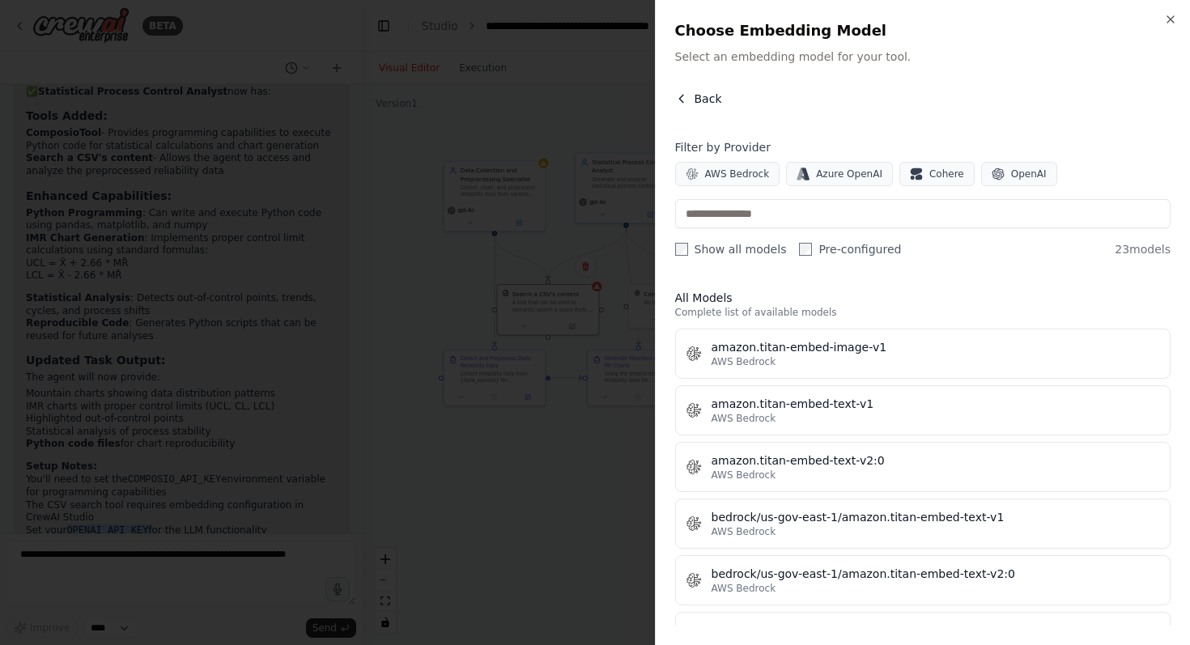
click at [696, 96] on span "Back" at bounding box center [709, 99] width 28 height 16
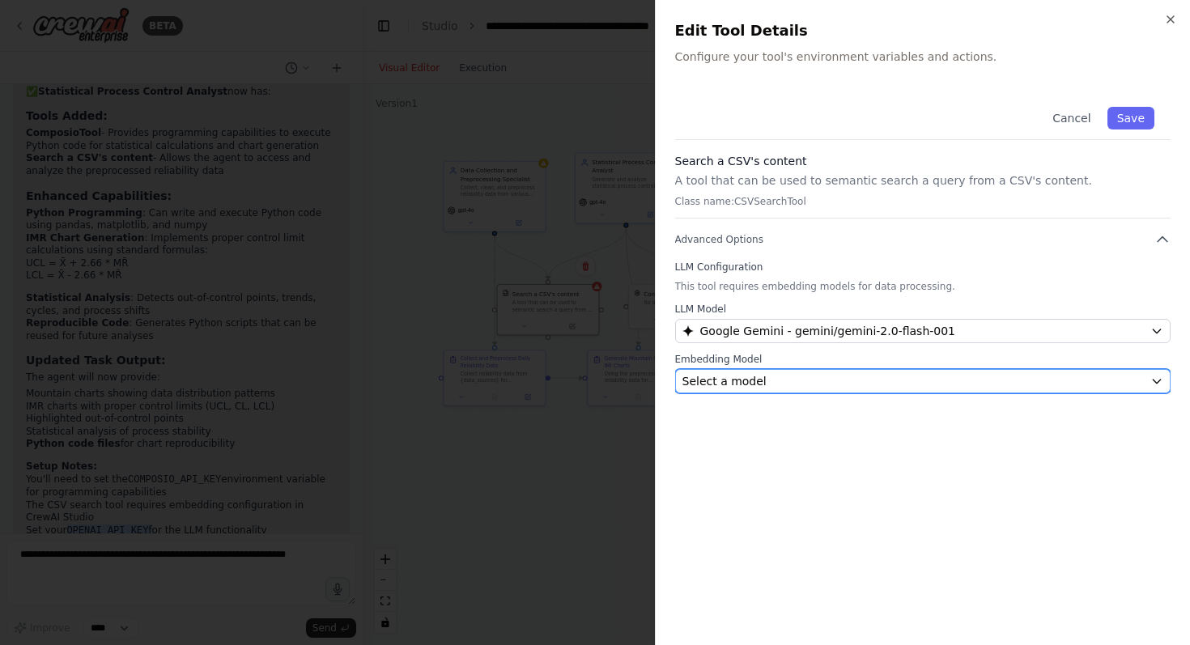
click at [815, 383] on div "Select a model" at bounding box center [913, 381] width 462 height 16
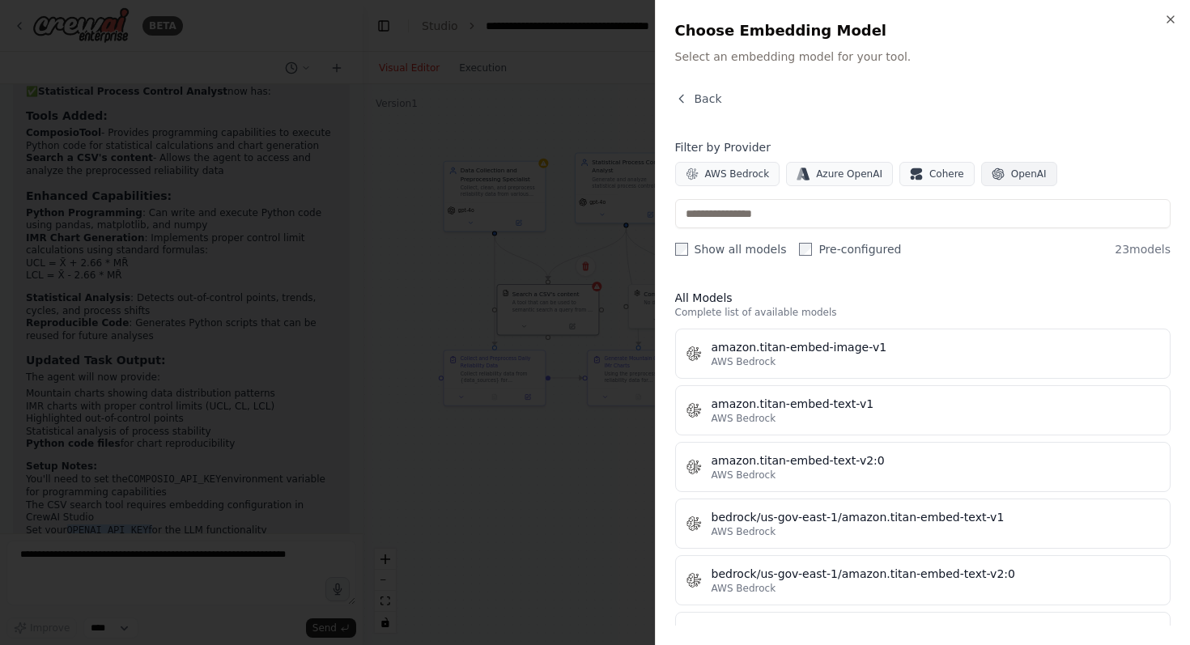
click at [1028, 177] on span "OpenAI" at bounding box center [1029, 174] width 36 height 13
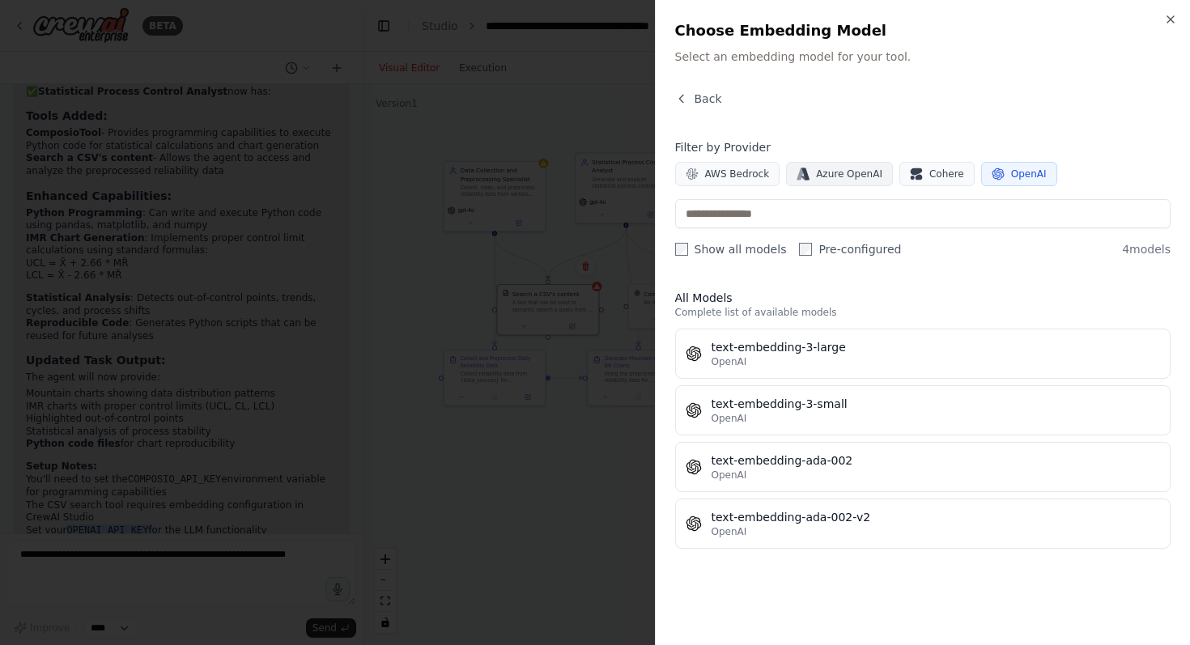
click at [839, 172] on span "Azure OpenAI" at bounding box center [849, 174] width 66 height 13
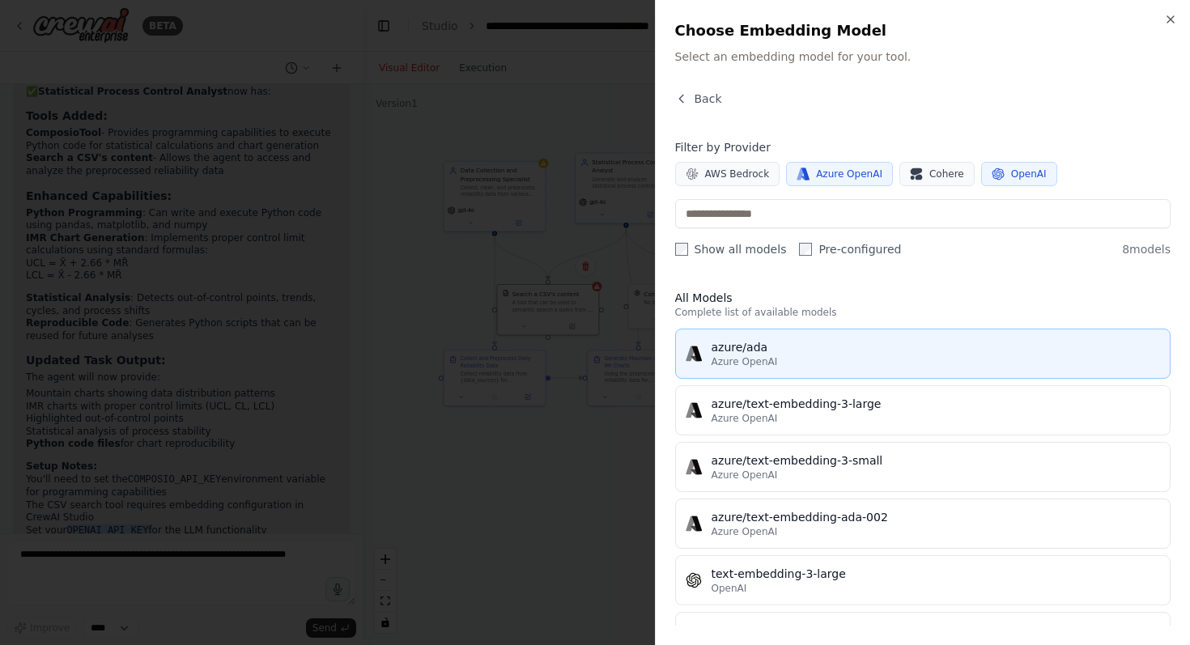
click at [793, 367] on div "Azure OpenAI" at bounding box center [936, 361] width 449 height 13
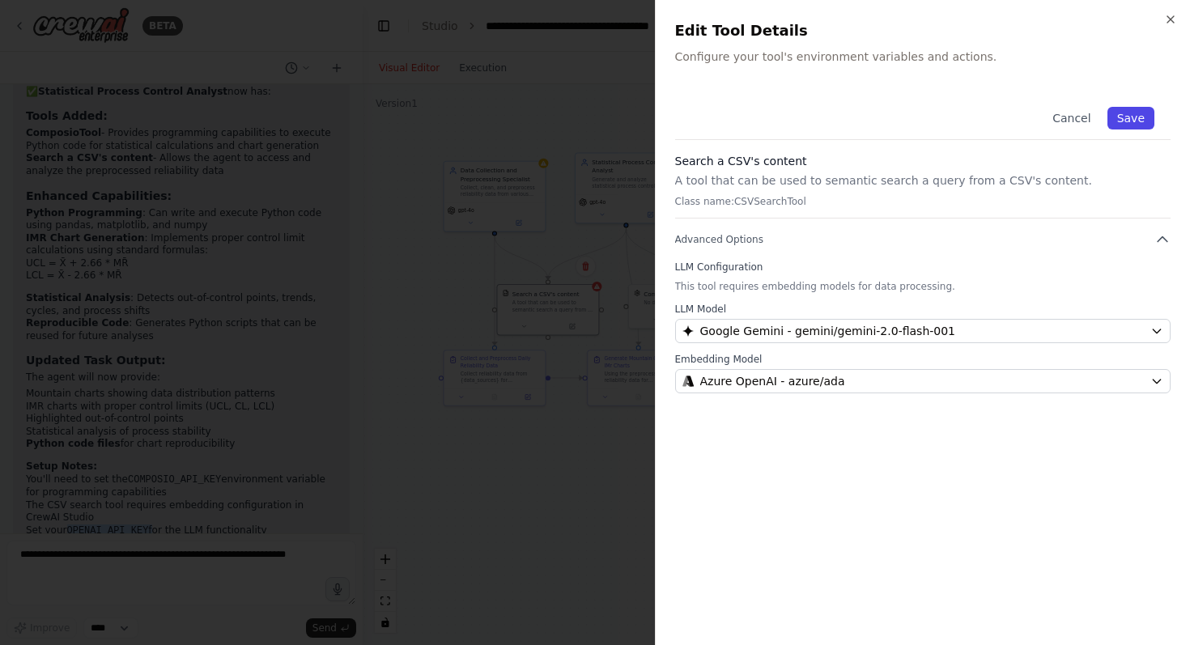
click at [1145, 107] on button "Save" at bounding box center [1130, 118] width 47 height 23
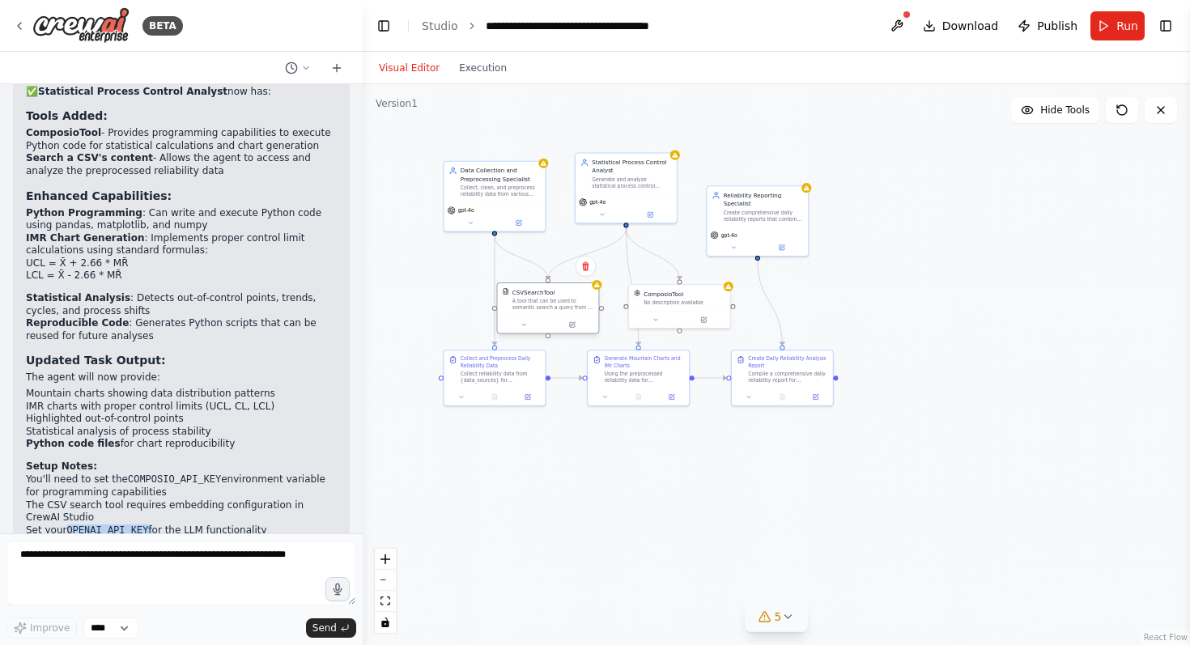
click at [575, 333] on div at bounding box center [547, 325] width 101 height 17
click at [573, 325] on icon at bounding box center [572, 324] width 5 height 5
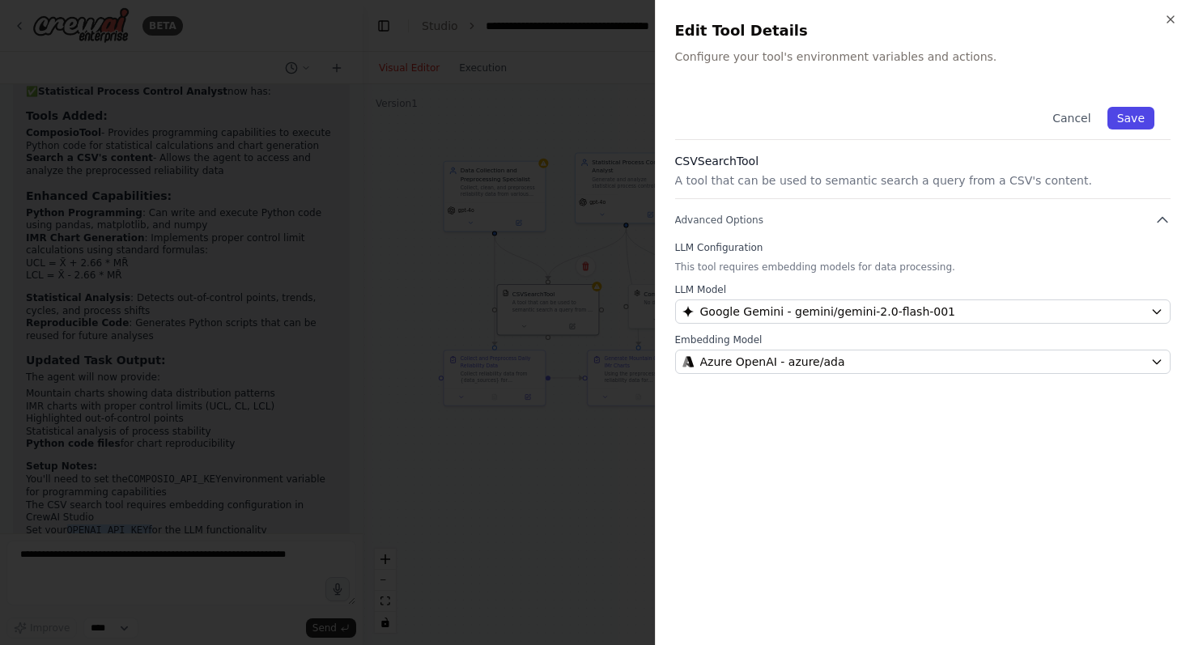
click at [1131, 117] on button "Save" at bounding box center [1130, 118] width 47 height 23
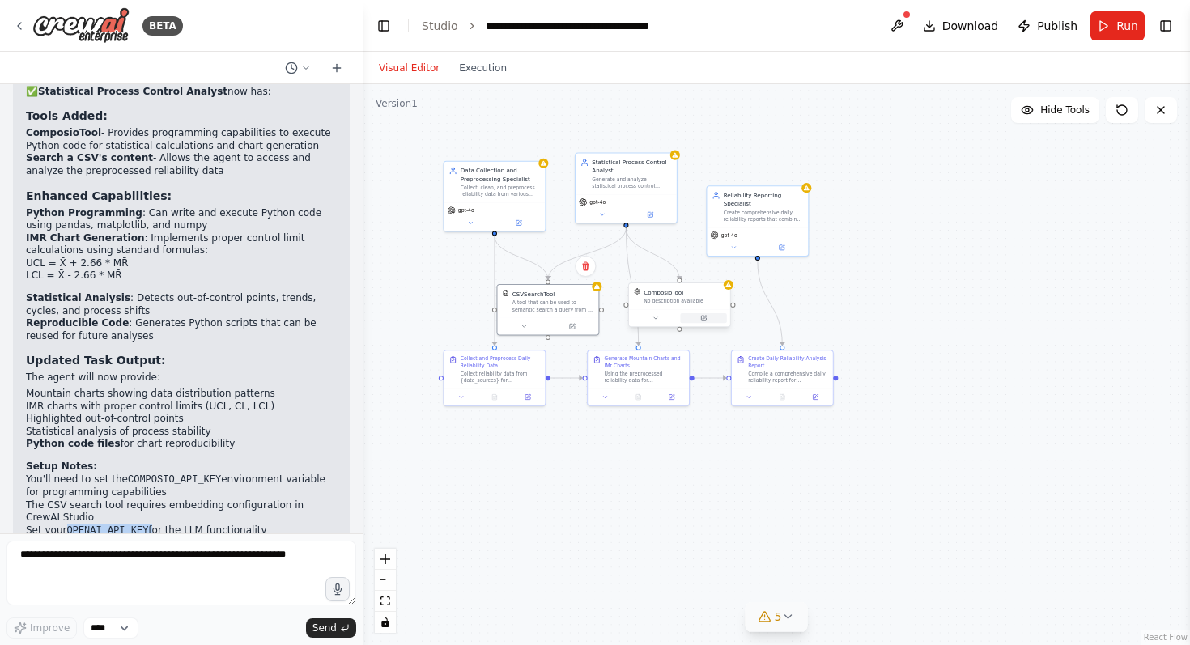
click at [703, 321] on icon at bounding box center [703, 318] width 6 height 6
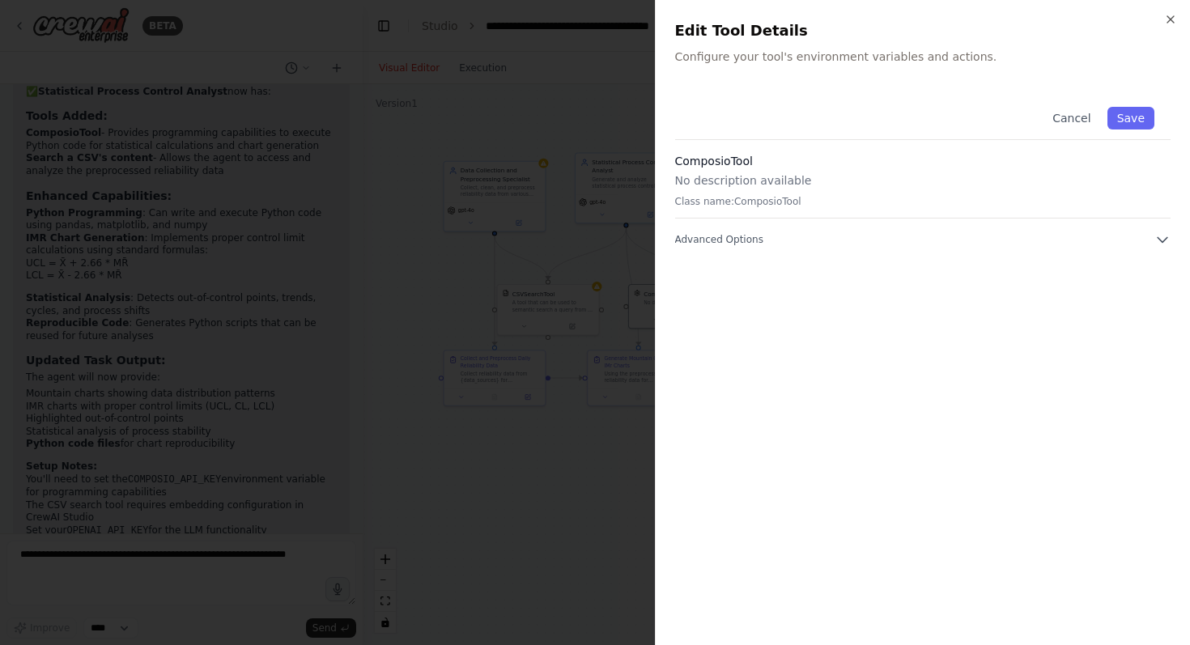
click at [758, 184] on p "No description available" at bounding box center [923, 180] width 496 height 16
click at [1162, 243] on icon "button" at bounding box center [1162, 240] width 16 height 16
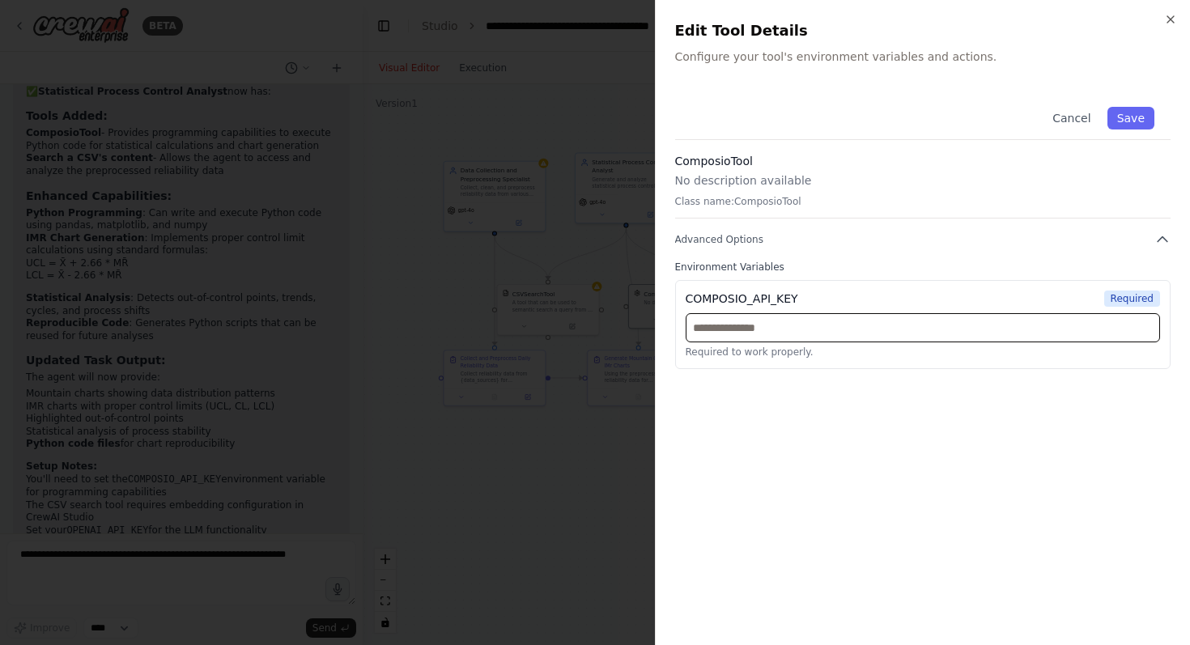
click at [890, 329] on input "text" at bounding box center [923, 327] width 475 height 29
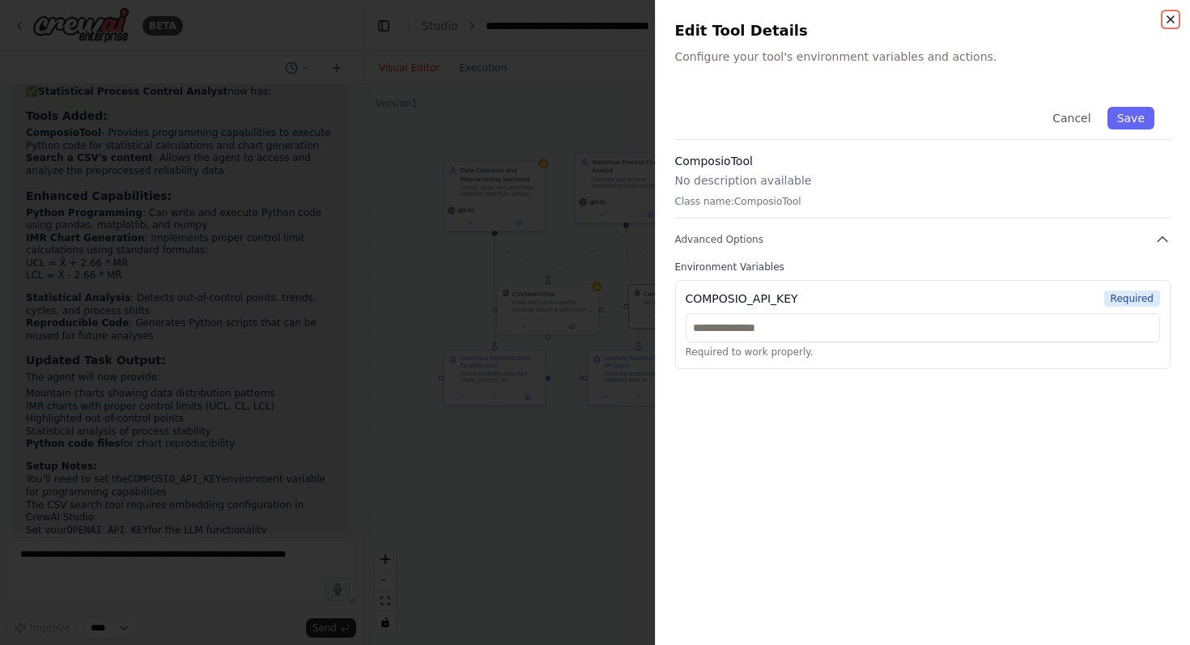
click at [1166, 14] on icon "button" at bounding box center [1170, 19] width 13 height 13
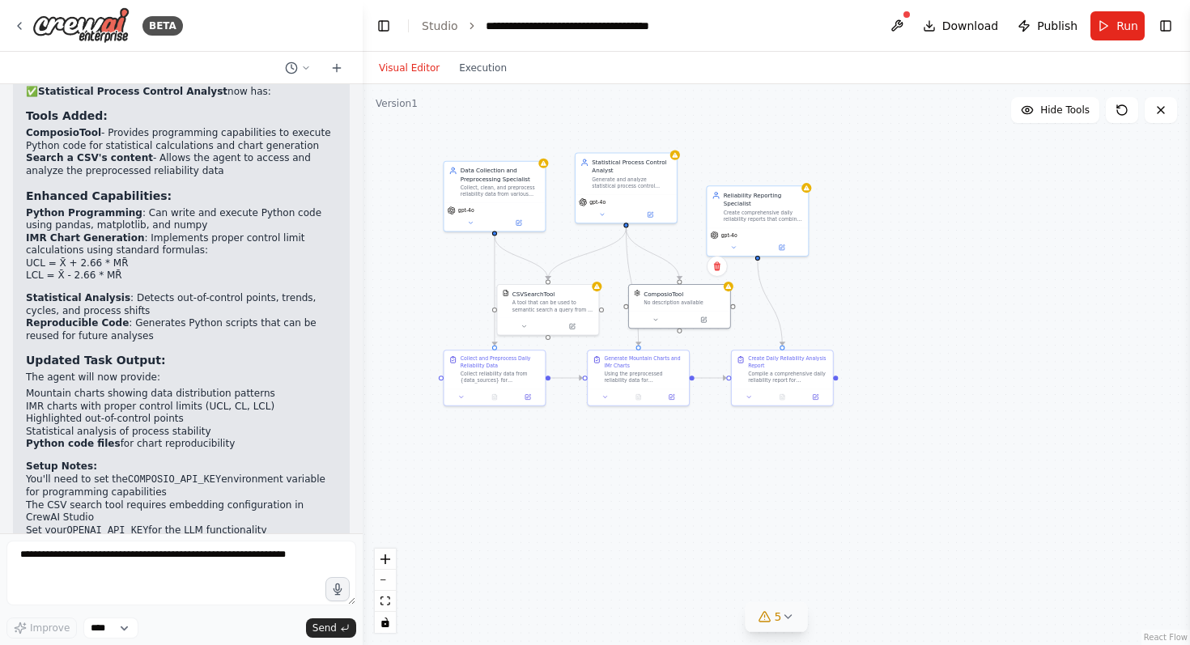
click at [797, 617] on button "5" at bounding box center [777, 617] width 62 height 30
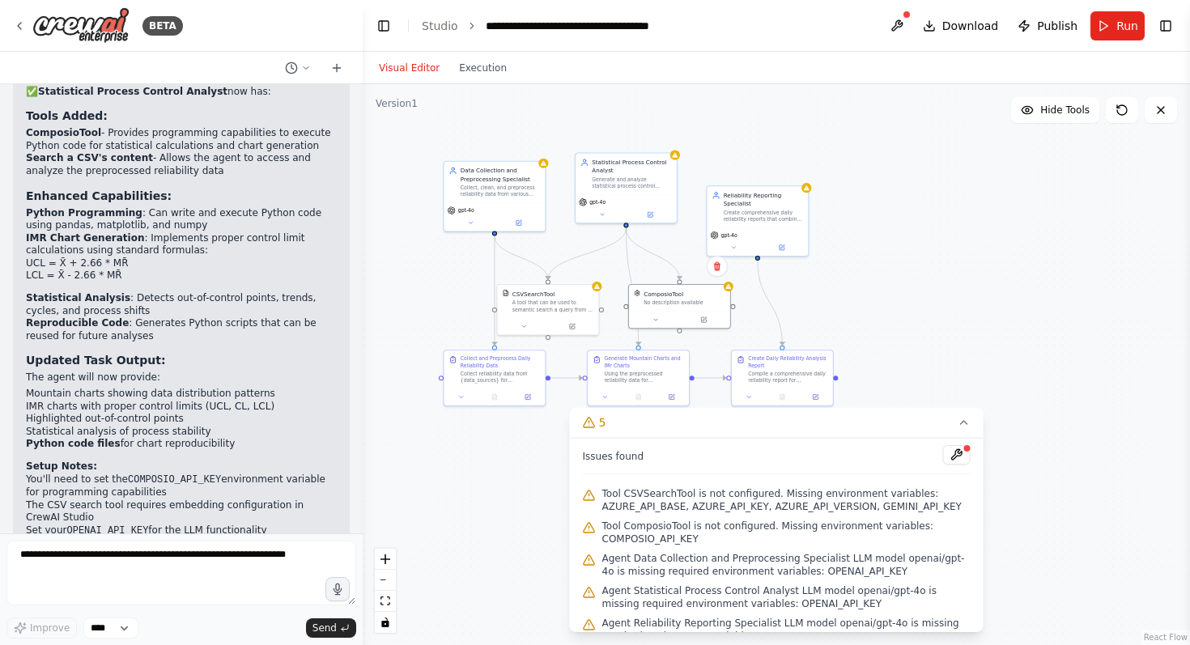
scroll to position [19, 0]
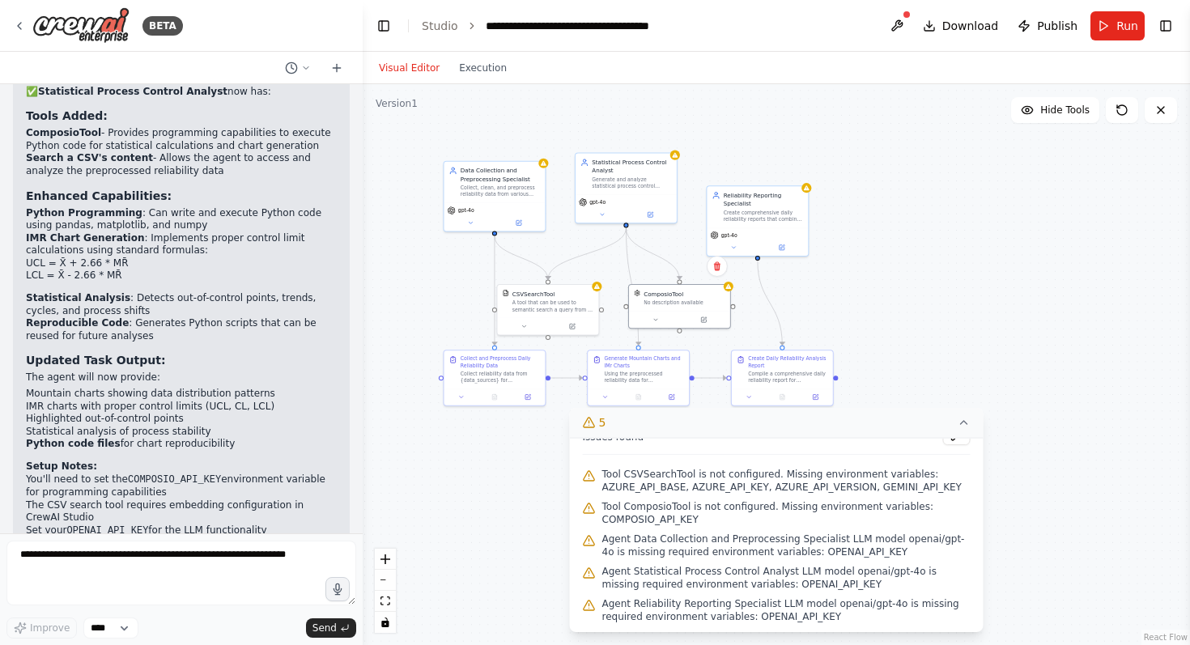
click at [967, 422] on icon at bounding box center [964, 422] width 13 height 13
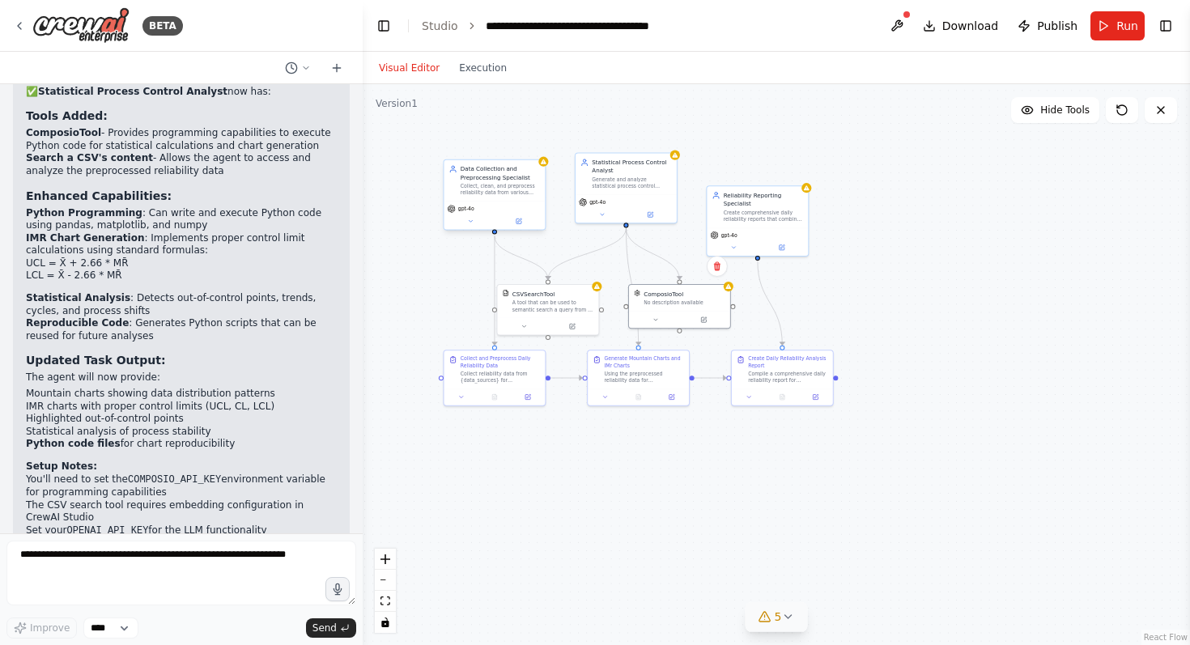
click at [521, 228] on div "gpt-4o" at bounding box center [494, 215] width 101 height 28
click at [520, 223] on icon at bounding box center [518, 221] width 5 height 5
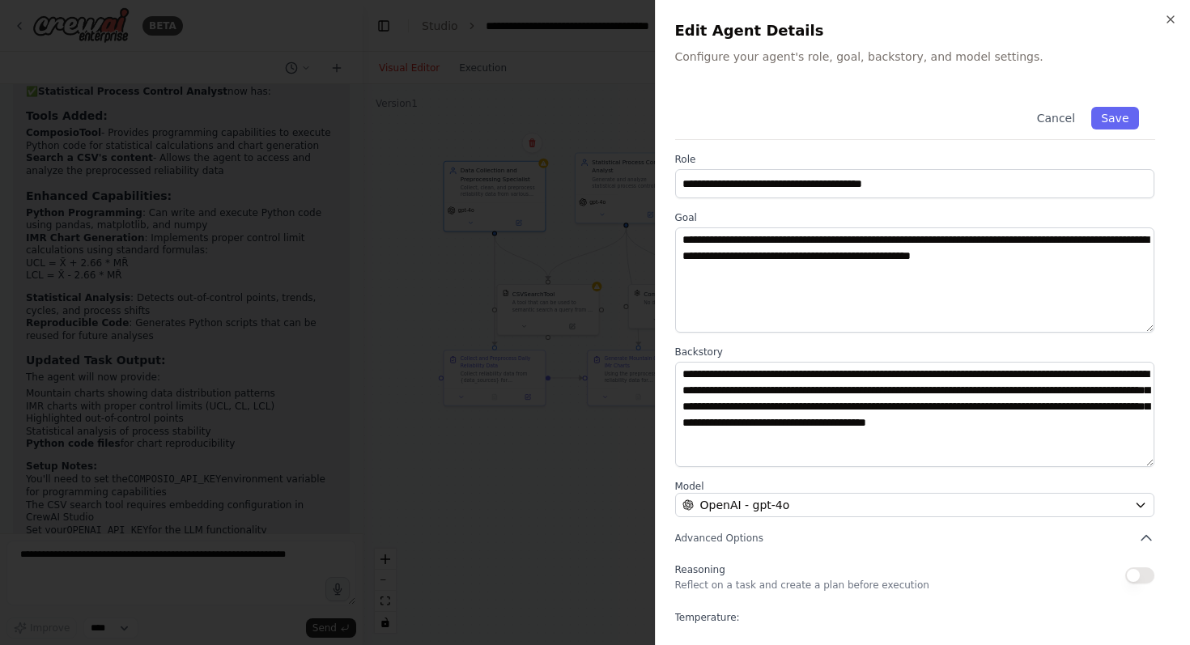
scroll to position [88, 0]
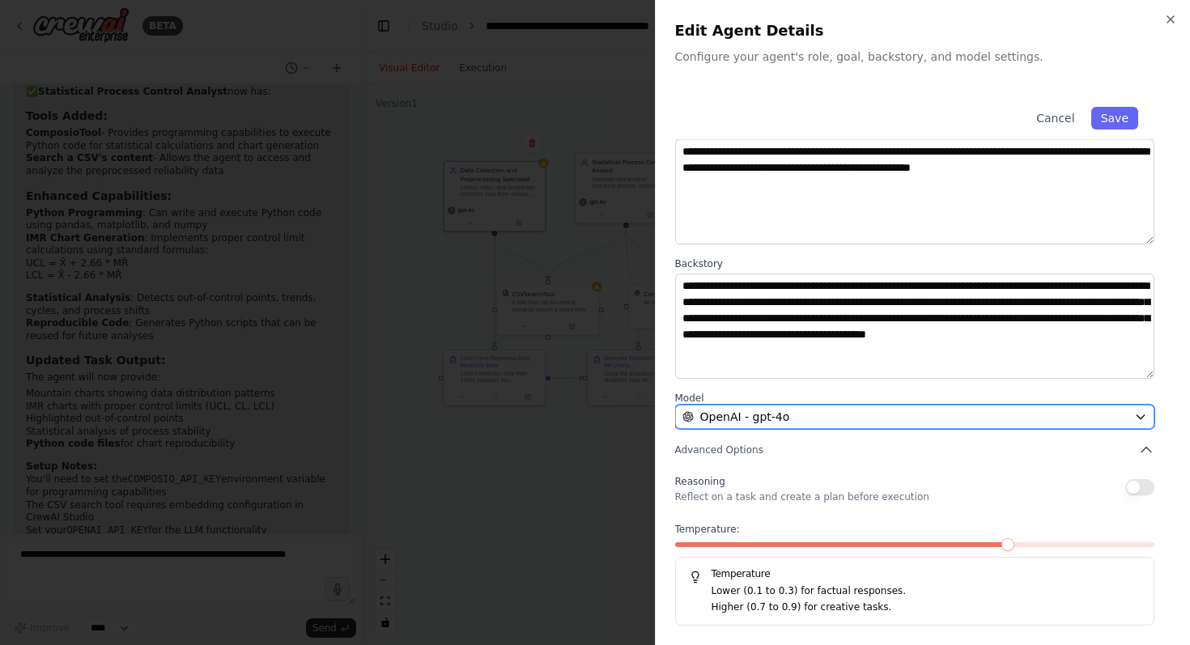
click at [924, 423] on div "OpenAI - gpt-4o" at bounding box center [905, 417] width 446 height 16
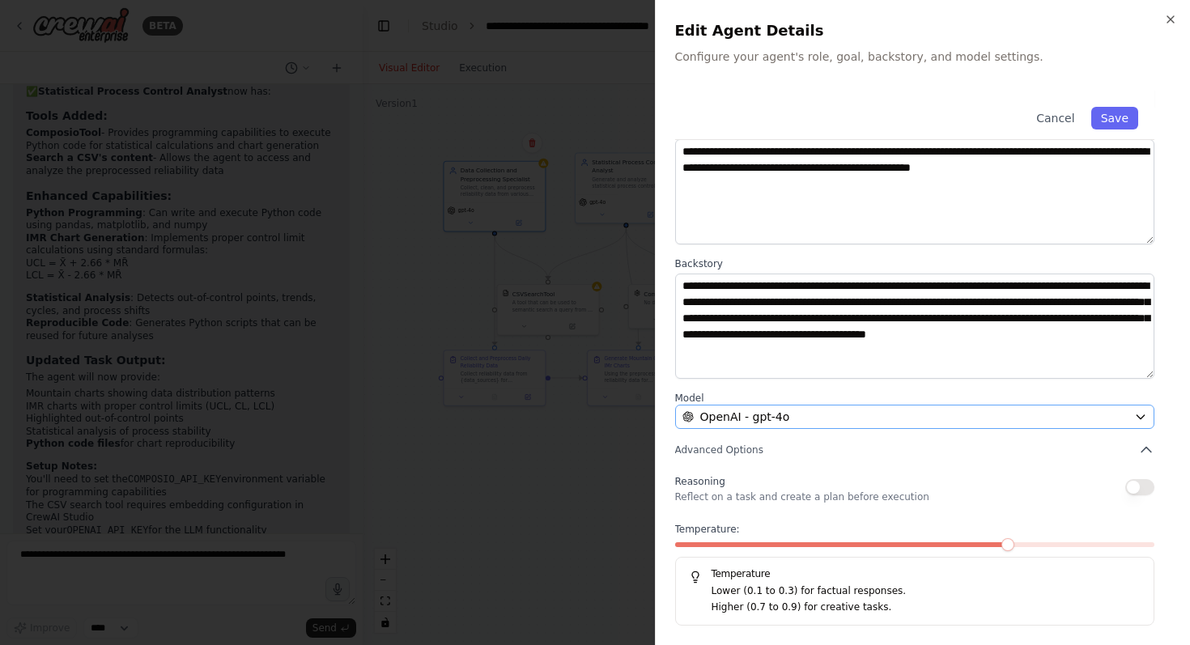
scroll to position [0, 0]
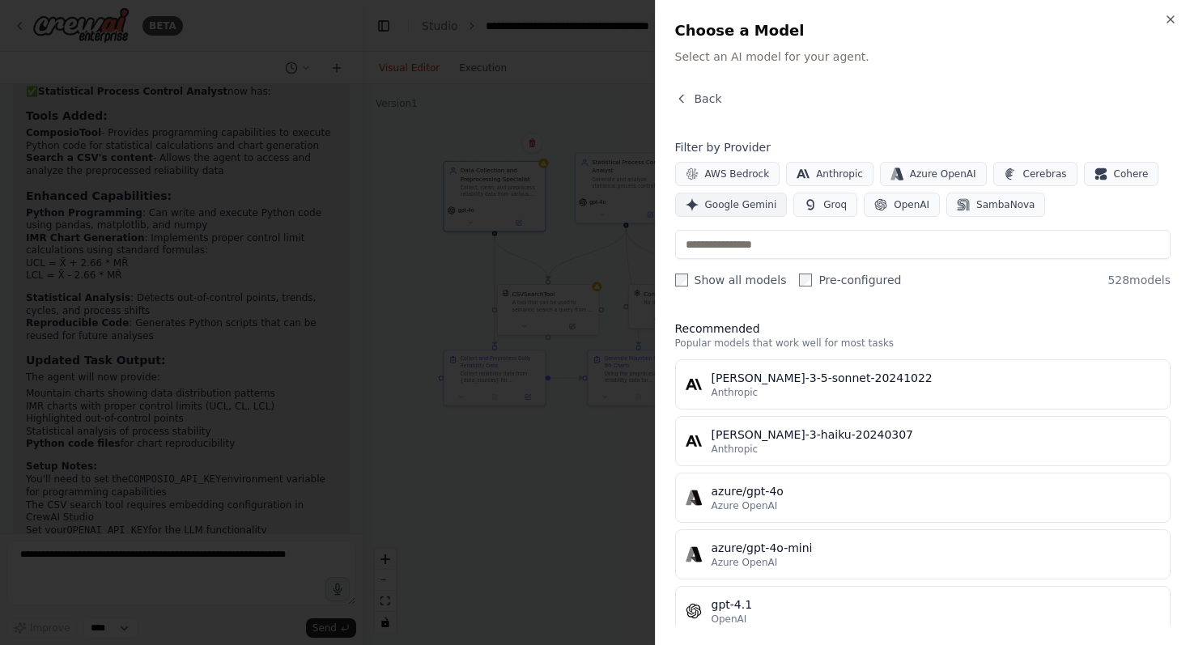
click at [750, 203] on span "Google Gemini" at bounding box center [741, 204] width 72 height 13
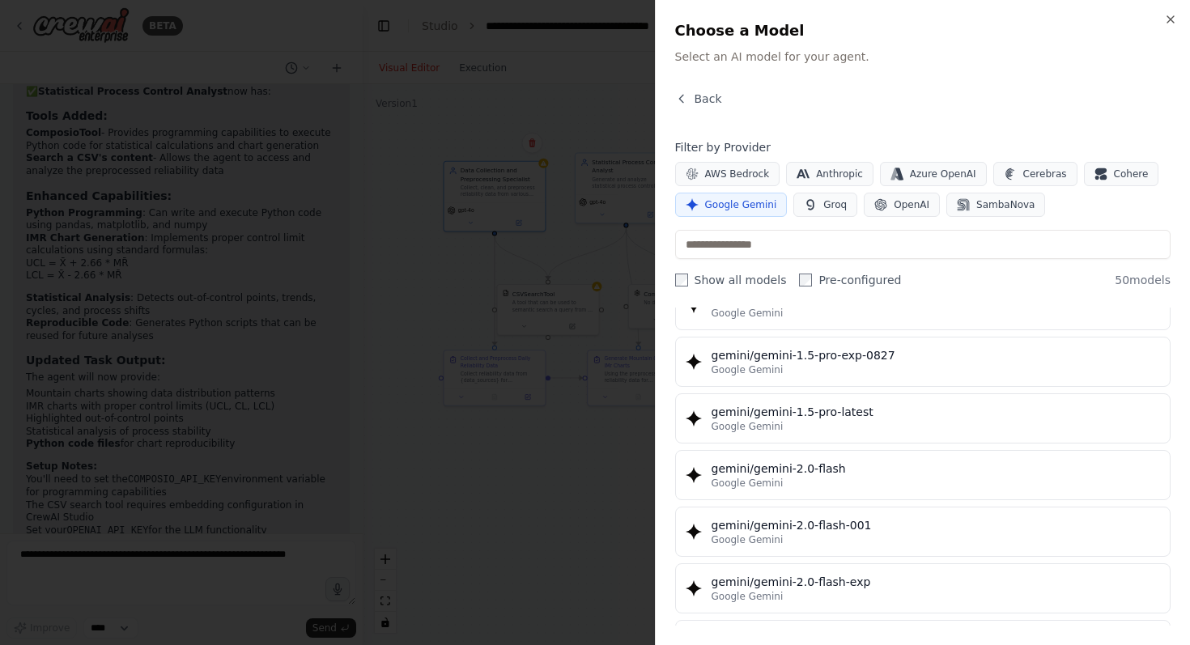
scroll to position [784, 0]
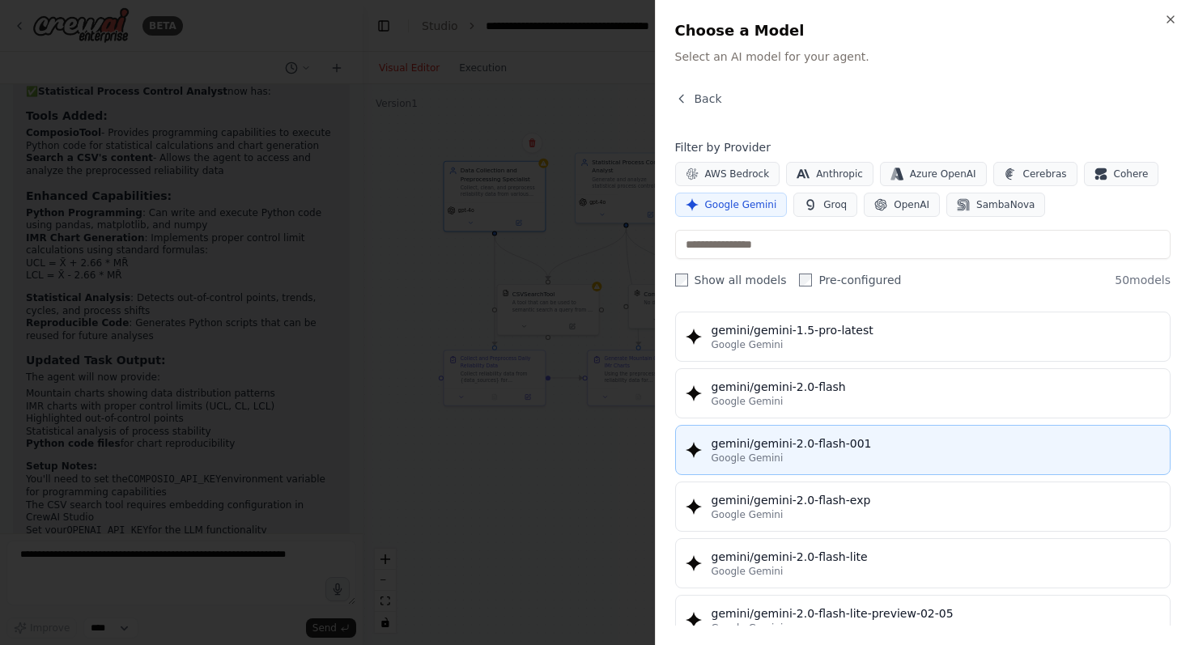
click at [862, 447] on div "gemini/gemini-2.0-flash-001" at bounding box center [936, 444] width 449 height 16
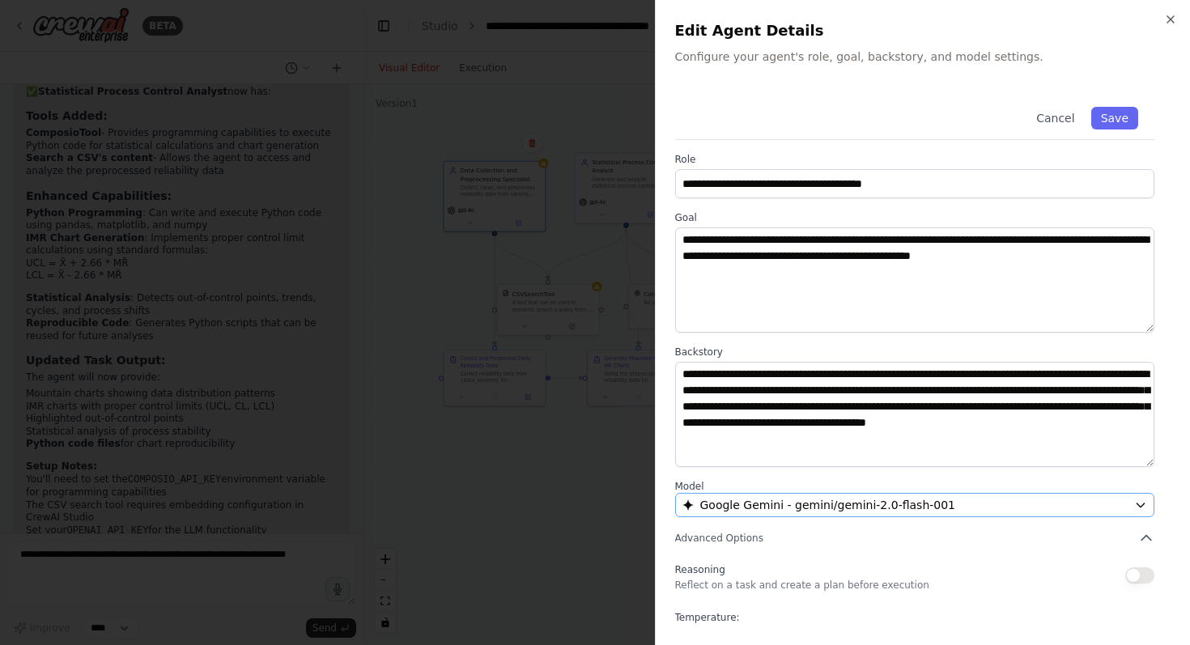
scroll to position [88, 0]
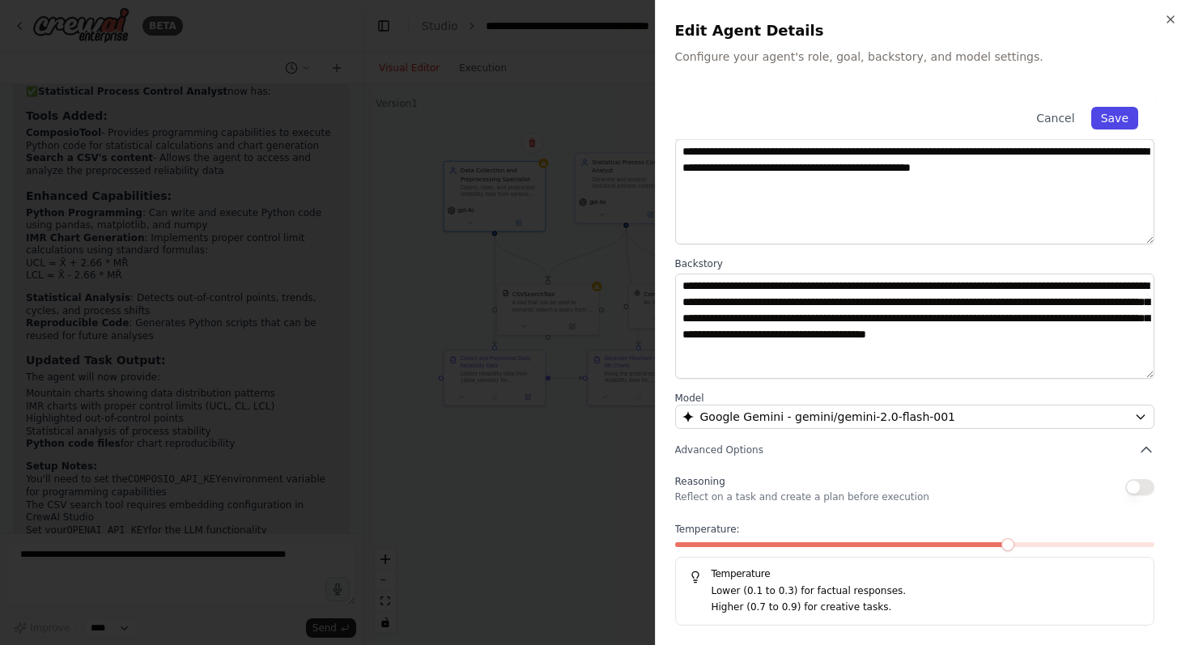
click at [1110, 121] on button "Save" at bounding box center [1114, 118] width 47 height 23
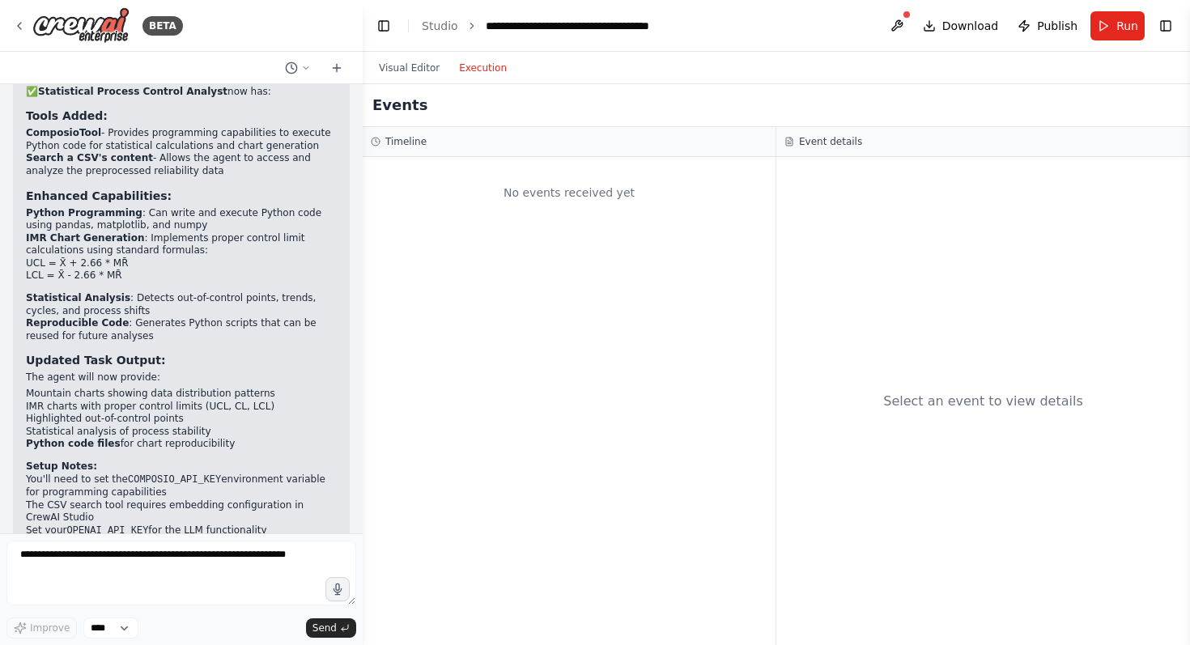
click at [476, 75] on button "Execution" at bounding box center [482, 67] width 67 height 19
click at [388, 74] on button "Visual Editor" at bounding box center [409, 67] width 80 height 19
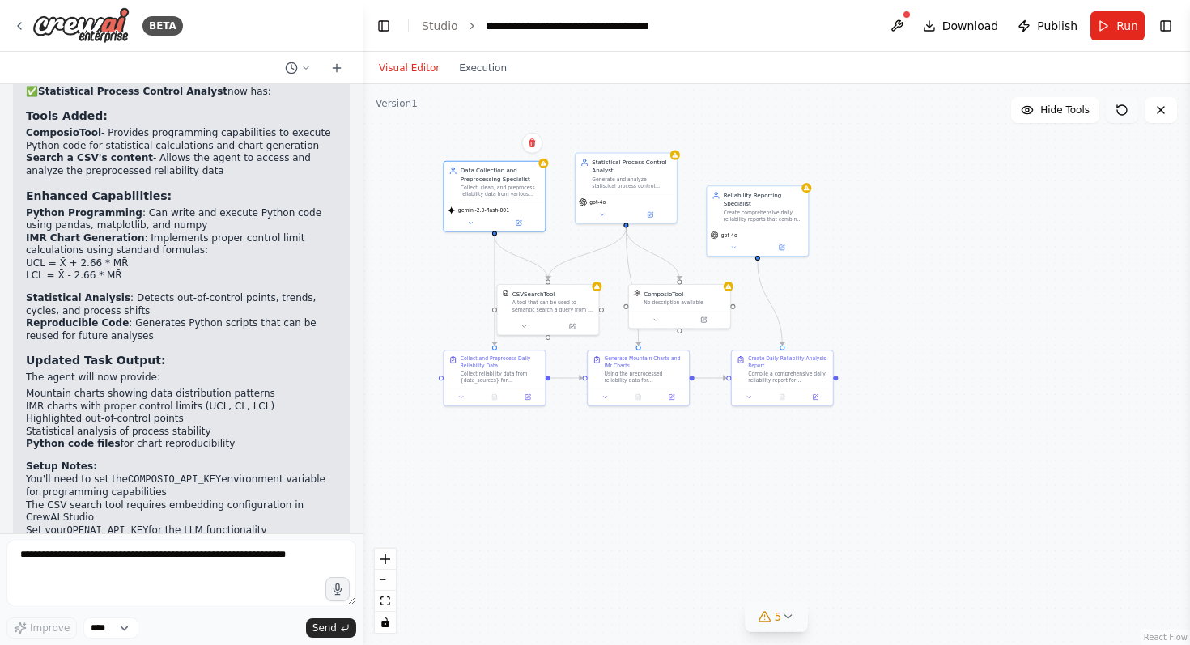
click at [1128, 113] on icon at bounding box center [1122, 110] width 13 height 13
click at [1120, 20] on span "Run" at bounding box center [1127, 26] width 22 height 16
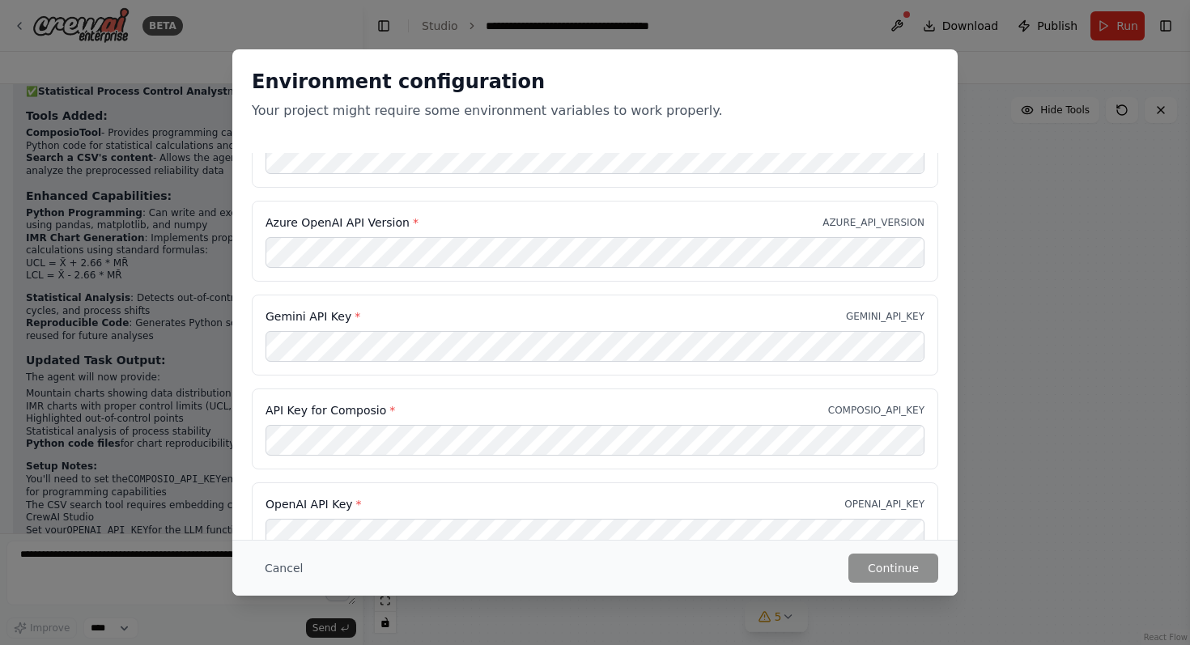
scroll to position [183, 0]
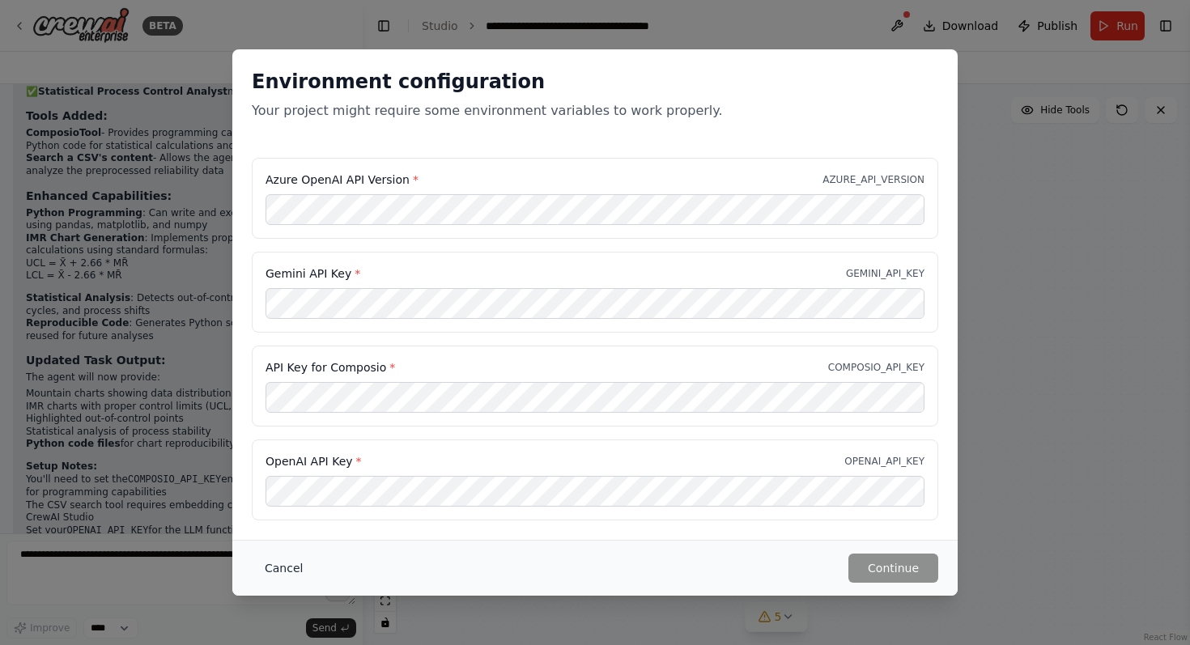
click at [289, 563] on button "Cancel" at bounding box center [284, 568] width 64 height 29
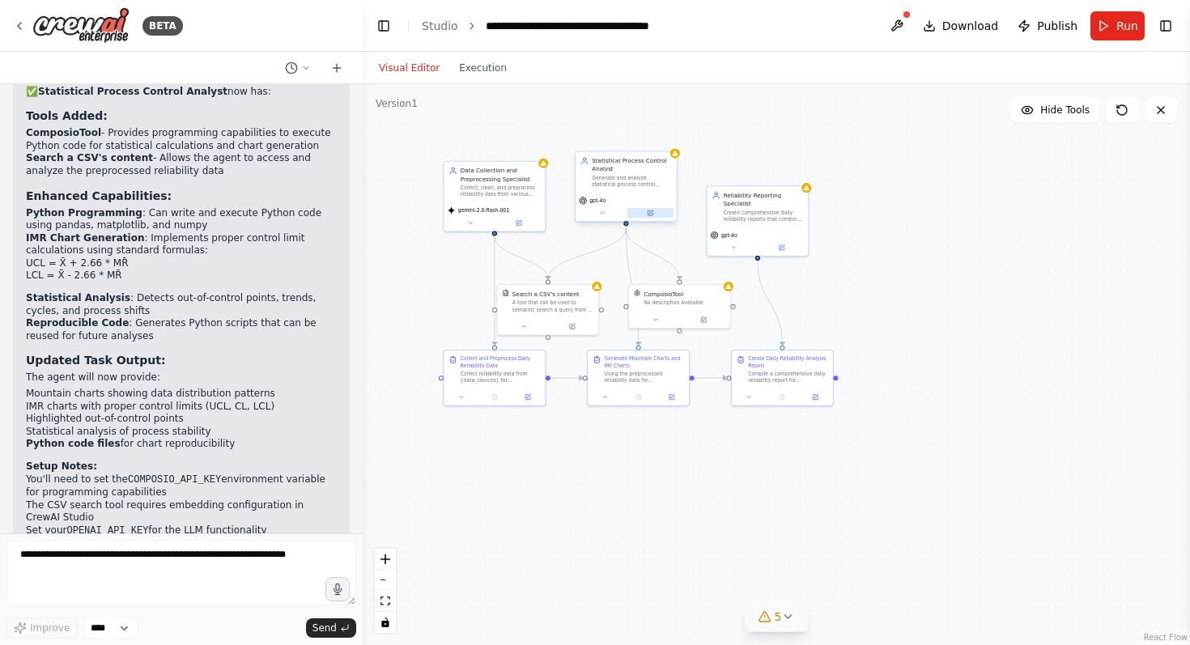
click at [657, 216] on button at bounding box center [650, 213] width 46 height 10
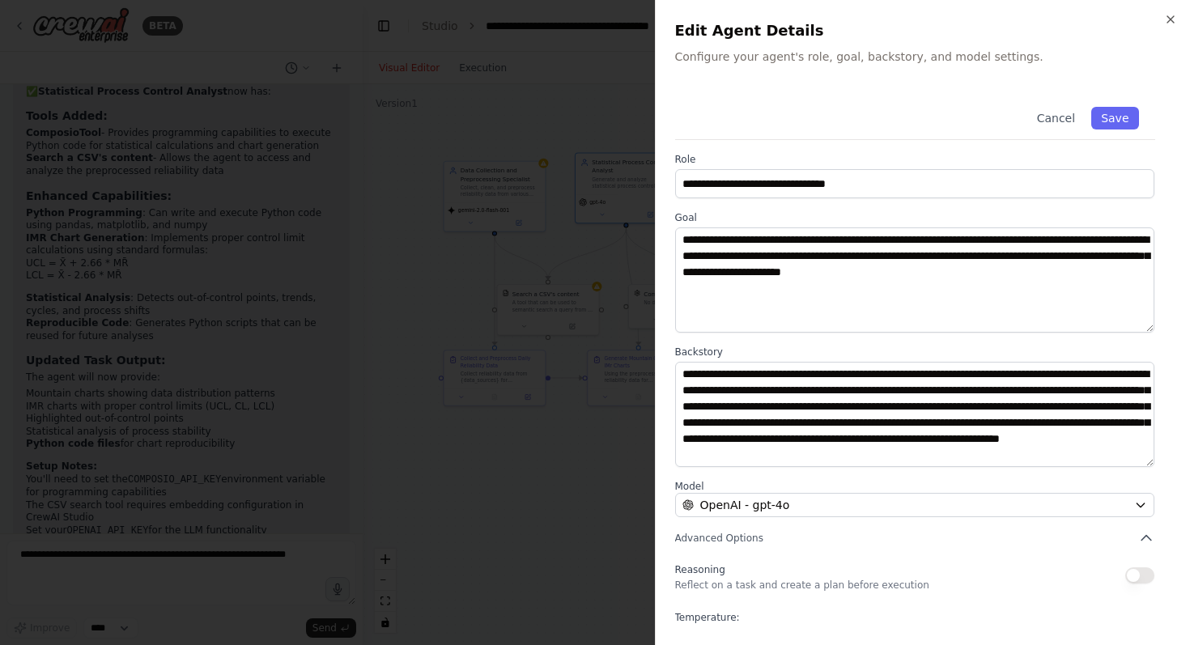
scroll to position [88, 0]
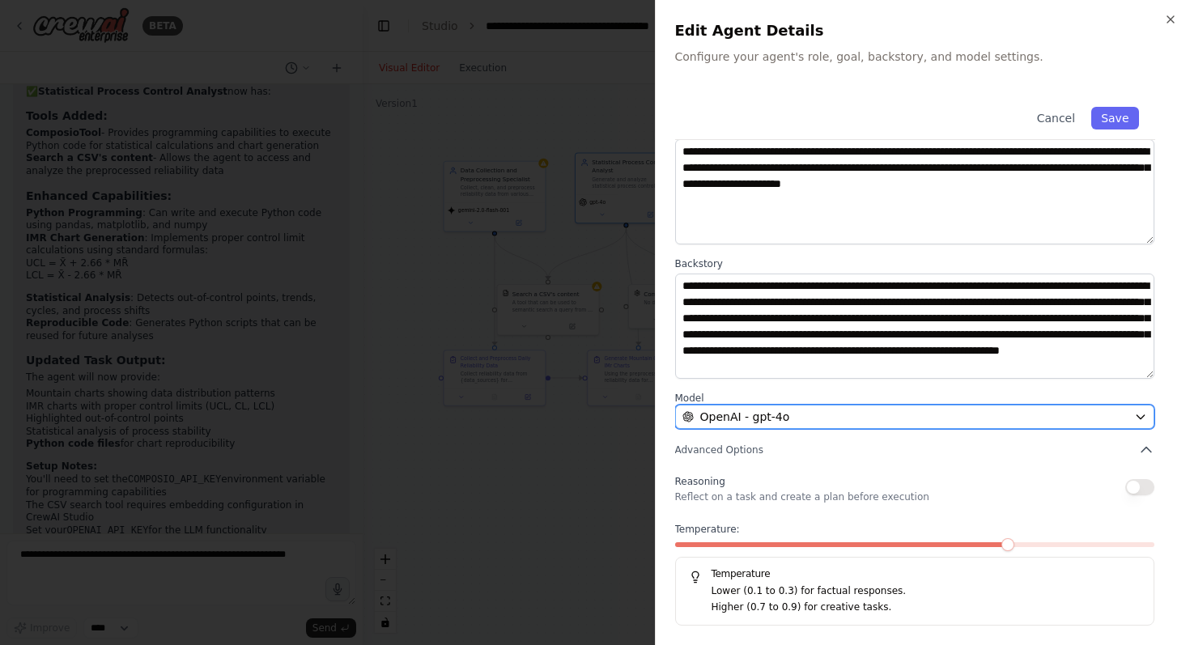
click at [903, 423] on div "OpenAI - gpt-4o" at bounding box center [905, 417] width 446 height 16
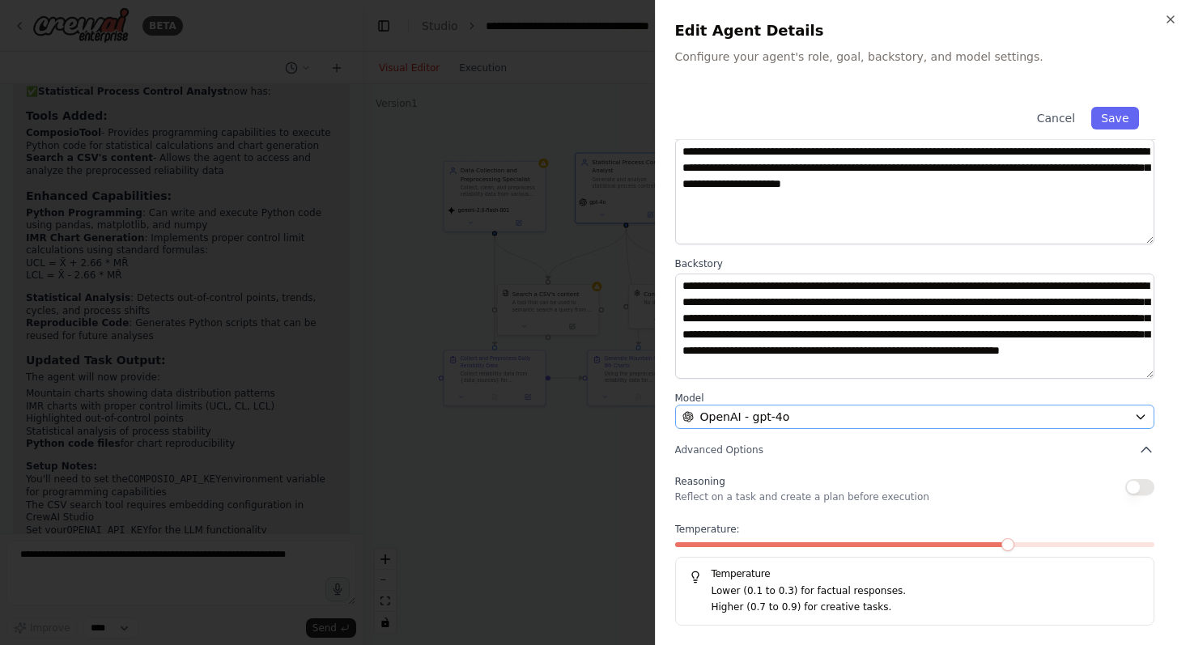
scroll to position [0, 0]
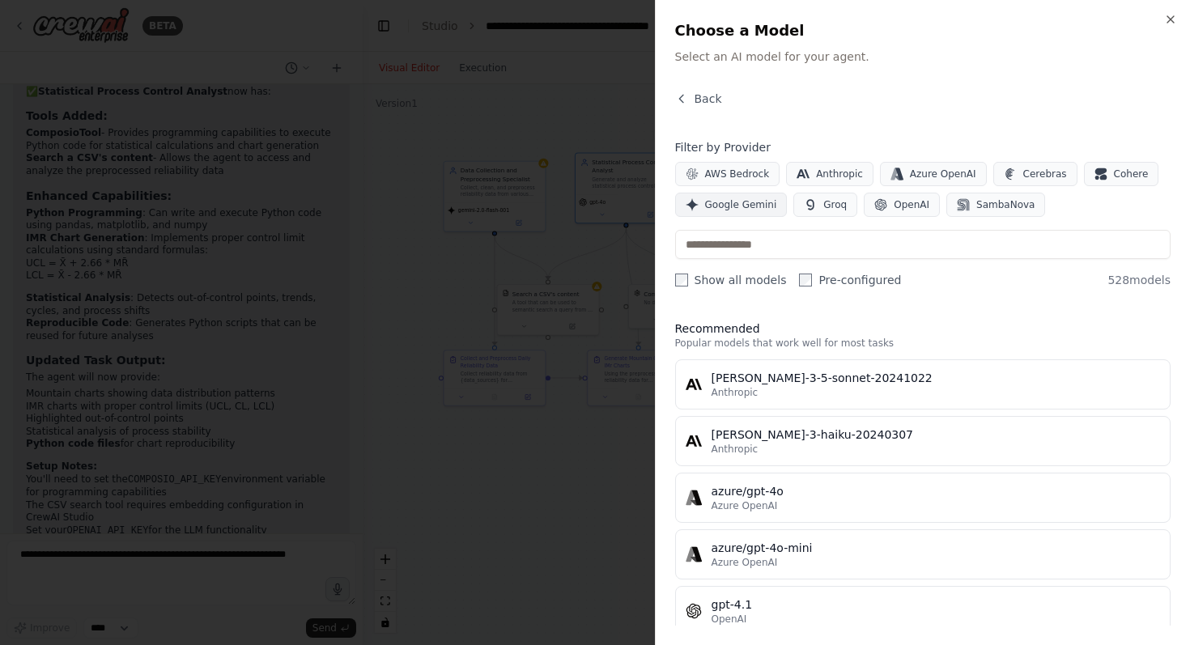
click at [720, 207] on span "Google Gemini" at bounding box center [741, 204] width 72 height 13
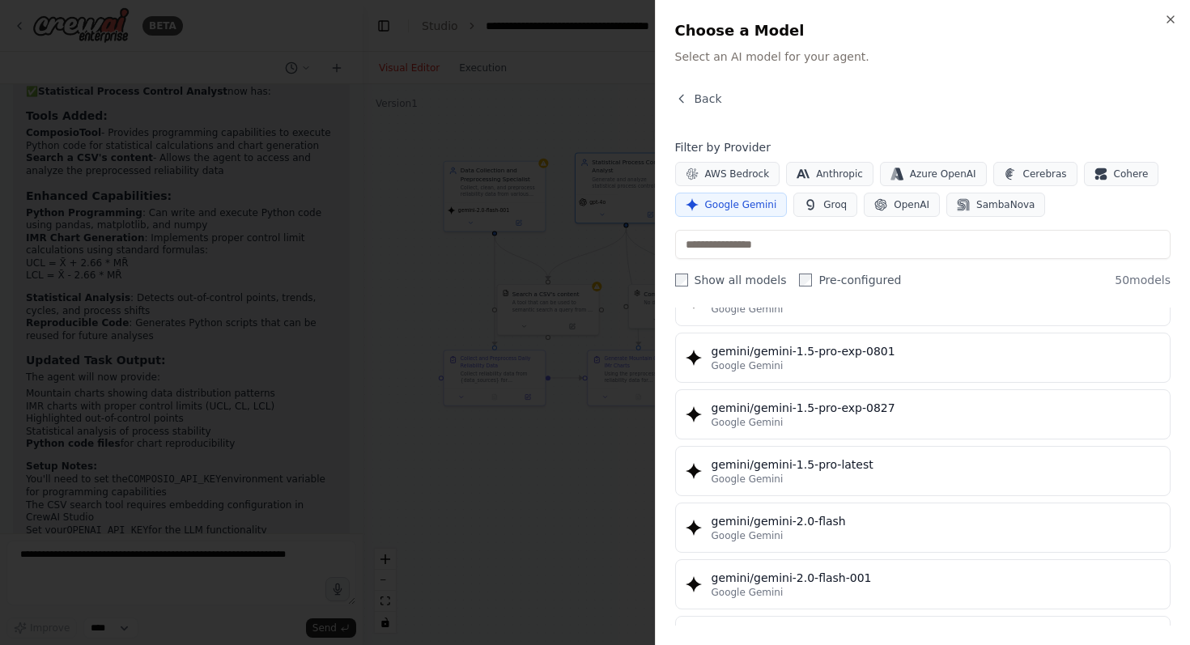
scroll to position [674, 0]
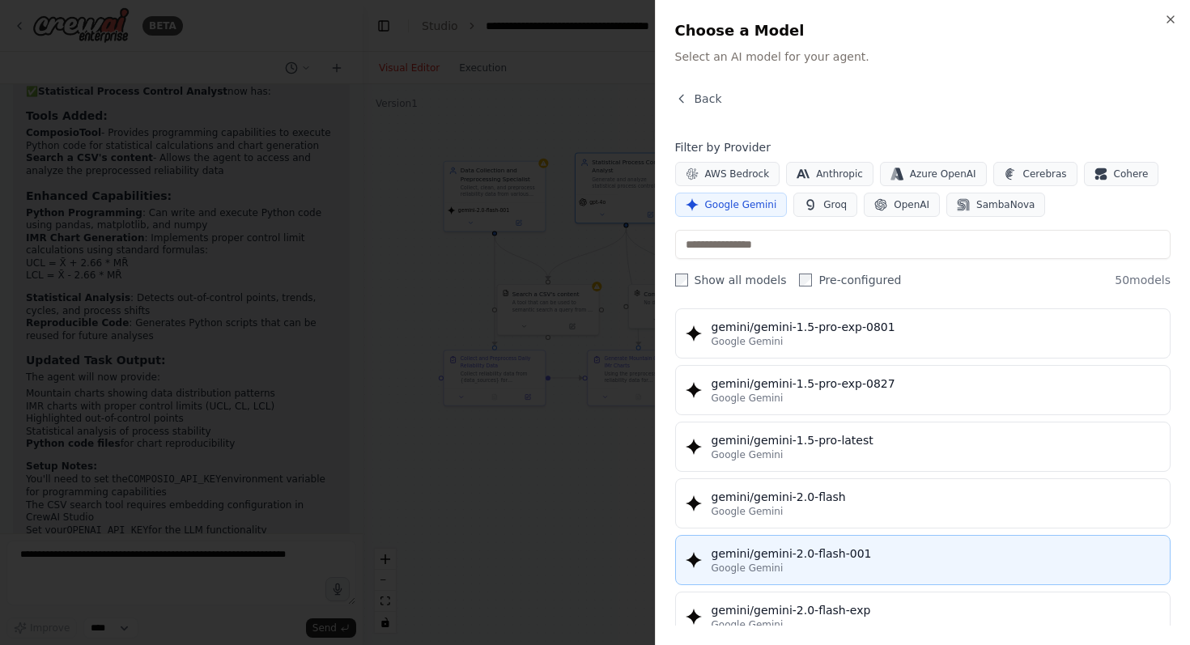
click at [854, 557] on div "gemini/gemini-2.0-flash-001" at bounding box center [936, 554] width 449 height 16
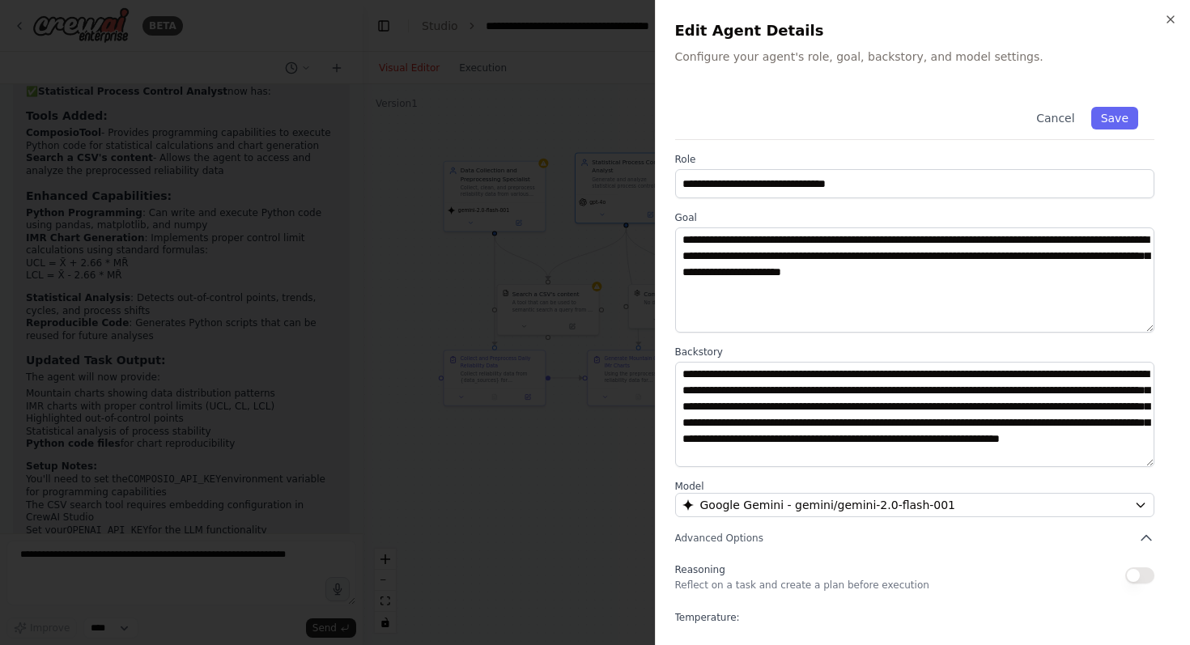
scroll to position [88, 0]
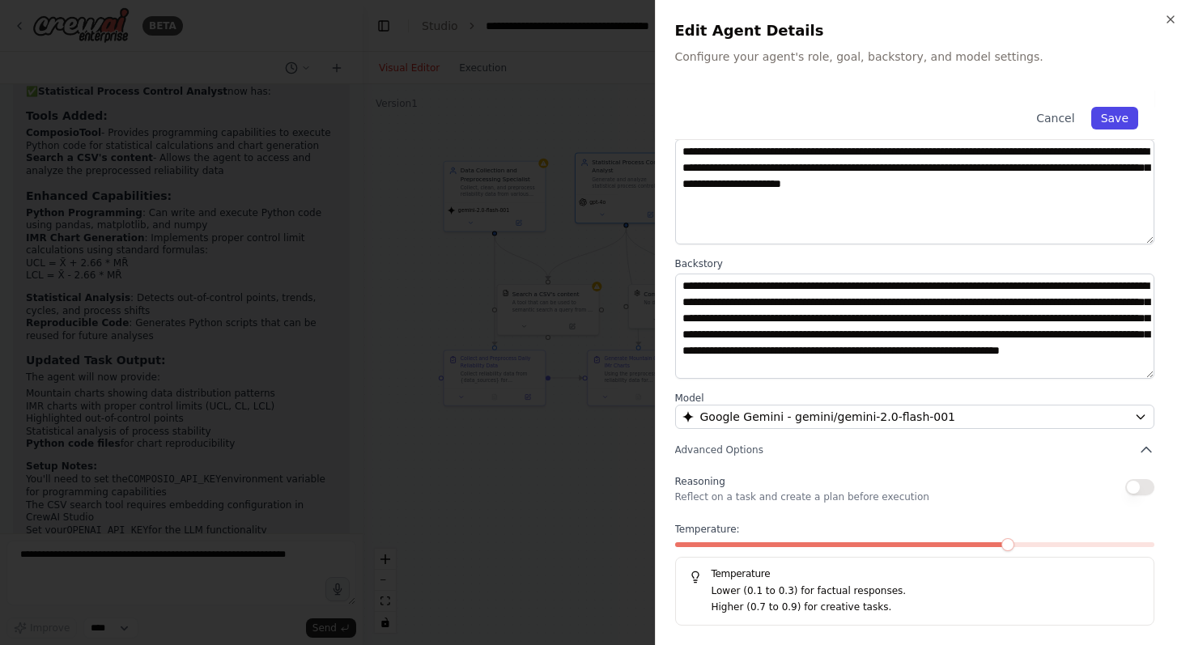
click at [1118, 113] on button "Save" at bounding box center [1114, 118] width 47 height 23
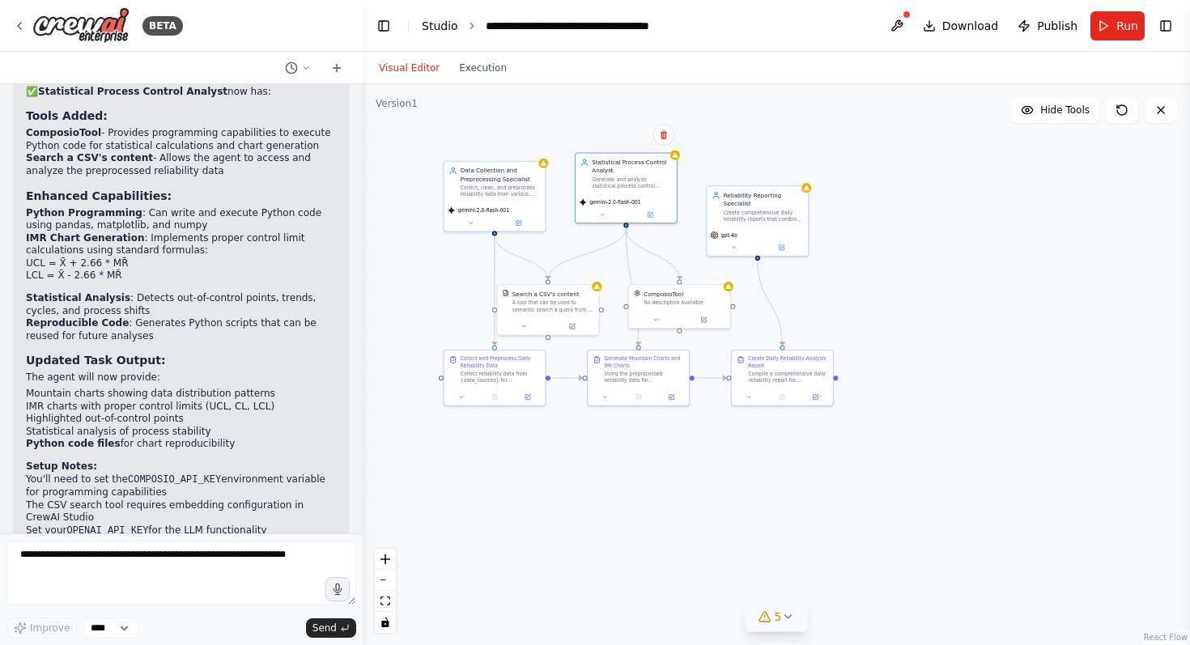
click at [440, 21] on link "Studio" at bounding box center [440, 25] width 36 height 13
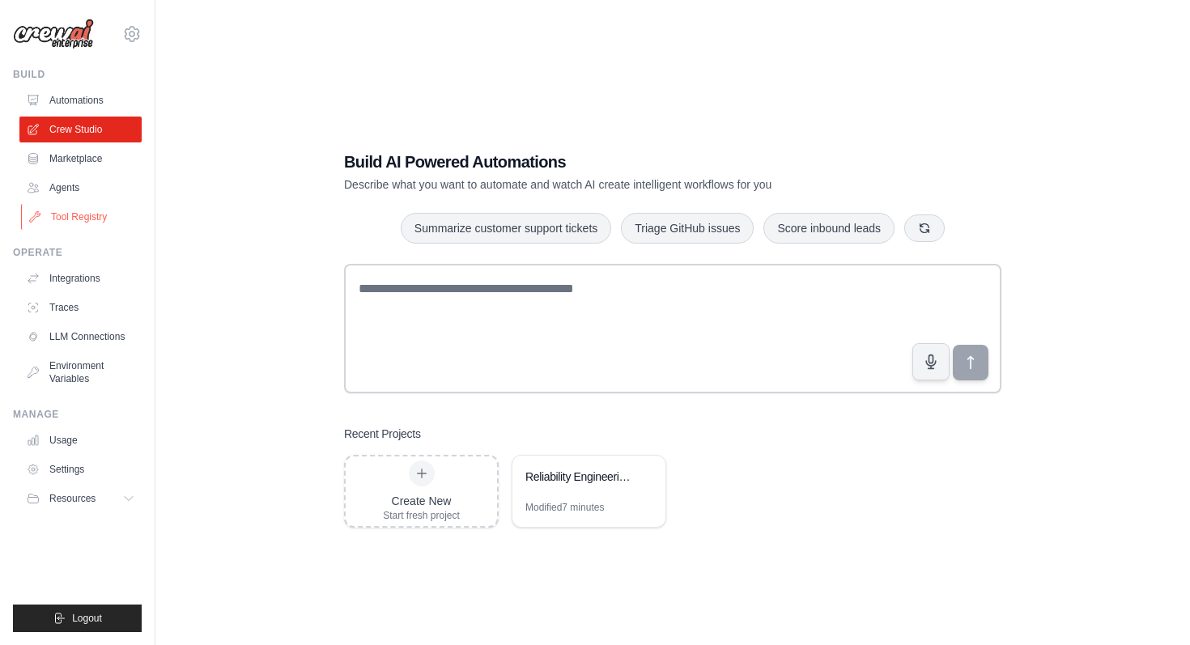
click at [89, 218] on link "Tool Registry" at bounding box center [82, 217] width 122 height 26
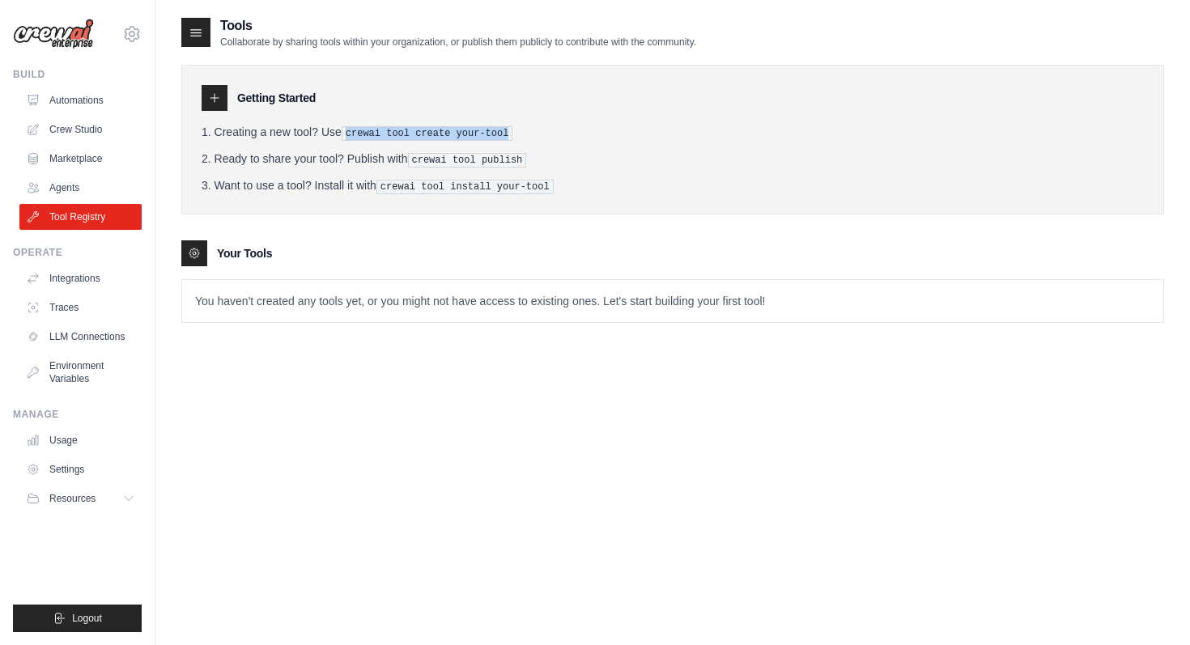
drag, startPoint x: 350, startPoint y: 133, endPoint x: 547, endPoint y: 133, distance: 197.5
click at [547, 133] on li "Creating a new tool? Use crewai tool create your-tool" at bounding box center [673, 132] width 942 height 17
copy pre "crewai tool create your-tool"
click at [511, 159] on pre "crewai tool publish" at bounding box center [467, 160] width 119 height 15
click at [216, 98] on icon at bounding box center [214, 97] width 13 height 13
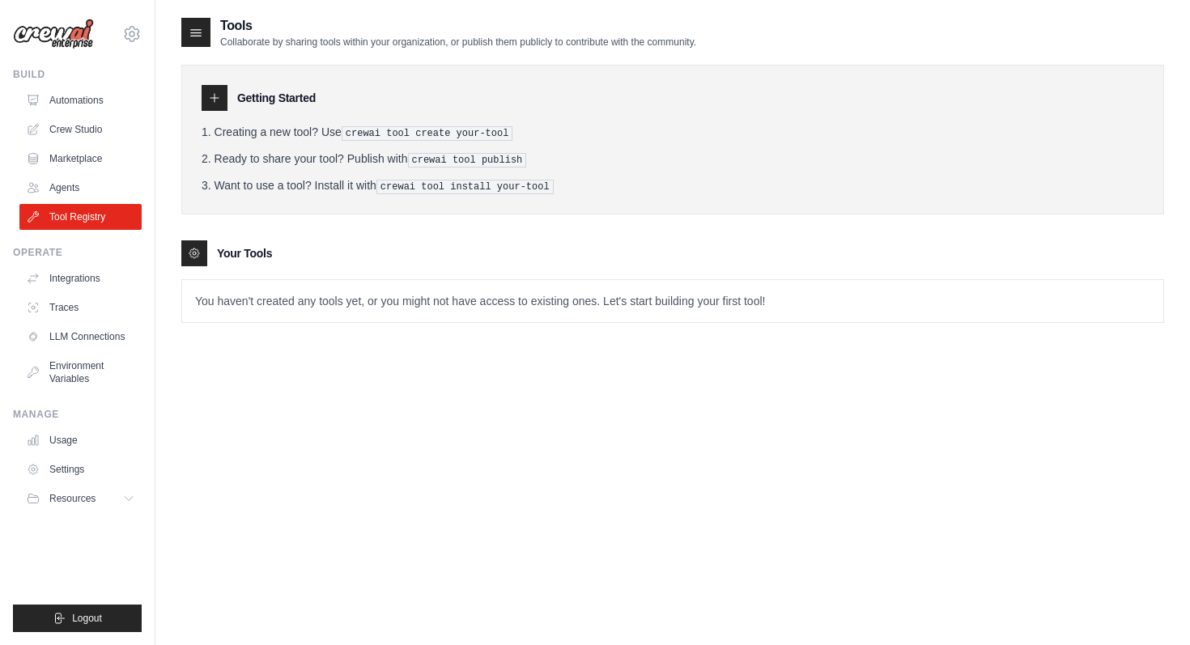
click at [194, 248] on icon at bounding box center [194, 253] width 13 height 13
click at [321, 363] on div "Tools Collaborate by sharing tools within your organization, or publish them pu…" at bounding box center [672, 338] width 983 height 645
click at [87, 185] on link "Agents" at bounding box center [82, 188] width 122 height 26
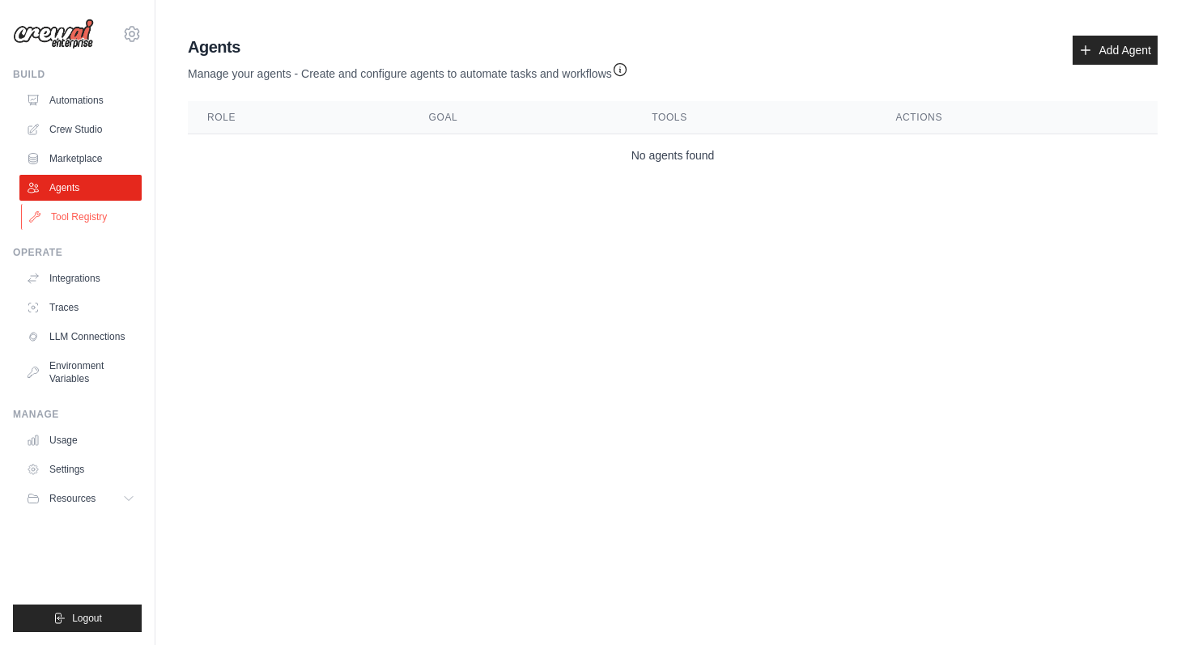
click at [94, 219] on link "Tool Registry" at bounding box center [82, 217] width 122 height 26
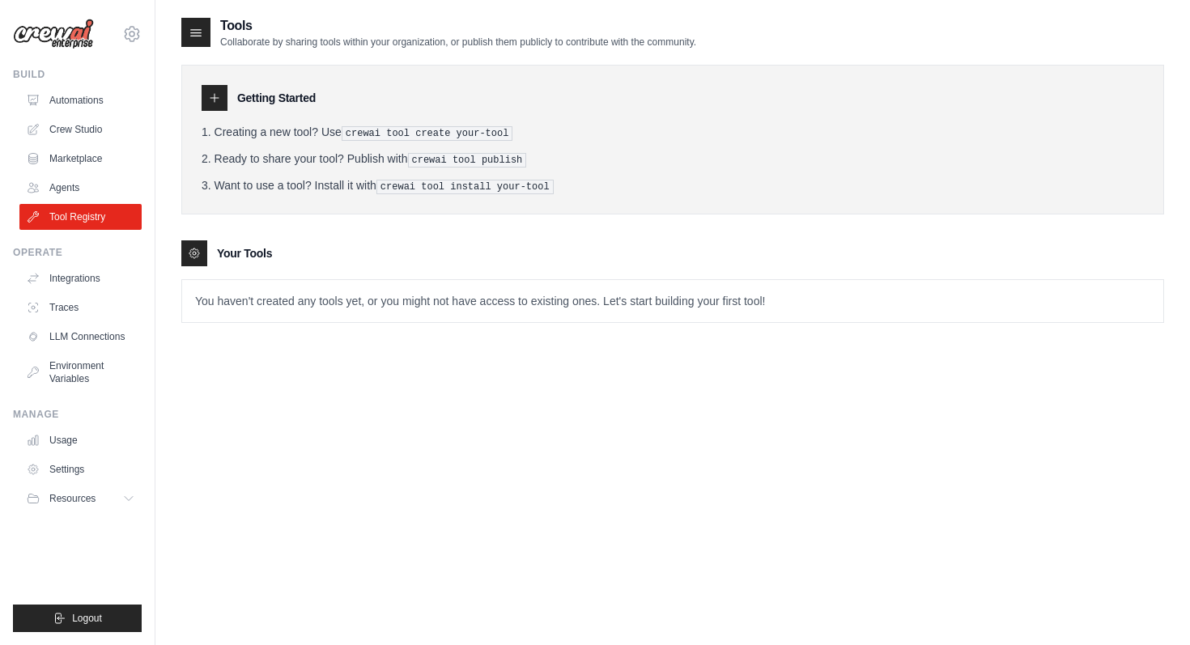
click at [576, 312] on p "You haven't created any tools yet, or you might not have access to existing one…" at bounding box center [672, 301] width 981 height 42
click at [576, 313] on p "You haven't created any tools yet, or you might not have access to existing one…" at bounding box center [672, 301] width 981 height 42
click at [538, 304] on p "You haven't created any tools yet, or you might not have access to existing one…" at bounding box center [672, 301] width 981 height 42
click at [188, 29] on icon at bounding box center [196, 32] width 16 height 16
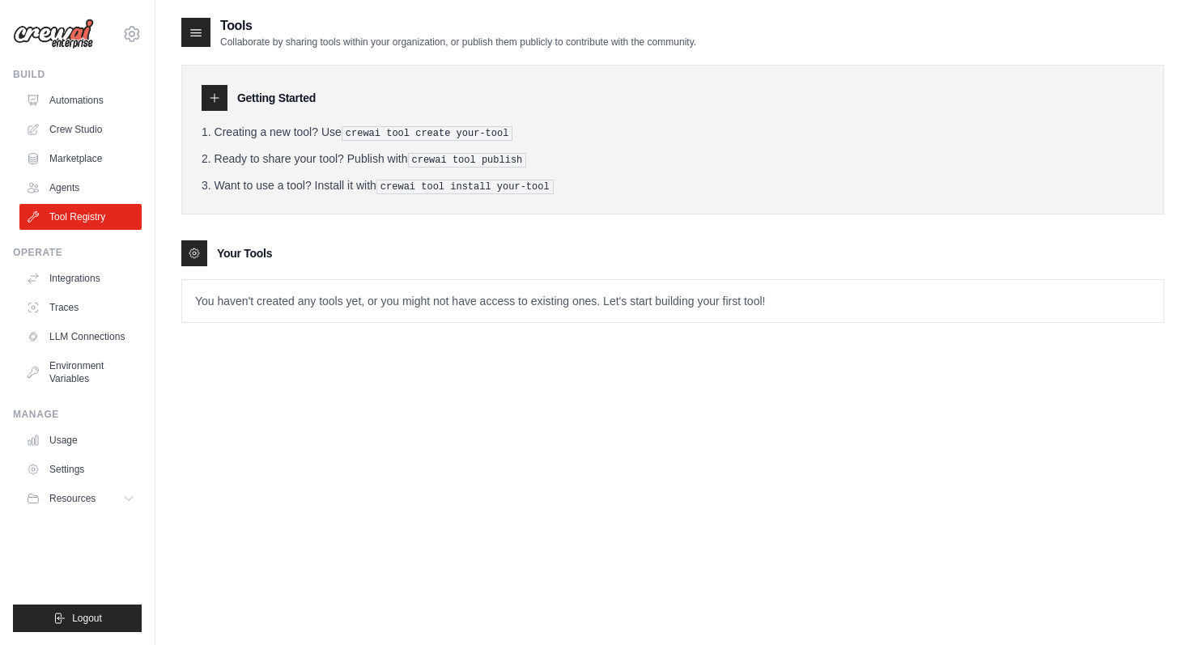
click at [217, 107] on div at bounding box center [215, 98] width 26 height 26
click at [74, 100] on link "Automations" at bounding box center [82, 100] width 122 height 26
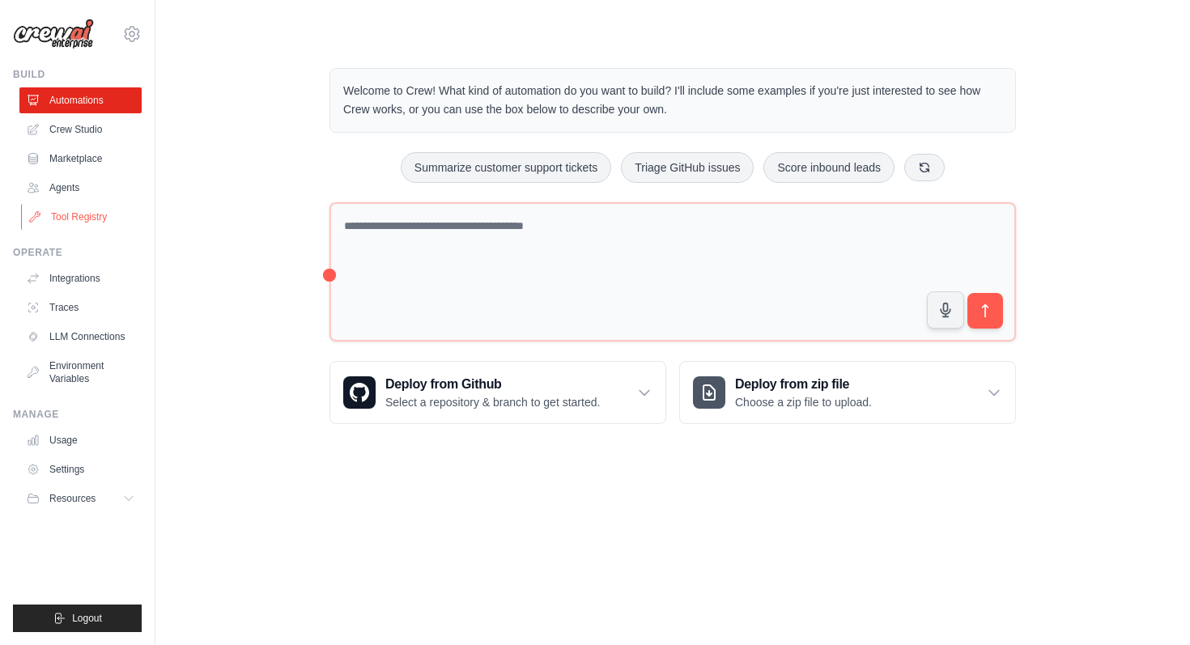
click at [92, 212] on link "Tool Registry" at bounding box center [82, 217] width 122 height 26
